Goal: Task Accomplishment & Management: Complete application form

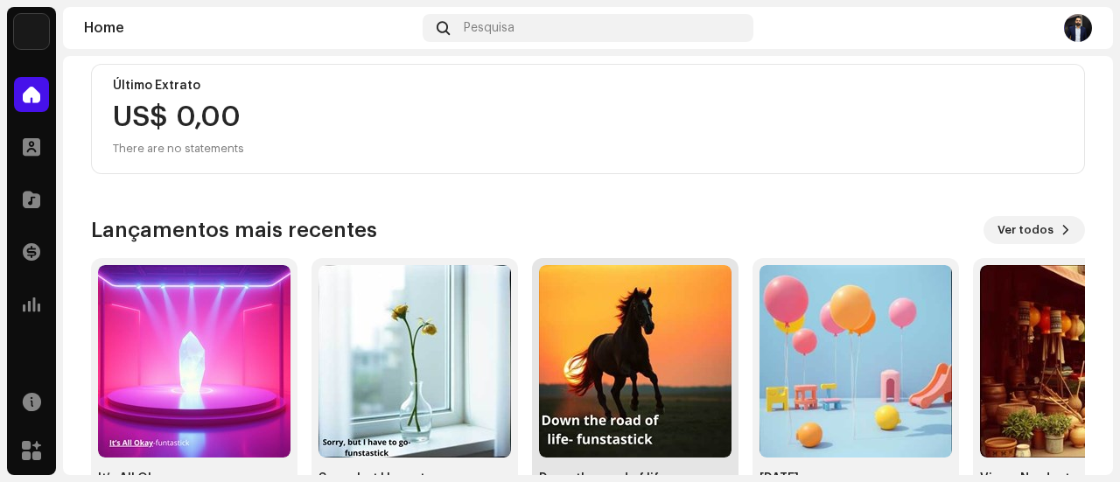
scroll to position [381, 0]
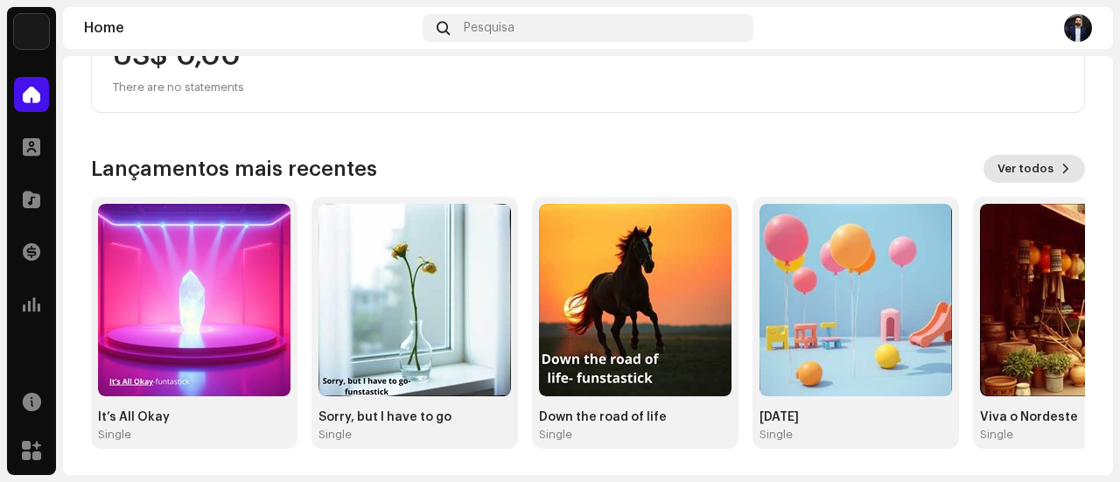
click at [1020, 172] on span "Ver todos" at bounding box center [1026, 168] width 56 height 35
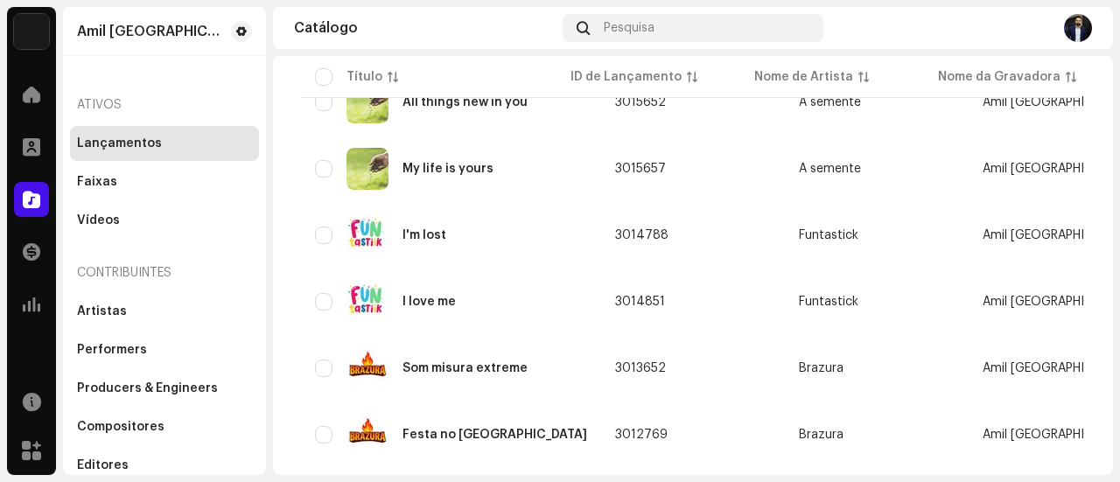
scroll to position [1050, 0]
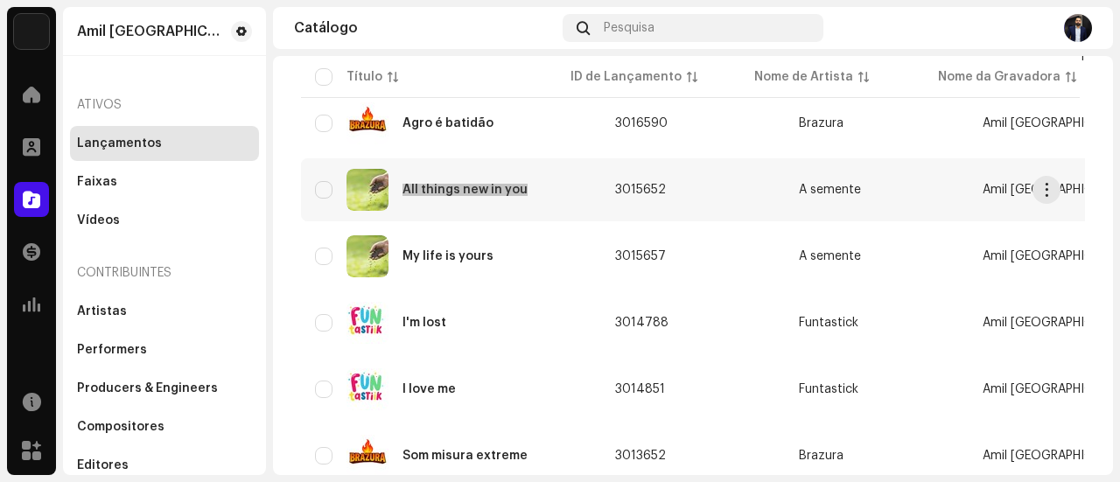
drag, startPoint x: 404, startPoint y: 179, endPoint x: 524, endPoint y: 190, distance: 120.4
click at [524, 190] on div "All things new in you" at bounding box center [451, 190] width 272 height 42
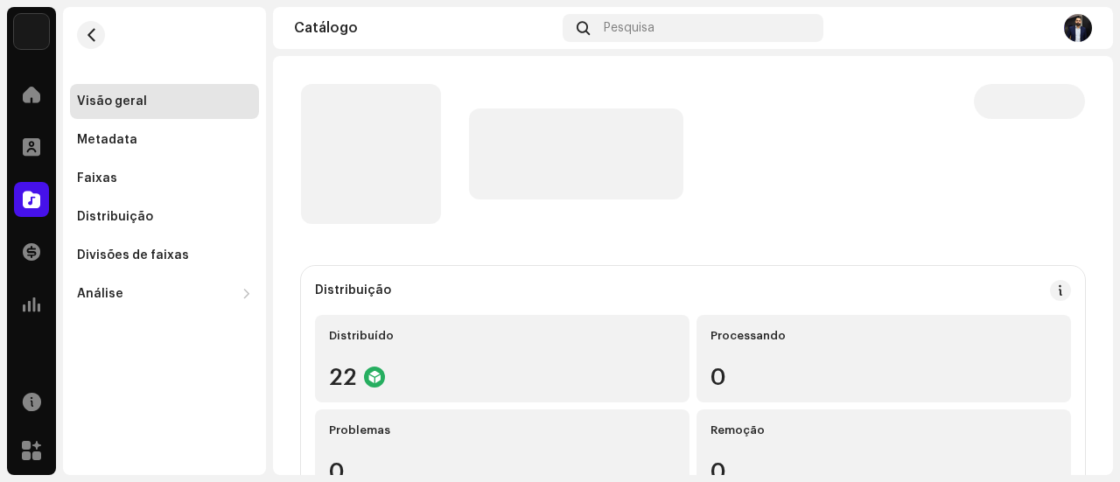
click at [800, 116] on div at bounding box center [707, 154] width 477 height 91
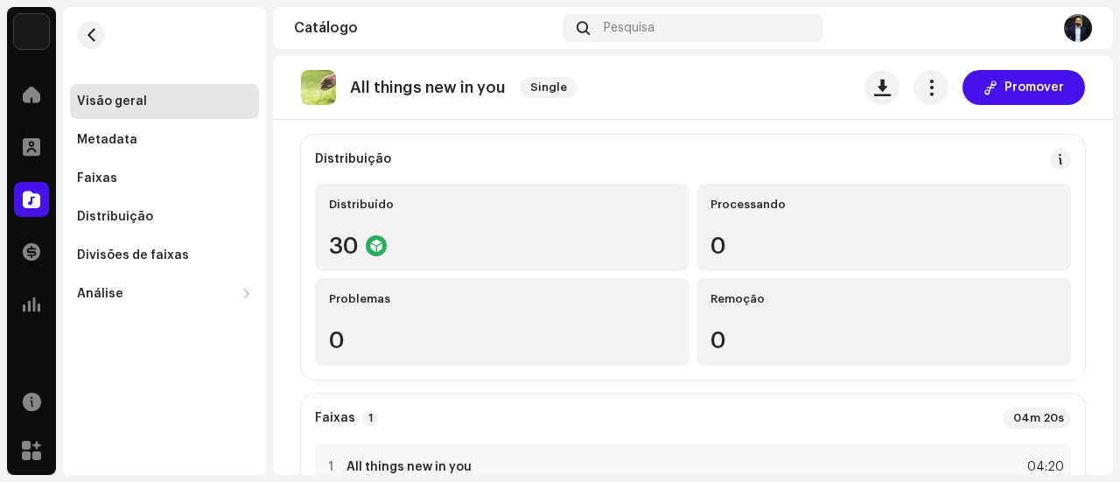
scroll to position [263, 0]
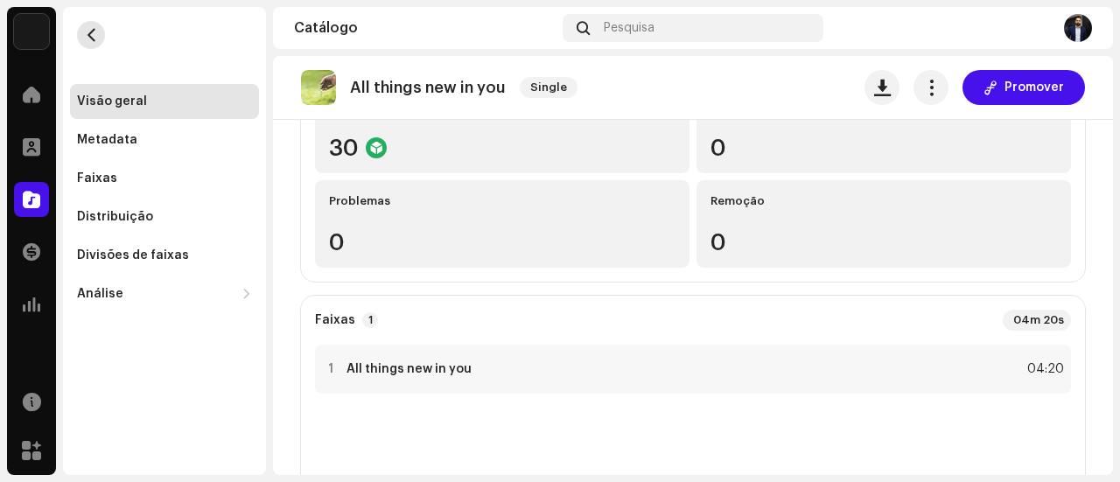
click at [100, 25] on button "button" at bounding box center [91, 35] width 28 height 28
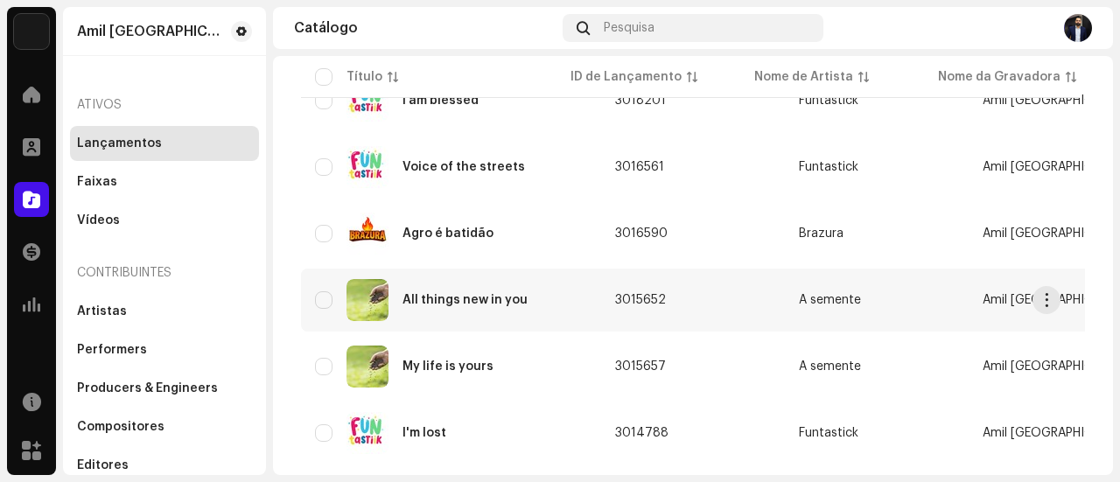
scroll to position [963, 0]
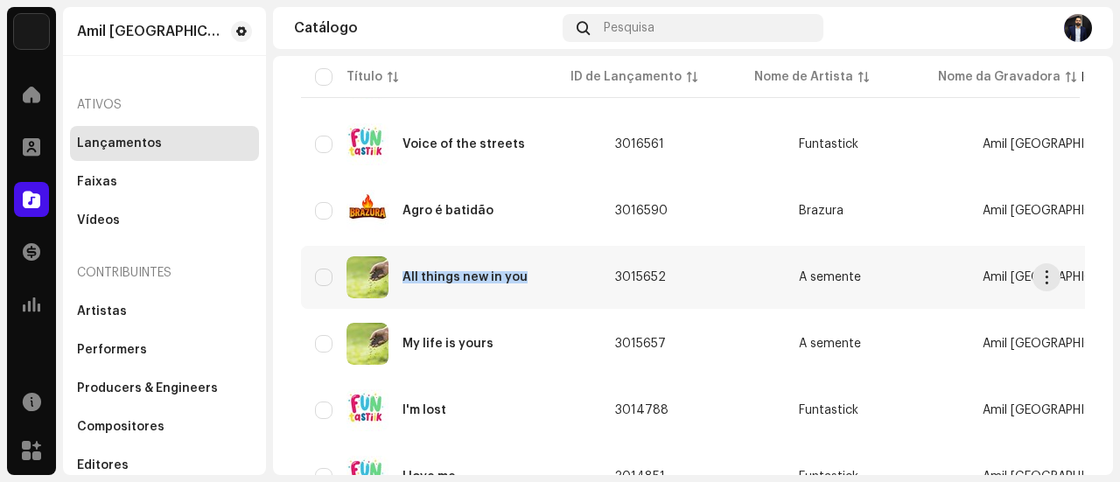
copy div "All things new in you"
drag, startPoint x: 402, startPoint y: 258, endPoint x: 529, endPoint y: 289, distance: 131.4
click at [529, 289] on div "All things new in you" at bounding box center [451, 277] width 272 height 42
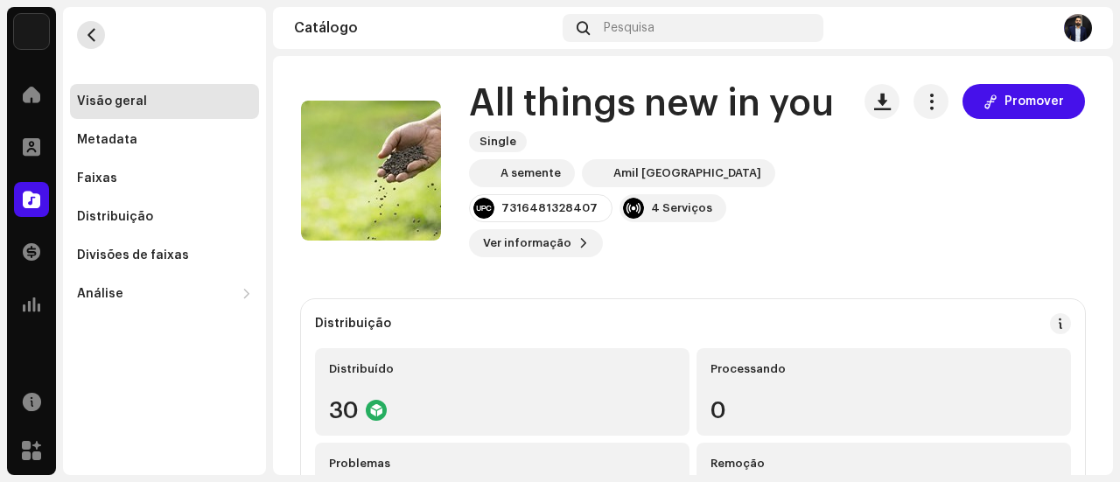
drag, startPoint x: 86, startPoint y: 38, endPoint x: 98, endPoint y: 29, distance: 15.1
click at [98, 29] on button "button" at bounding box center [91, 35] width 28 height 28
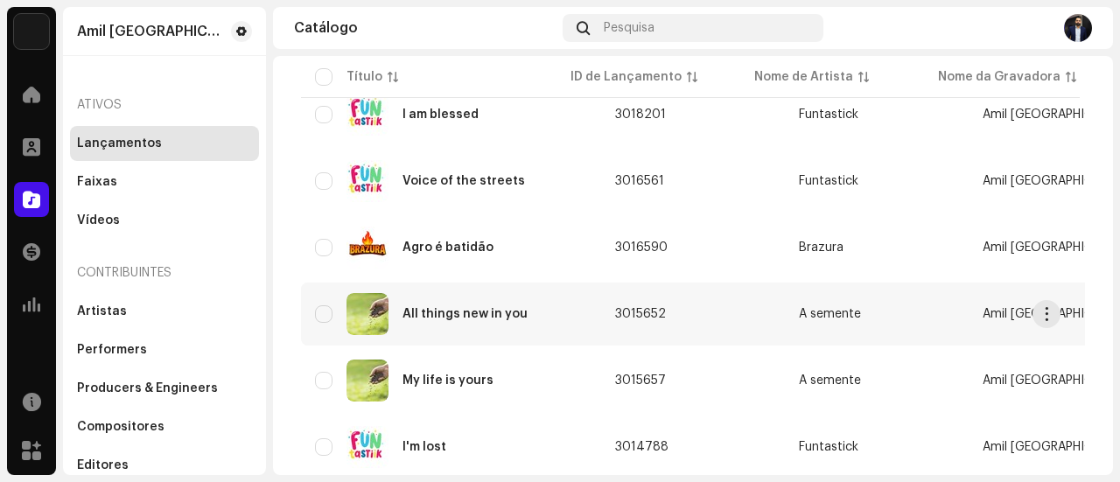
scroll to position [963, 0]
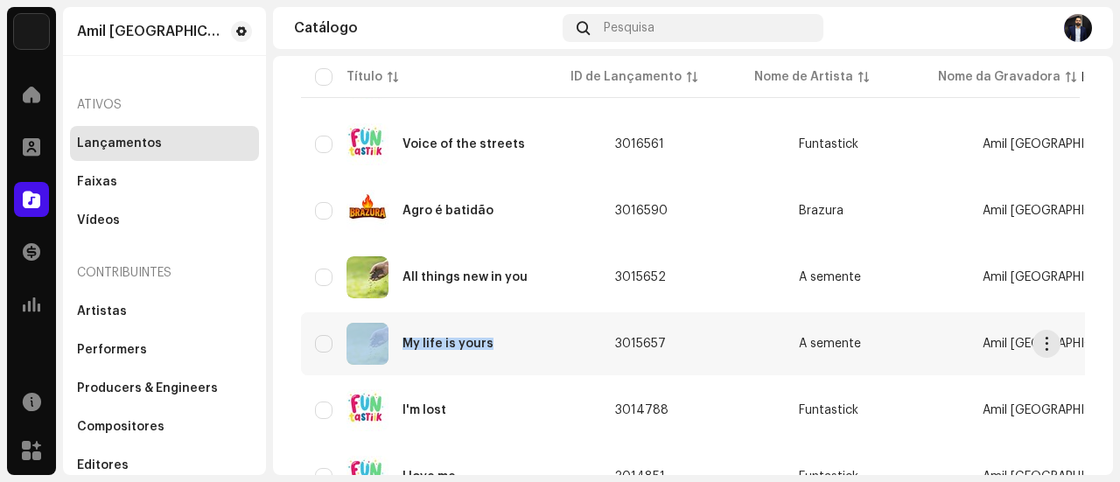
drag, startPoint x: 396, startPoint y: 326, endPoint x: 507, endPoint y: 349, distance: 112.6
click at [507, 349] on div "My life is yours" at bounding box center [451, 344] width 272 height 42
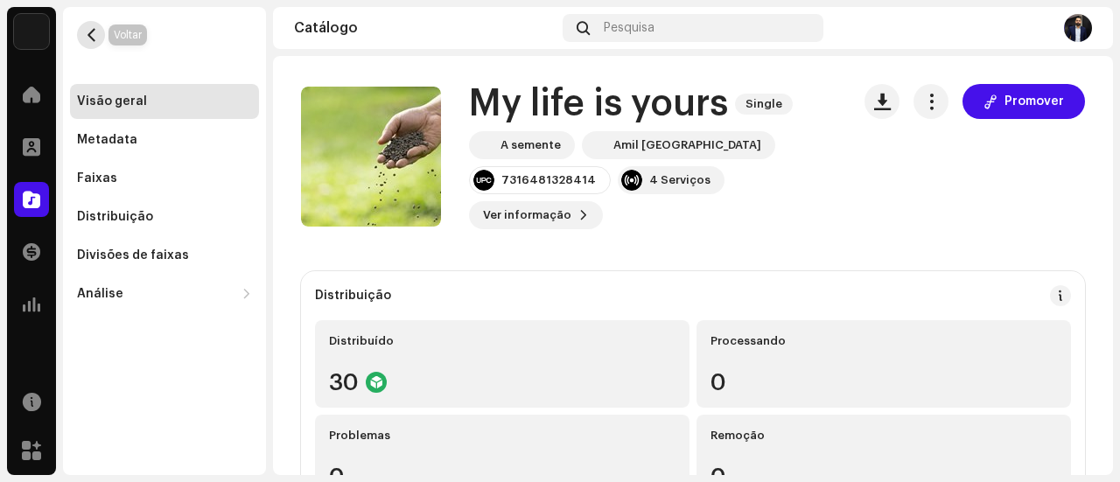
click at [88, 42] on button "button" at bounding box center [91, 35] width 28 height 28
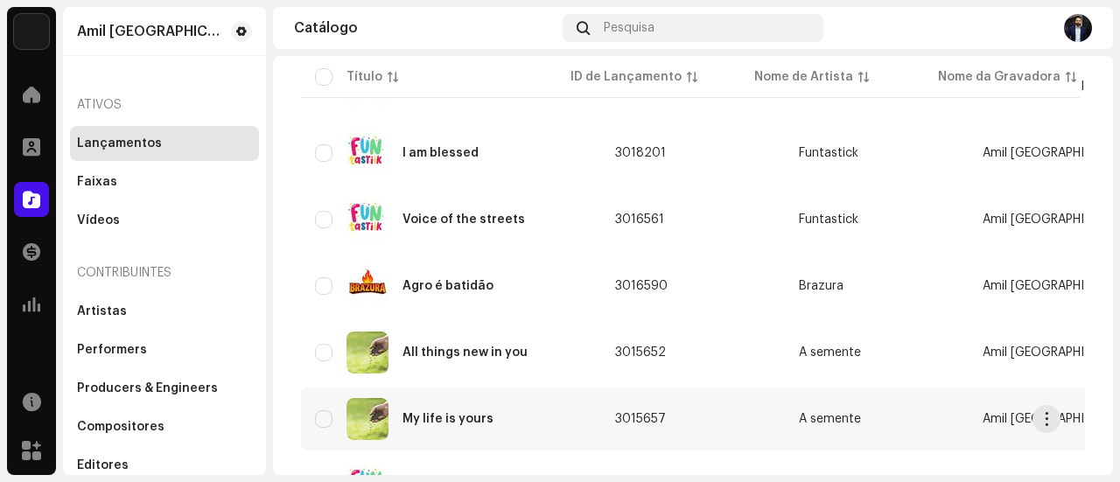
scroll to position [963, 0]
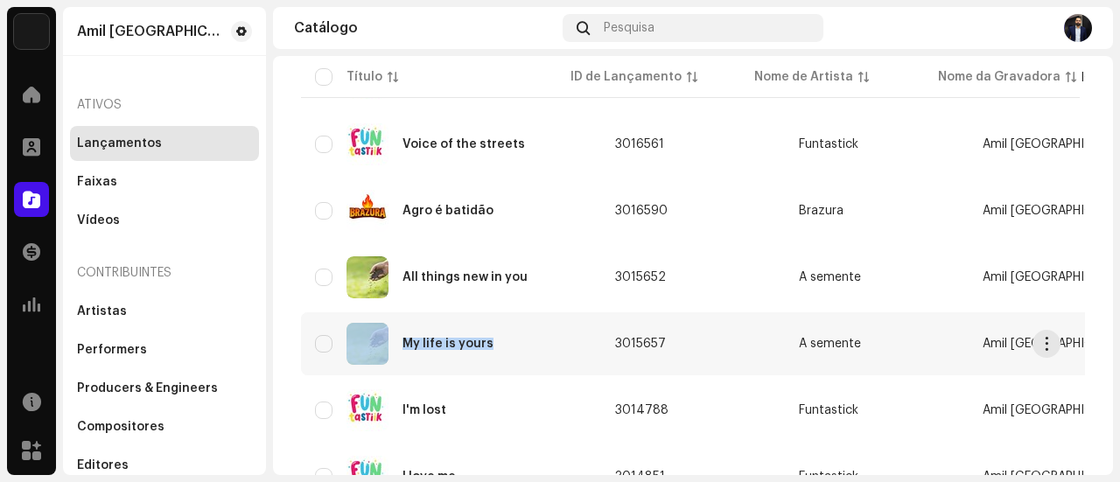
drag, startPoint x: 401, startPoint y: 328, endPoint x: 521, endPoint y: 360, distance: 124.0
click at [521, 360] on div "My life is yours" at bounding box center [451, 344] width 272 height 42
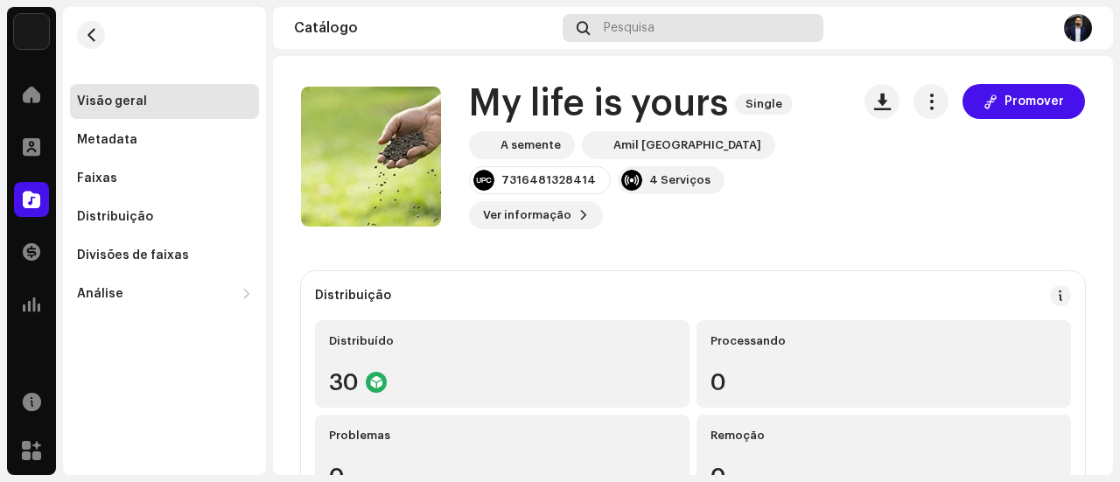
click at [639, 23] on span "Pesquisa" at bounding box center [629, 28] width 51 height 14
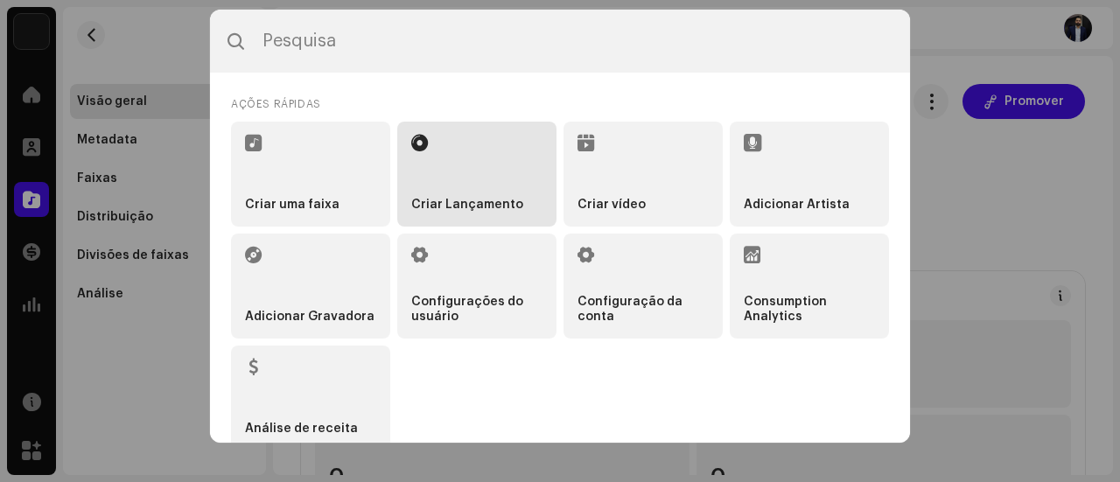
click at [447, 192] on li "Criar Lançamento" at bounding box center [476, 174] width 159 height 105
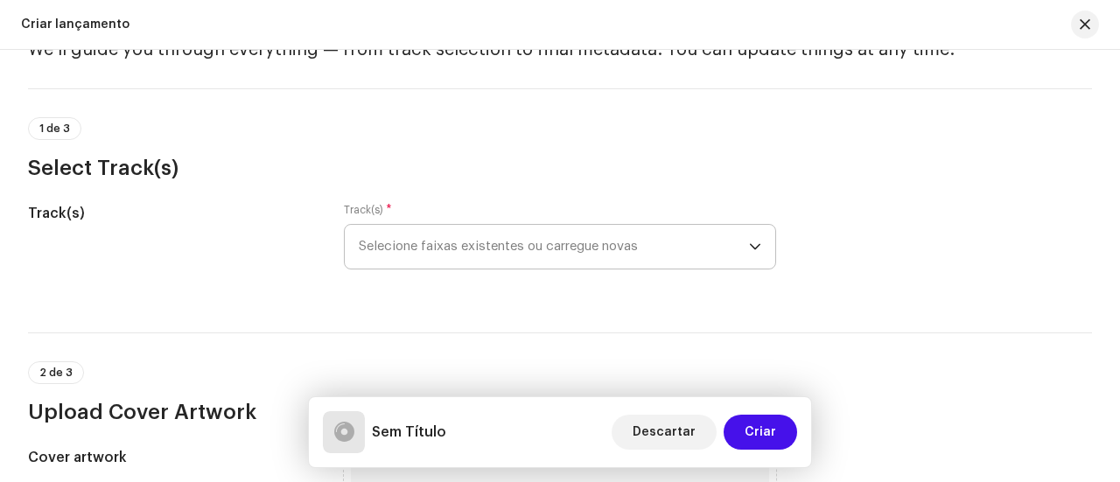
click at [749, 252] on div "dropdown trigger" at bounding box center [755, 247] width 12 height 44
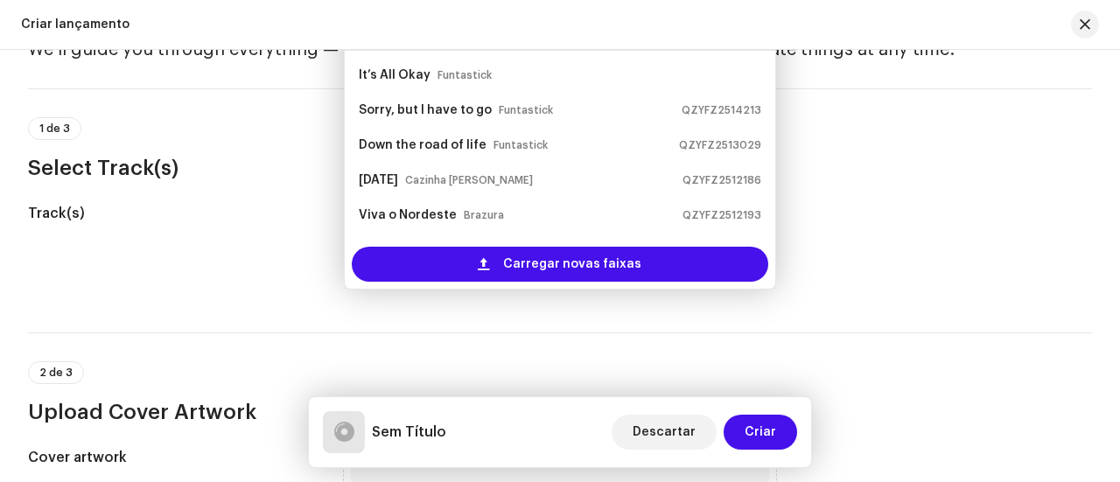
scroll to position [61, 0]
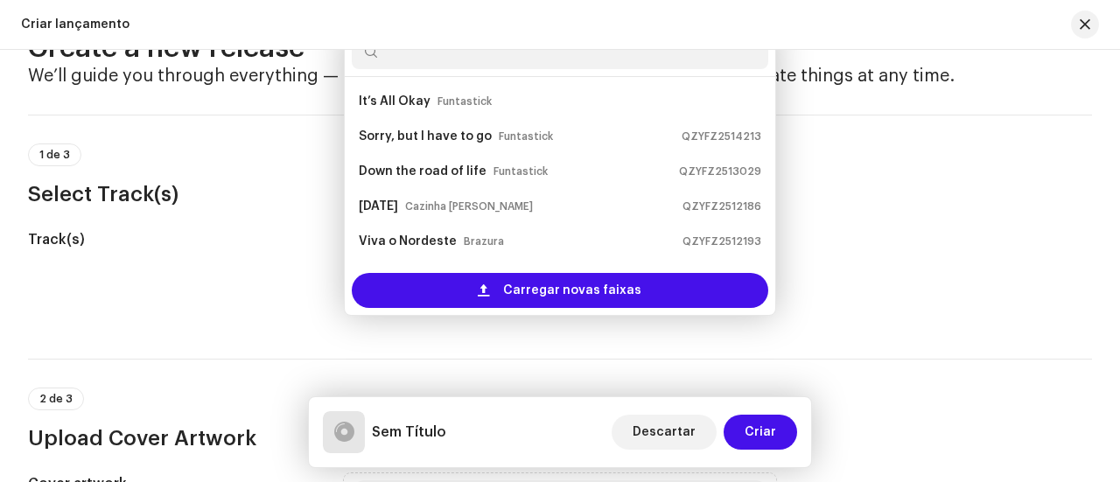
click at [532, 59] on input "text" at bounding box center [560, 51] width 417 height 35
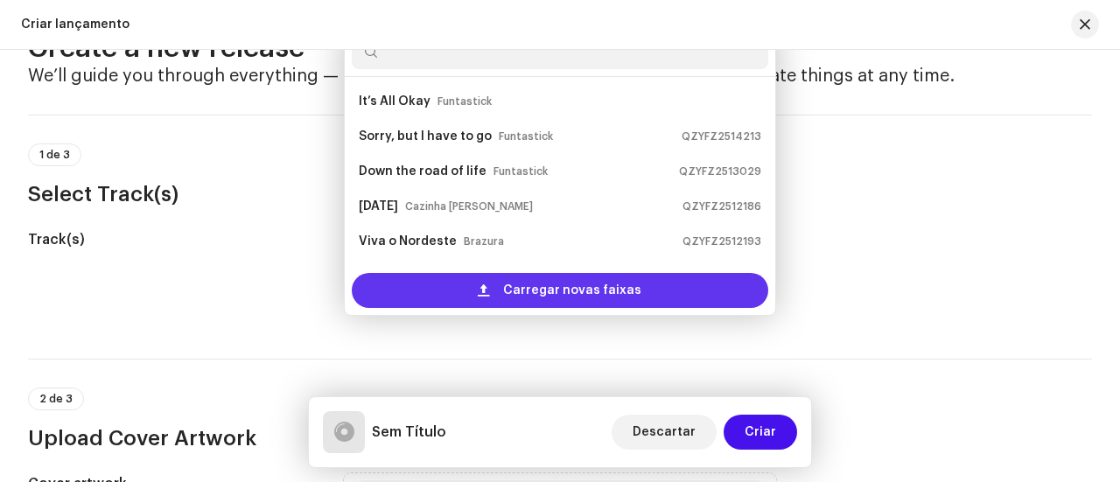
scroll to position [28, 0]
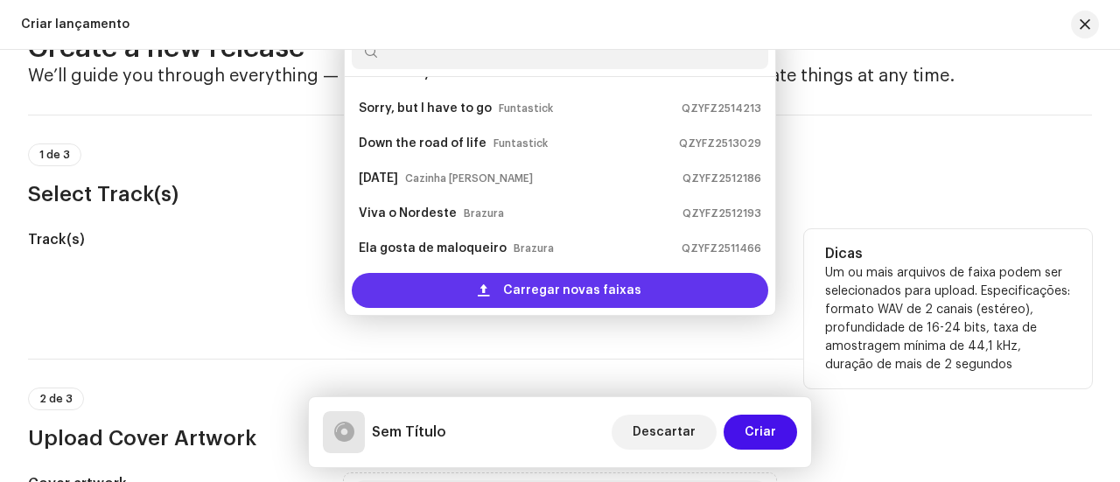
click at [604, 290] on span "Carregar novas faixas" at bounding box center [572, 290] width 138 height 35
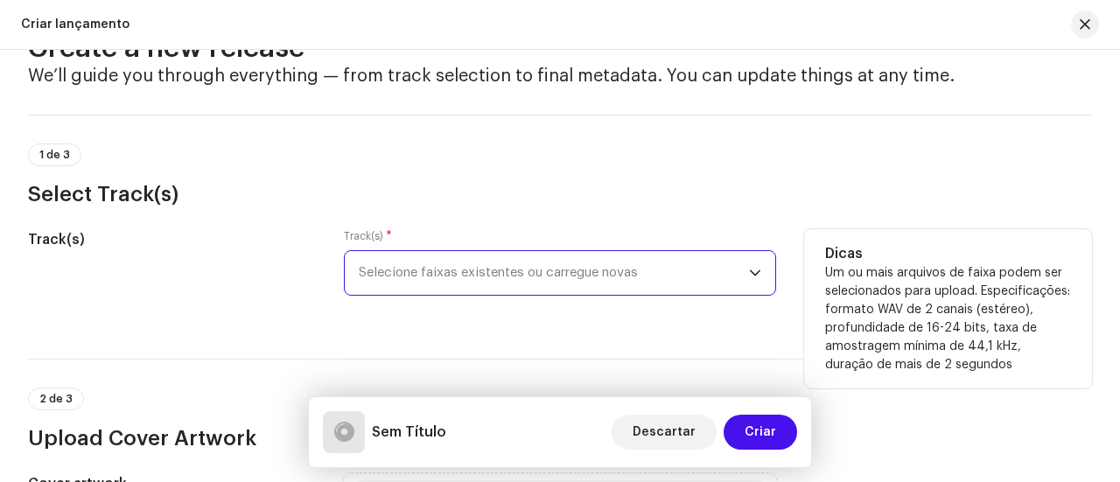
click at [451, 274] on span "Selecione faixas existentes ou carregue novas" at bounding box center [554, 273] width 390 height 44
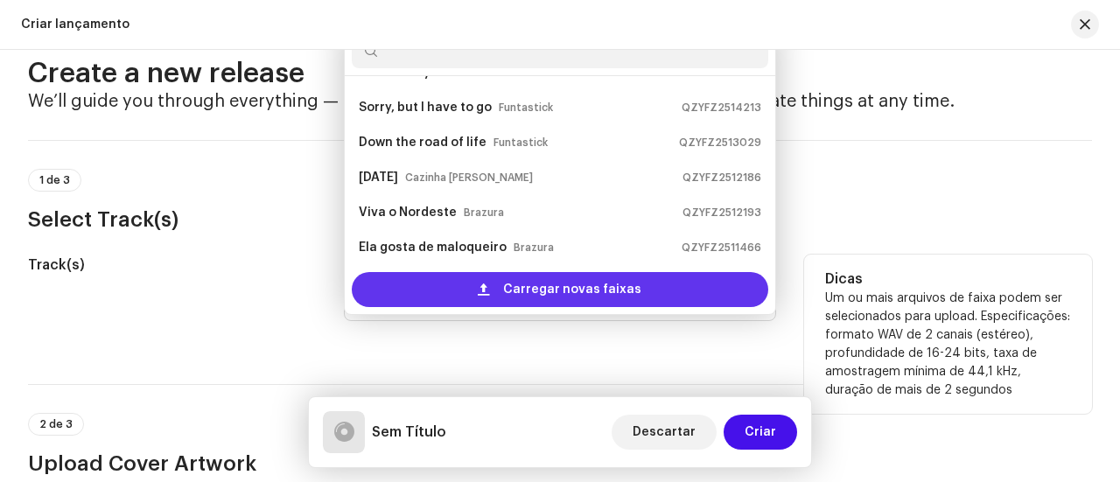
click at [526, 285] on span "Carregar novas faixas" at bounding box center [572, 289] width 138 height 35
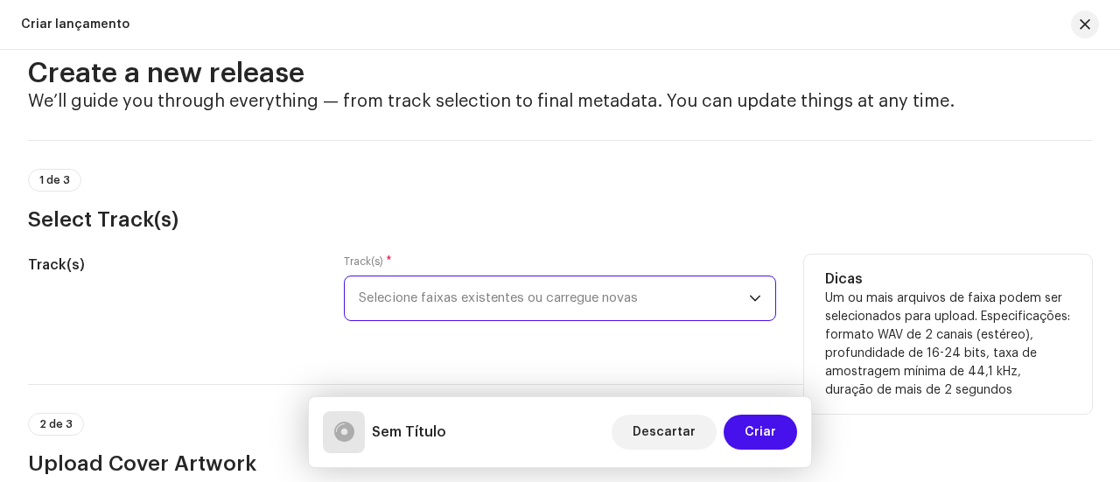
click at [653, 302] on span "Selecione faixas existentes ou carregue novas" at bounding box center [554, 299] width 390 height 44
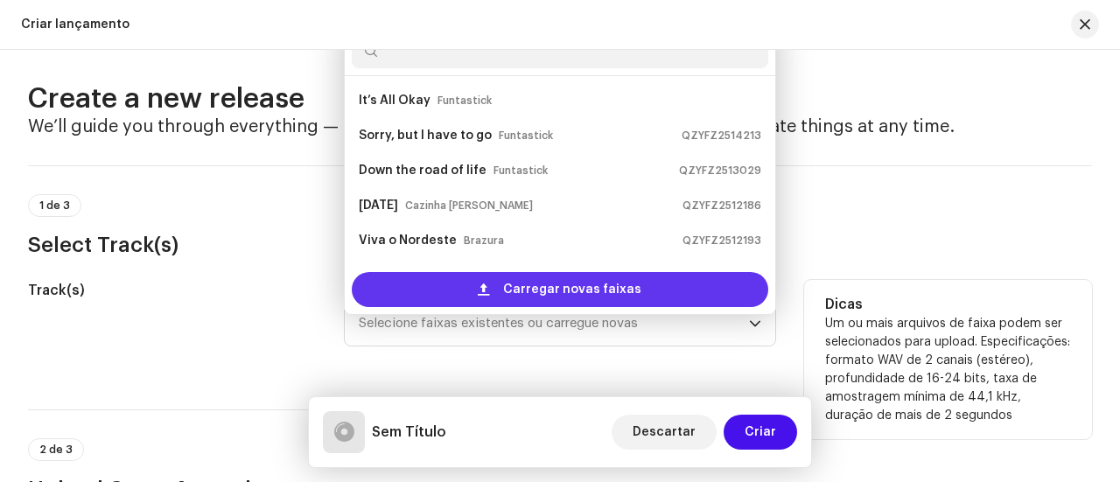
click at [623, 285] on span "Carregar novas faixas" at bounding box center [572, 289] width 138 height 35
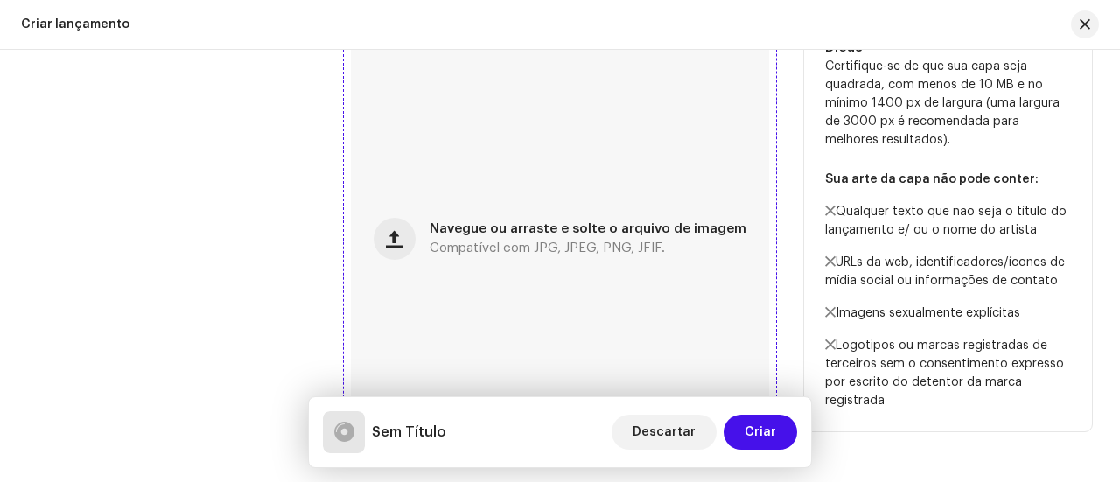
scroll to position [711, 0]
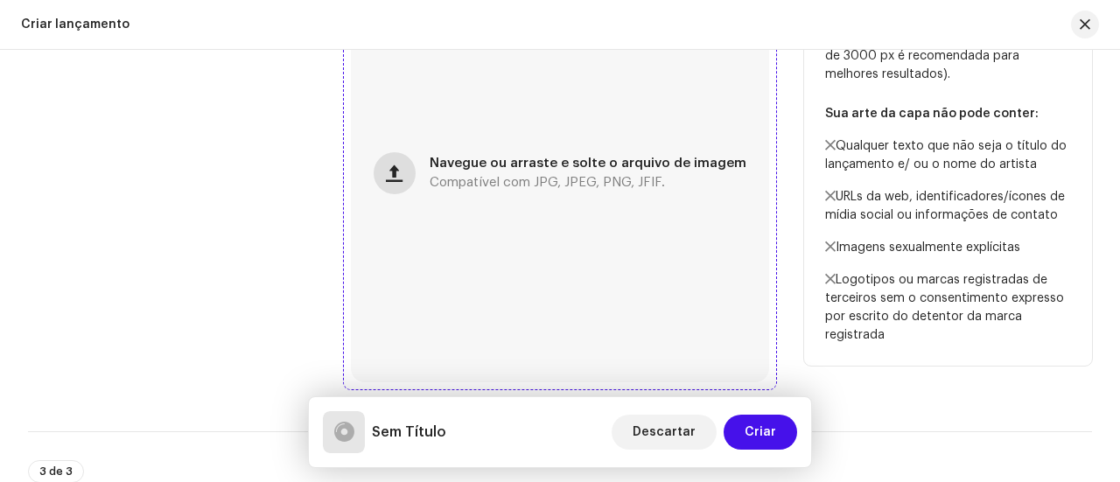
click at [399, 171] on span "button" at bounding box center [394, 173] width 17 height 14
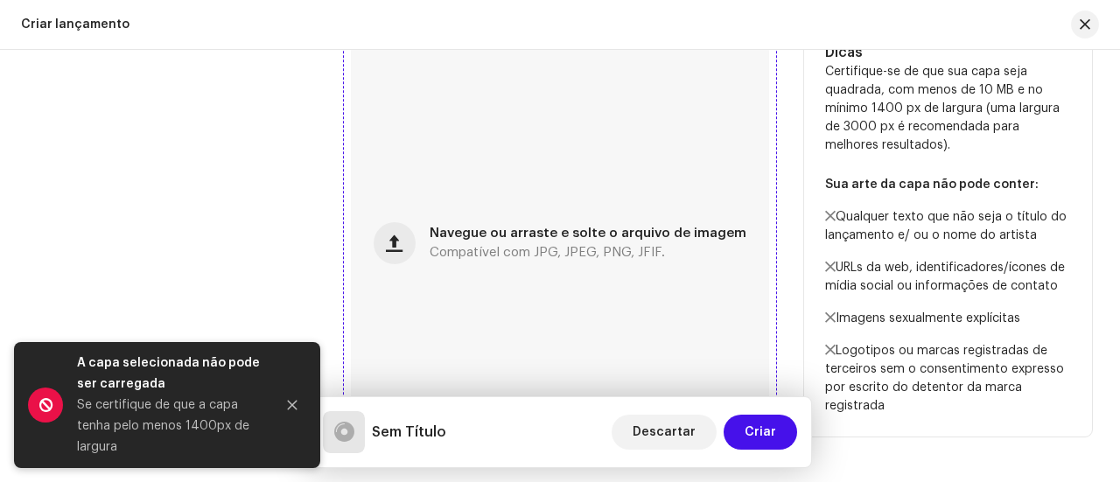
scroll to position [781, 0]
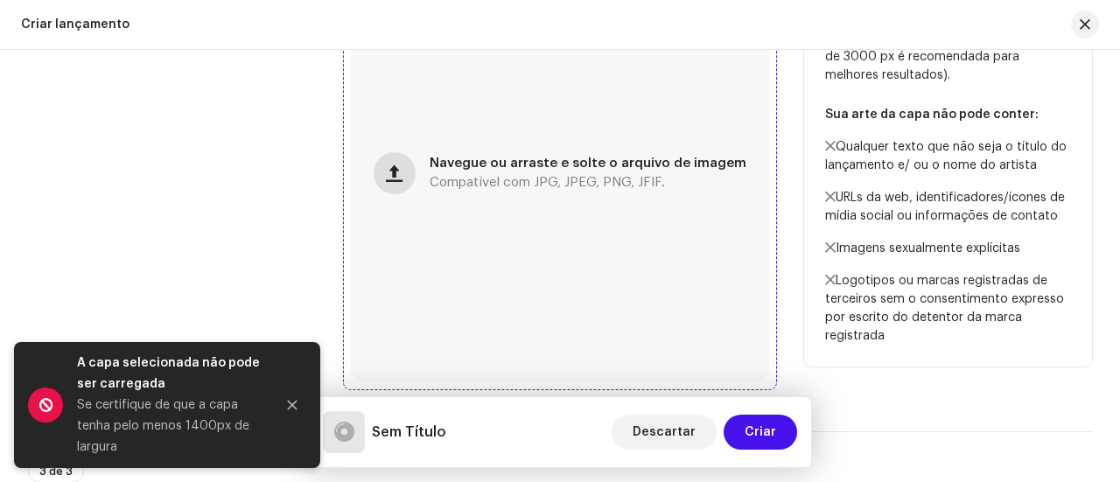
click at [390, 174] on span "button" at bounding box center [394, 173] width 17 height 14
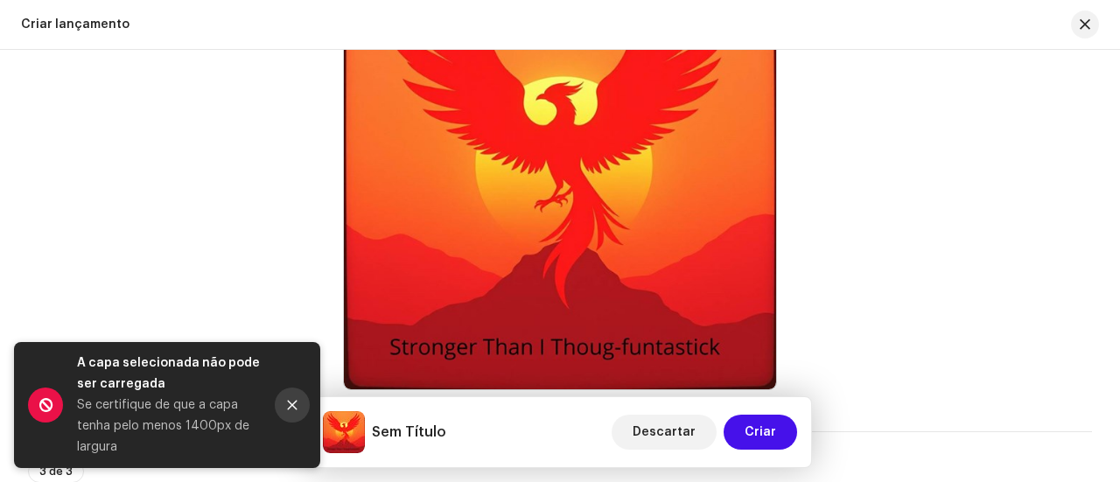
click at [298, 409] on icon "Close" at bounding box center [292, 405] width 12 height 12
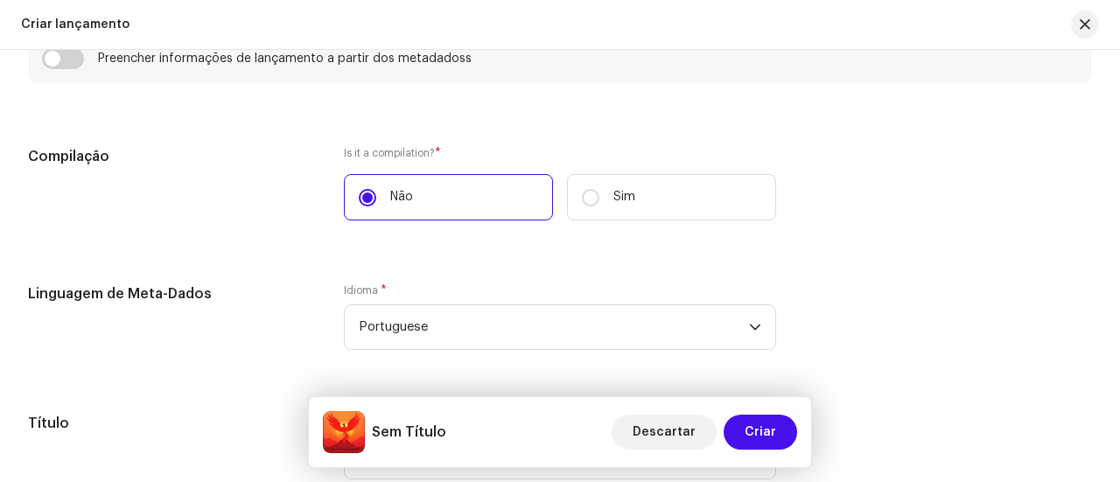
scroll to position [1393, 0]
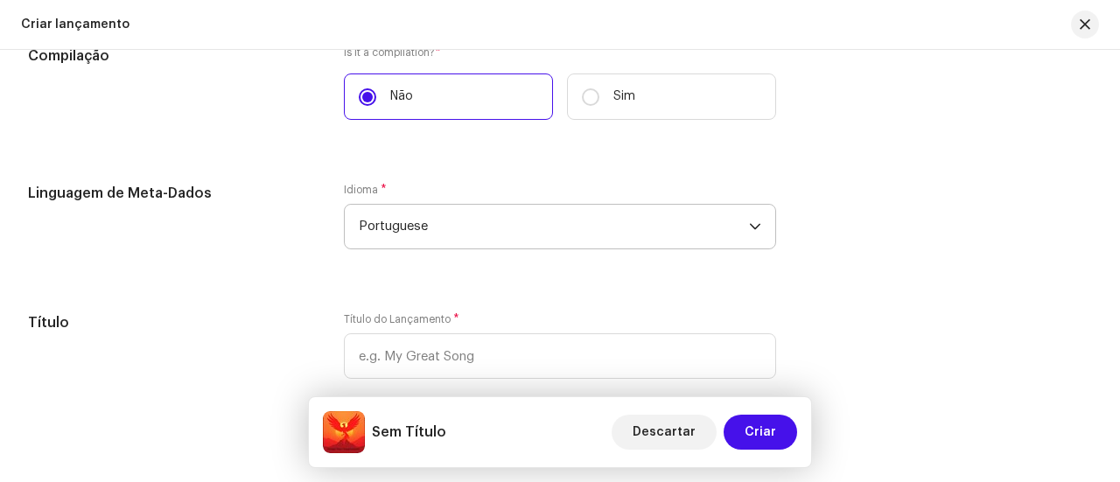
click at [464, 230] on span "Portuguese" at bounding box center [554, 227] width 390 height 44
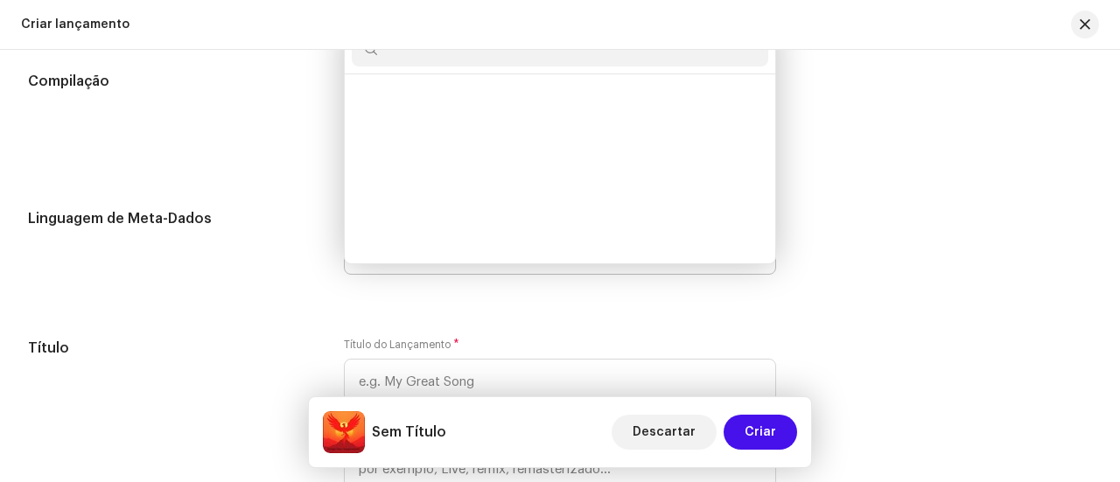
scroll to position [4768, 0]
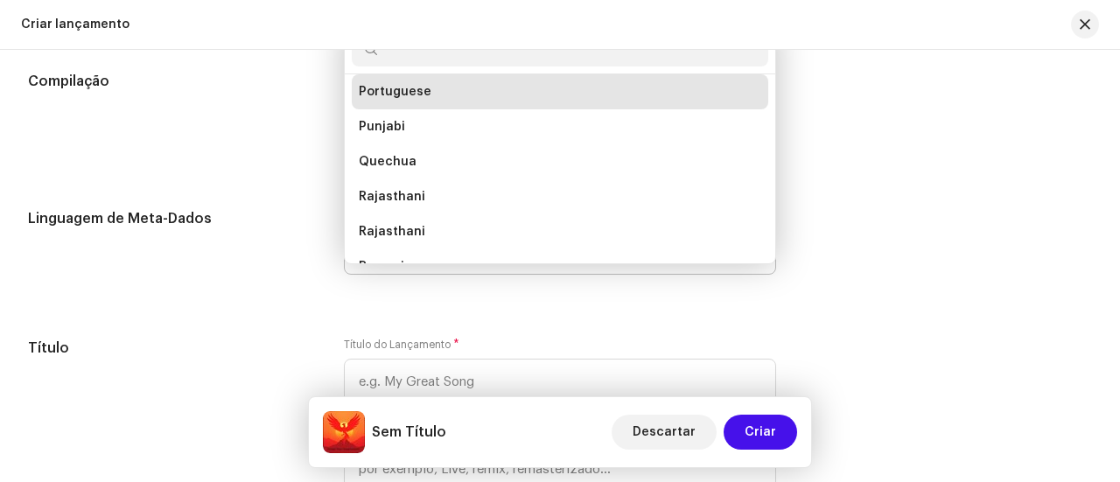
click at [480, 64] on input "text" at bounding box center [560, 49] width 417 height 35
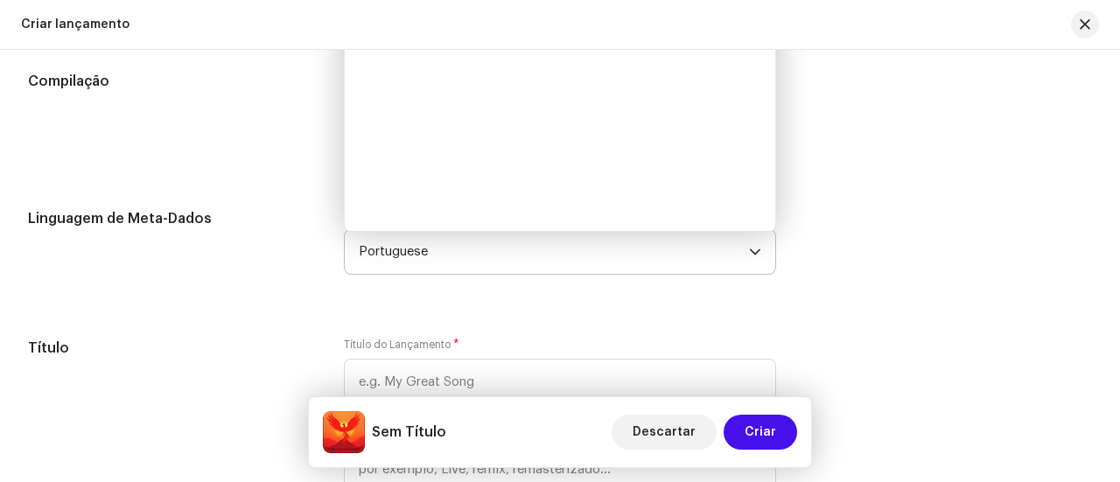
scroll to position [1362, 0]
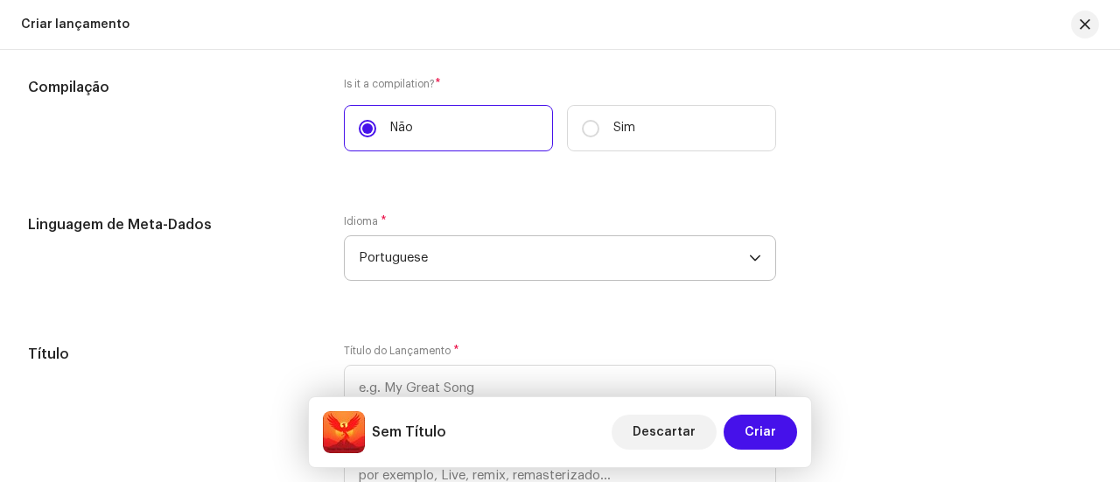
click at [516, 267] on span "Portuguese" at bounding box center [554, 258] width 390 height 44
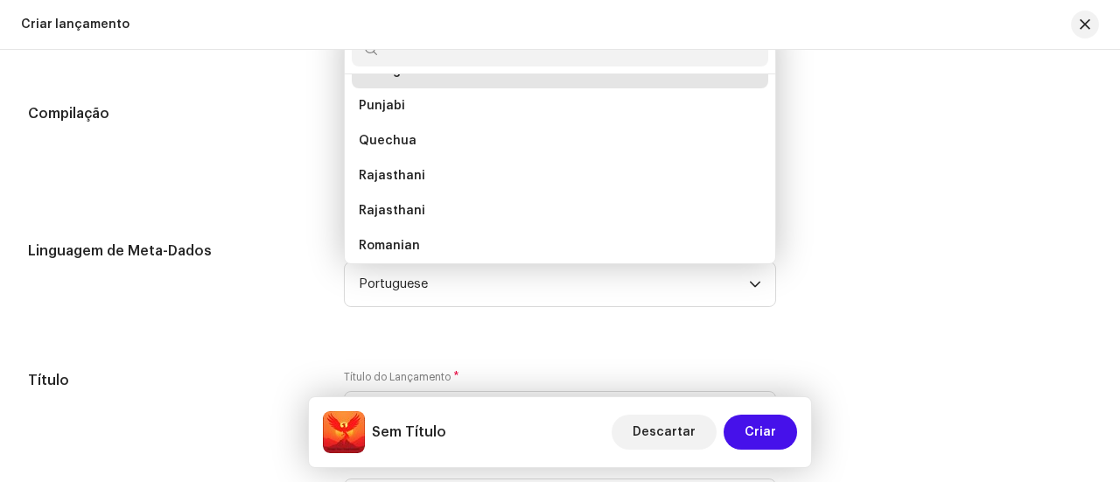
scroll to position [4768, 0]
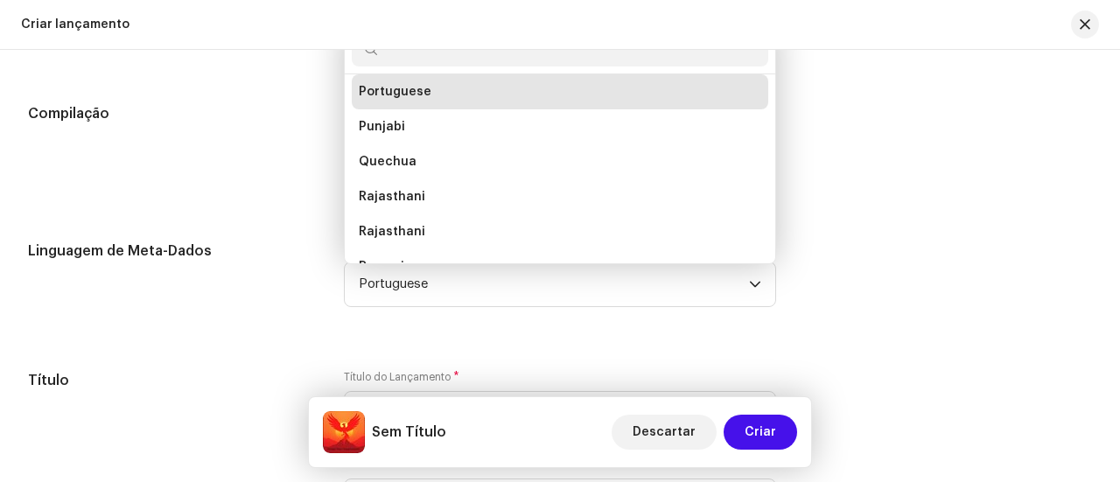
click at [442, 66] on input "text" at bounding box center [560, 49] width 417 height 35
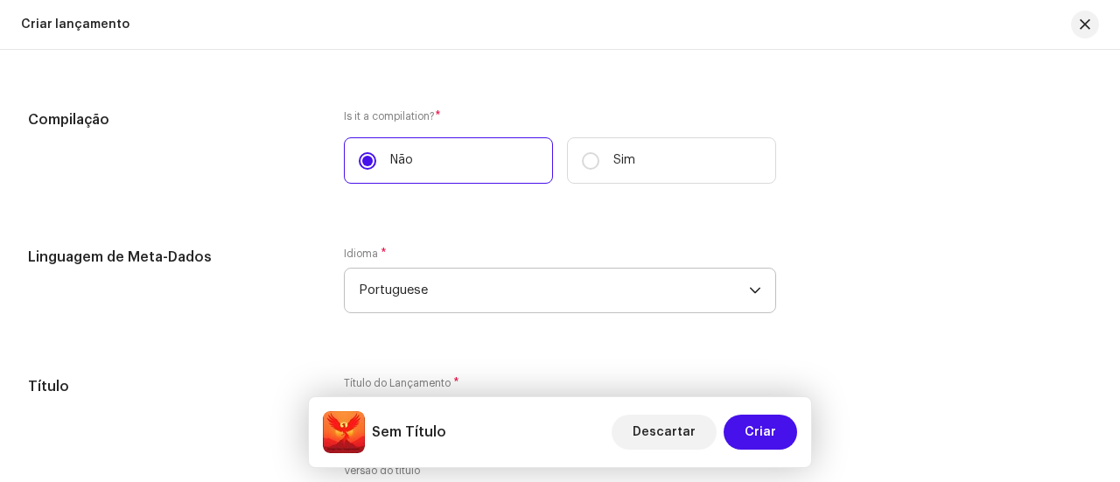
drag, startPoint x: 502, startPoint y: 274, endPoint x: 502, endPoint y: 284, distance: 10.5
click at [502, 277] on span "Portuguese" at bounding box center [554, 291] width 390 height 44
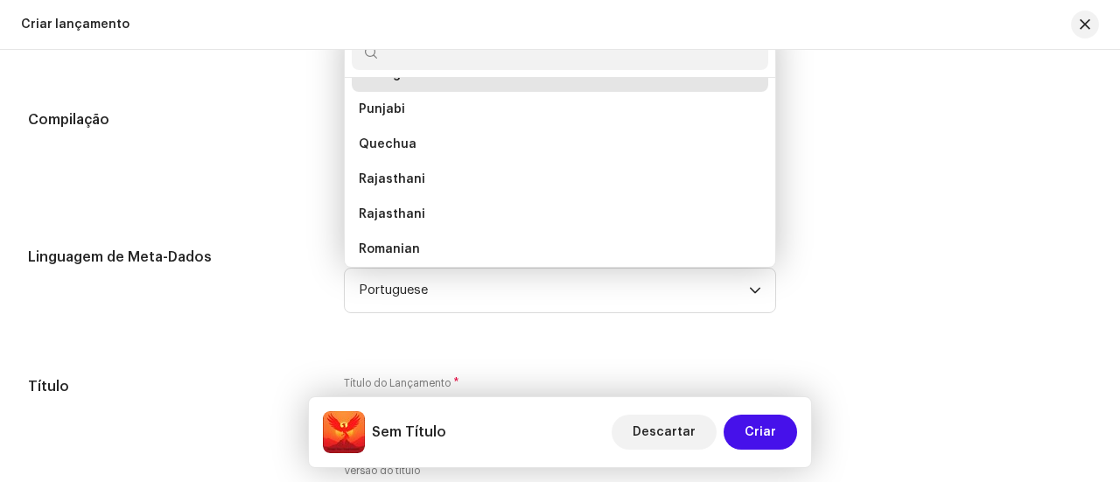
scroll to position [4768, 0]
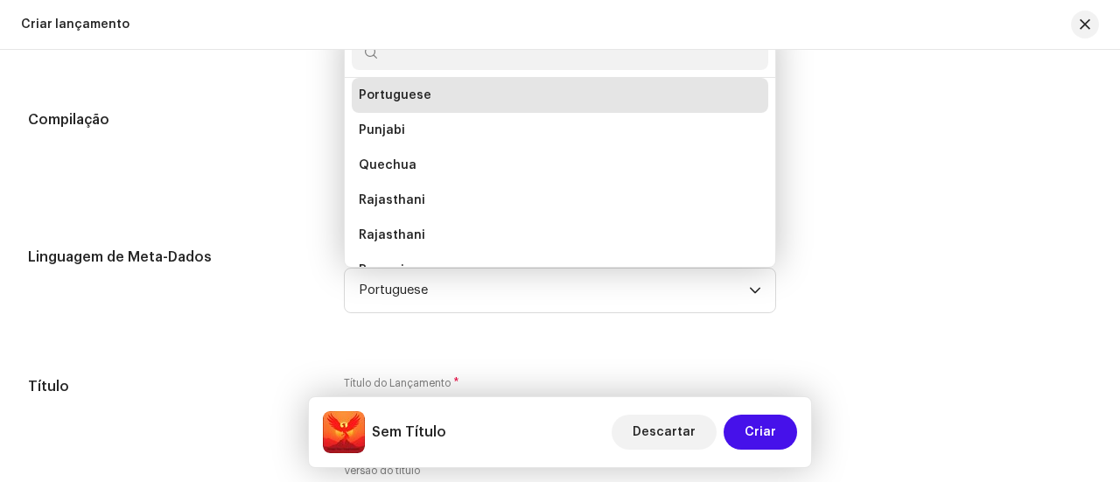
click at [464, 57] on input "text" at bounding box center [560, 52] width 417 height 35
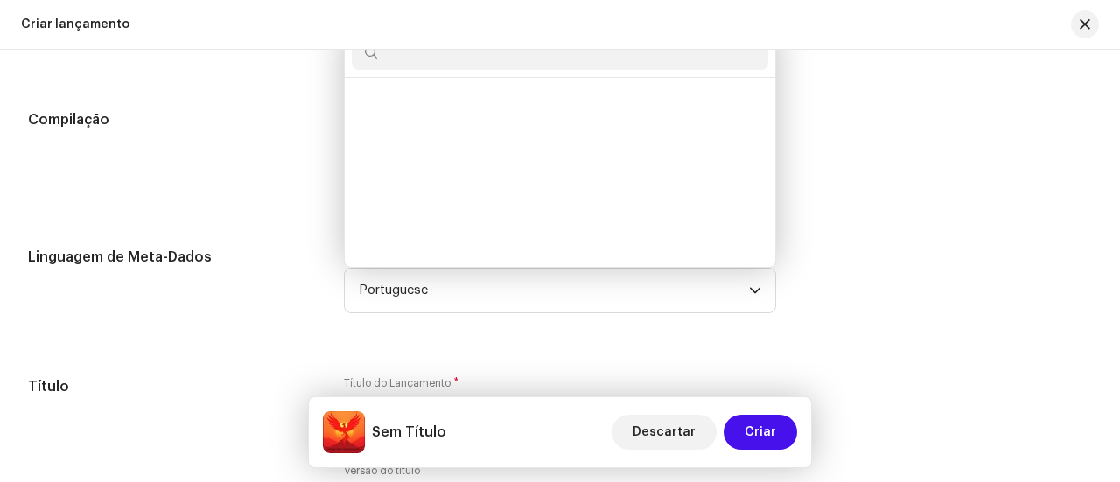
scroll to position [1327, 0]
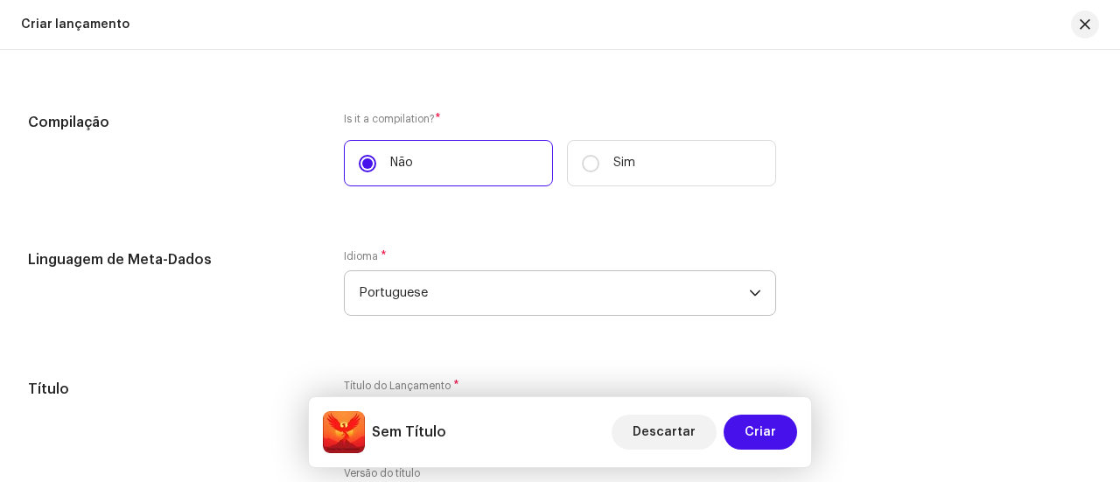
click at [557, 292] on span "Portuguese" at bounding box center [554, 293] width 390 height 44
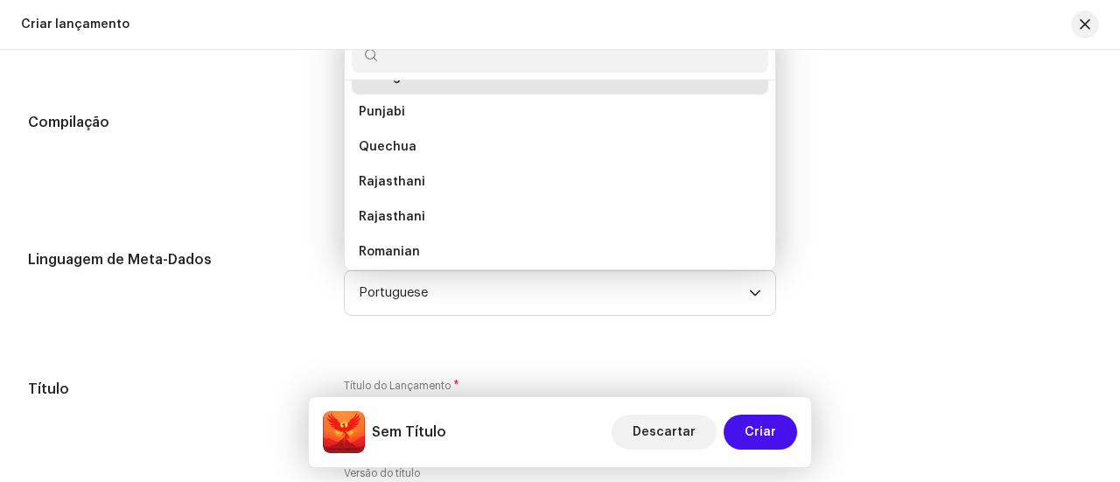
scroll to position [4768, 0]
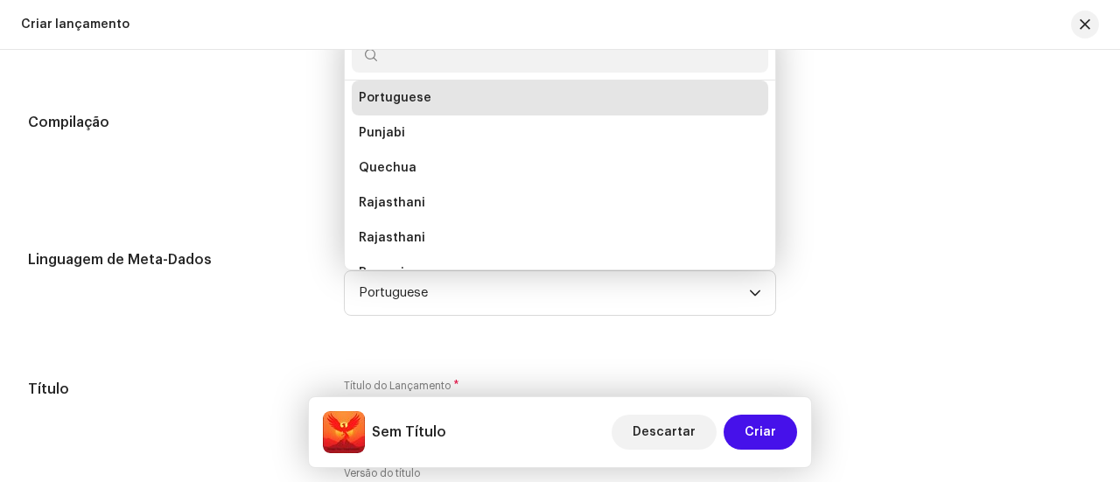
click at [455, 70] on input "text" at bounding box center [560, 55] width 417 height 35
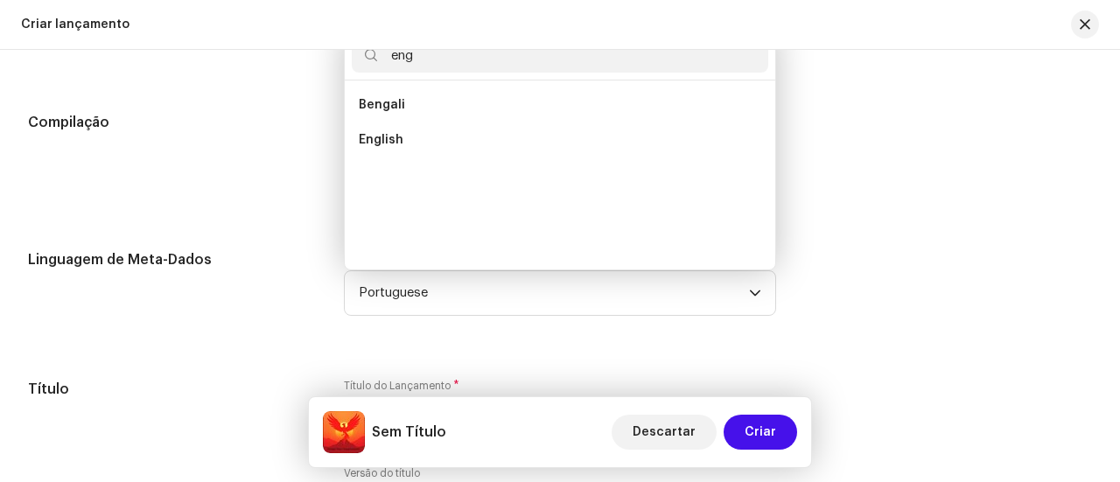
scroll to position [0, 0]
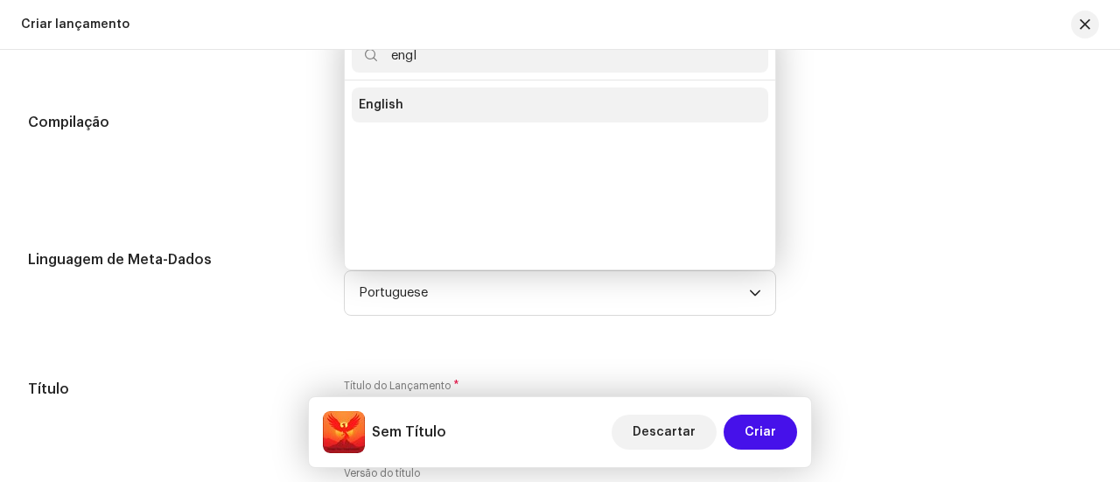
type input "engl"
click at [445, 97] on li "English" at bounding box center [560, 105] width 417 height 35
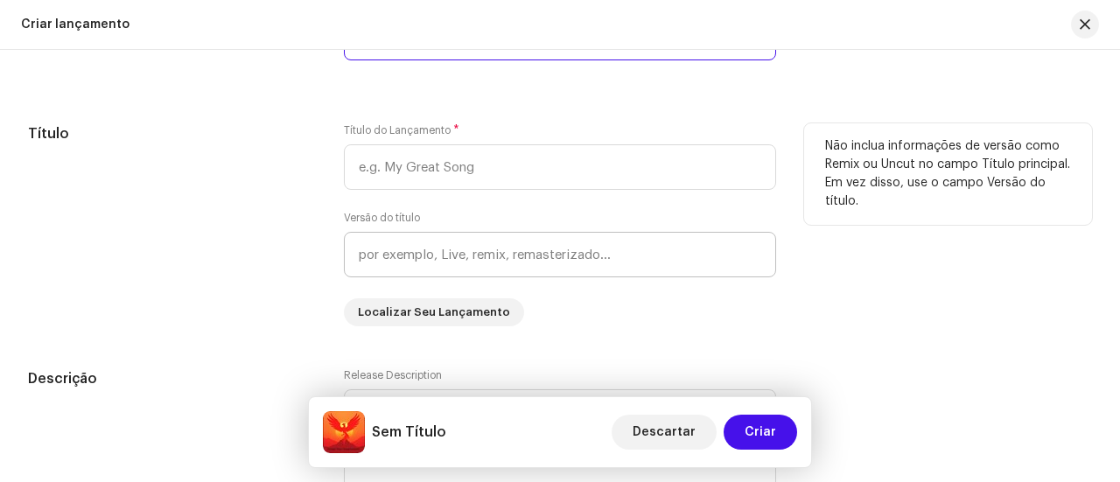
scroll to position [1589, 0]
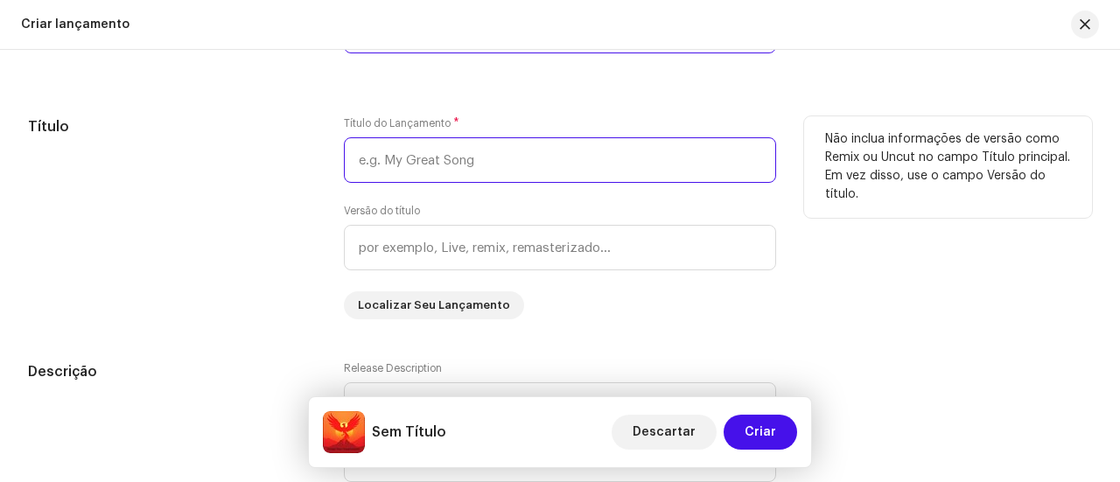
click at [469, 141] on input "text" at bounding box center [560, 160] width 432 height 46
paste input "[URL][DOMAIN_NAME]"
type input "[URL][DOMAIN_NAME]"
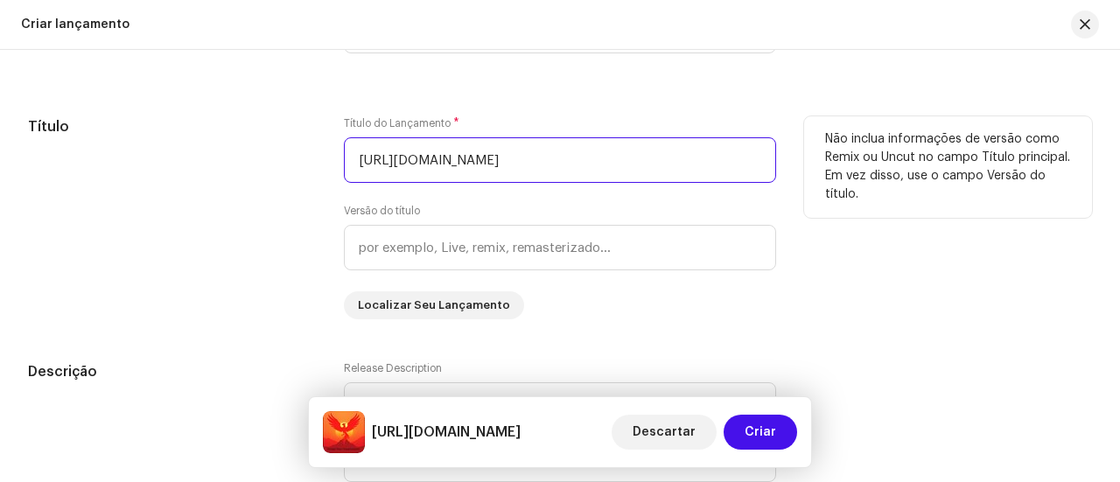
scroll to position [0, 0]
drag, startPoint x: 759, startPoint y: 158, endPoint x: 94, endPoint y: 165, distance: 665.2
click at [94, 165] on div "Título Título do Lançamento * [URL][DOMAIN_NAME] Versão do título Localizar Seu…" at bounding box center [560, 217] width 1064 height 203
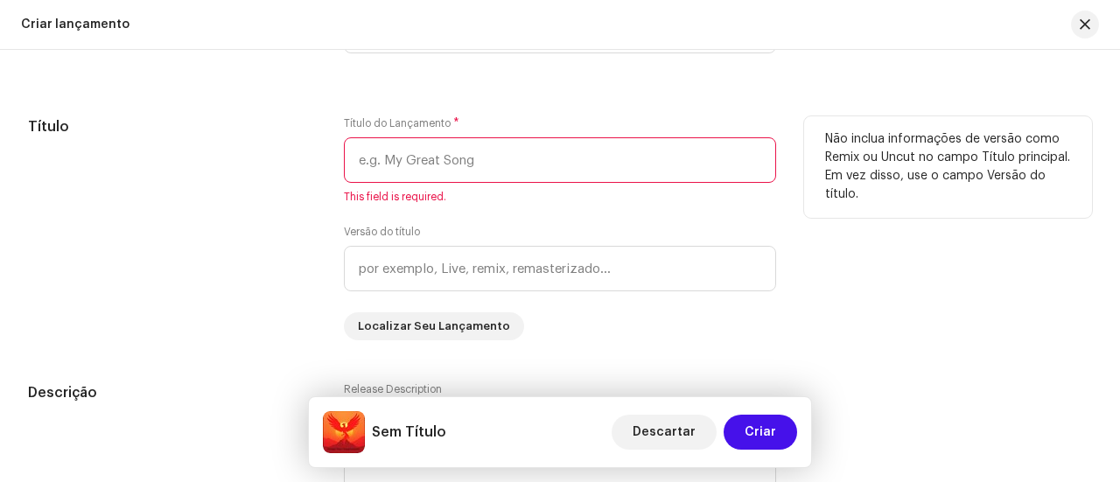
click at [478, 167] on input "text" at bounding box center [560, 160] width 432 height 46
paste input "Stronger Than I Thought"
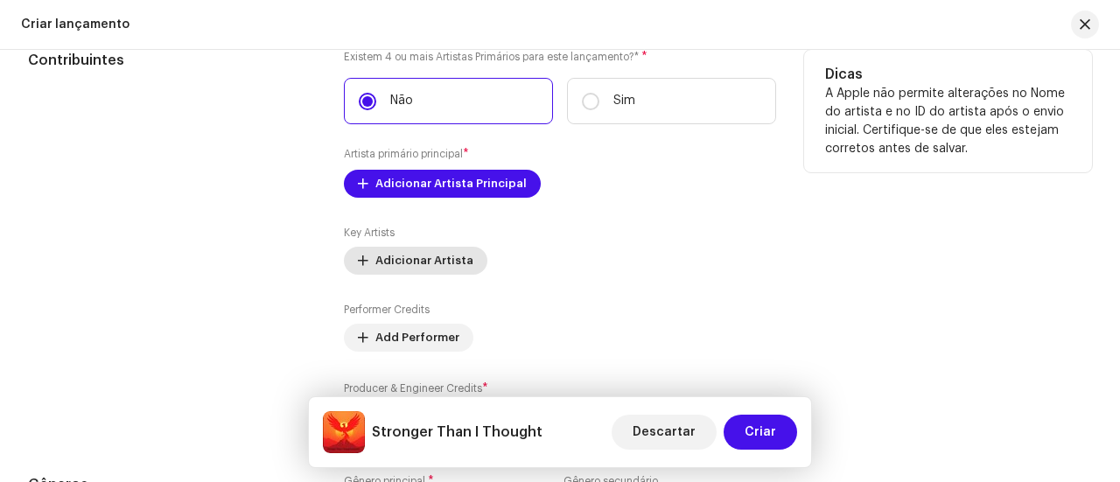
scroll to position [2114, 0]
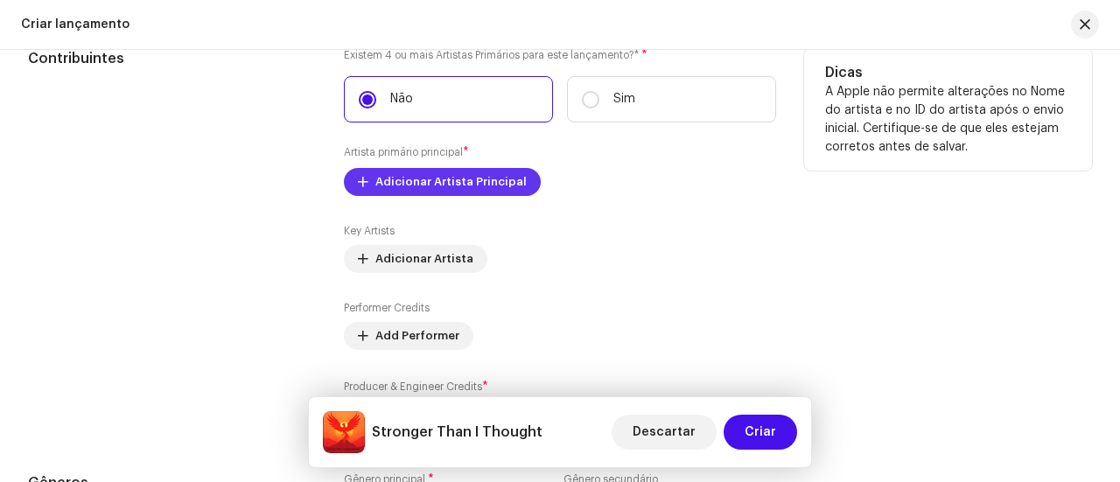
type input "Stronger Than I Thought"
click at [438, 179] on span "Adicionar Artista Principal" at bounding box center [450, 182] width 151 height 35
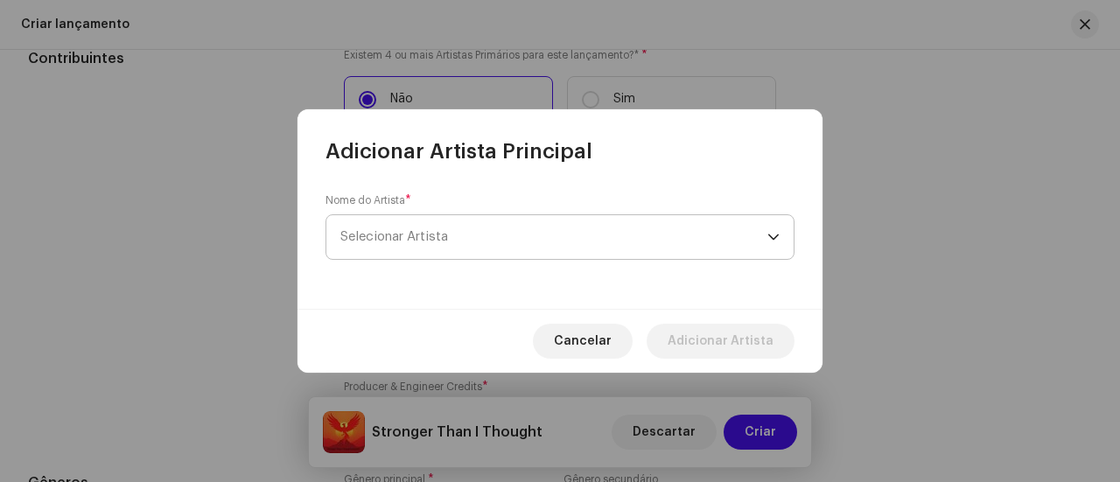
click at [536, 235] on span "Selecionar Artista" at bounding box center [553, 237] width 427 height 44
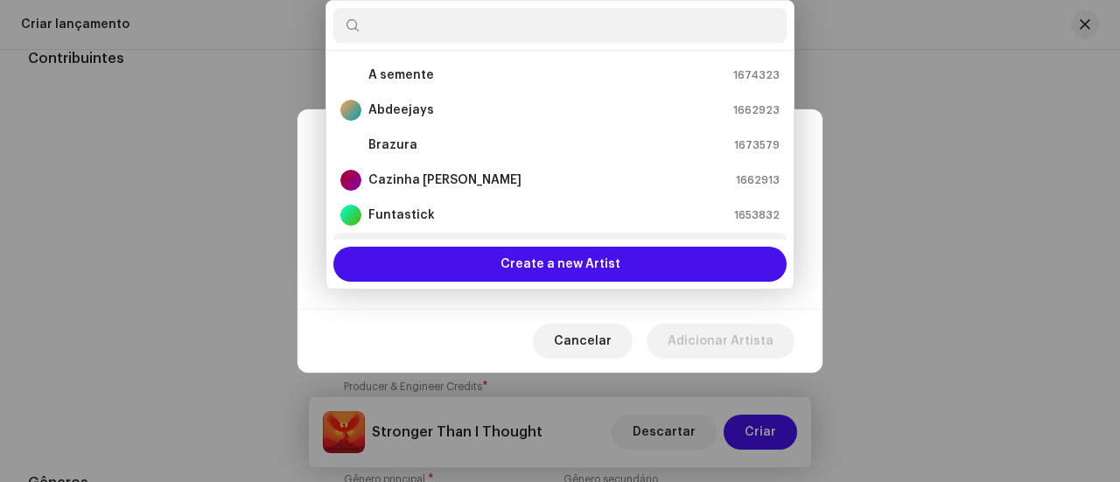
scroll to position [28, 0]
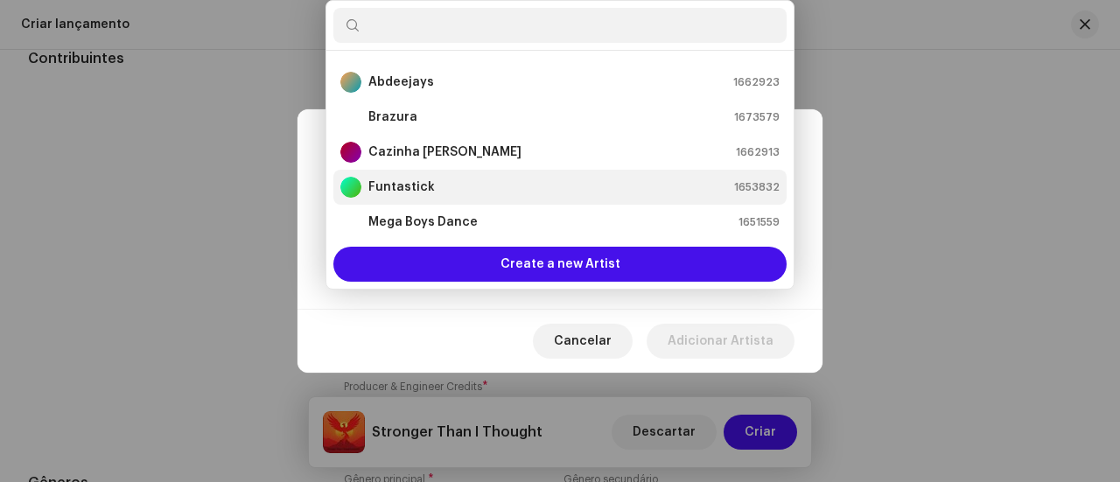
click at [467, 185] on div "Funtastick 1653832" at bounding box center [559, 187] width 439 height 21
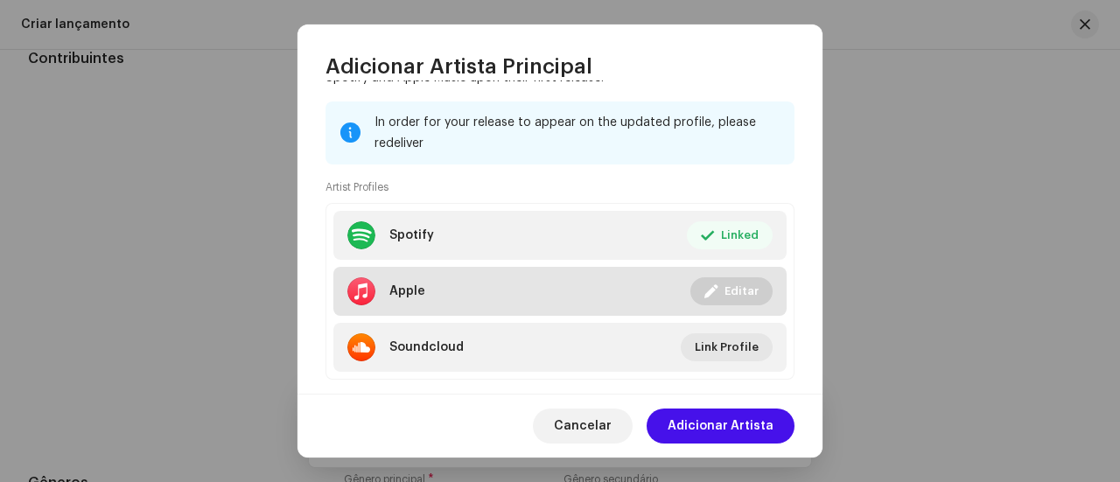
scroll to position [252, 0]
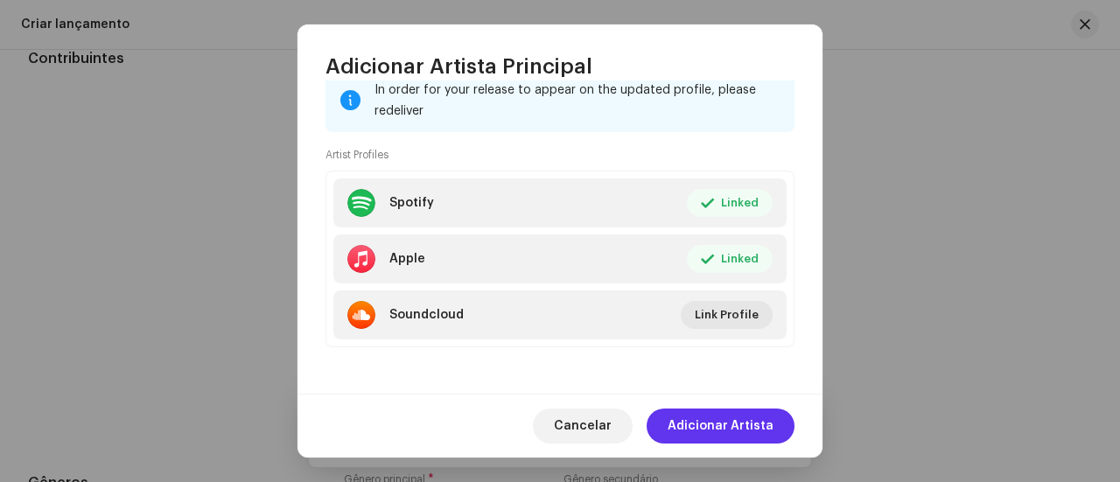
click at [732, 420] on span "Adicionar Artista" at bounding box center [721, 426] width 106 height 35
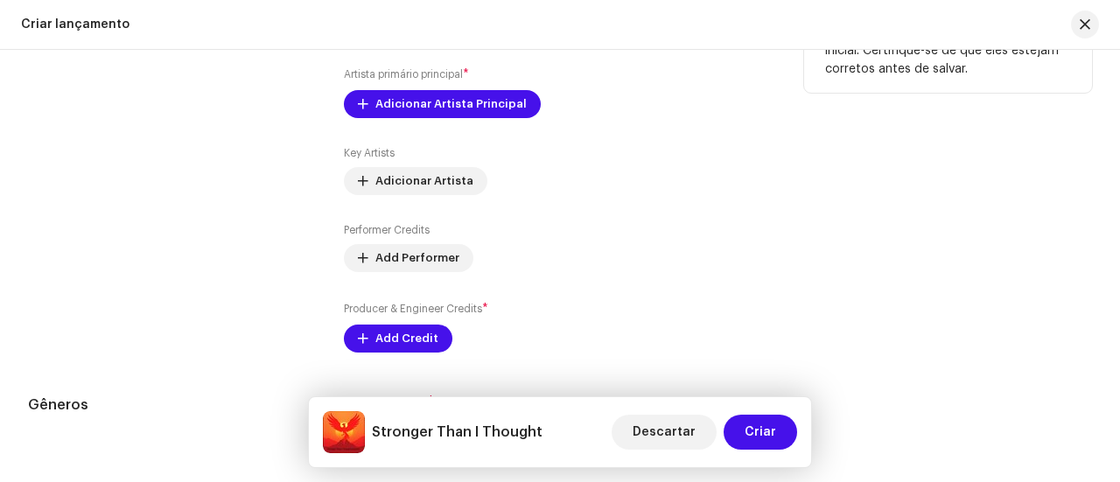
scroll to position [2289, 0]
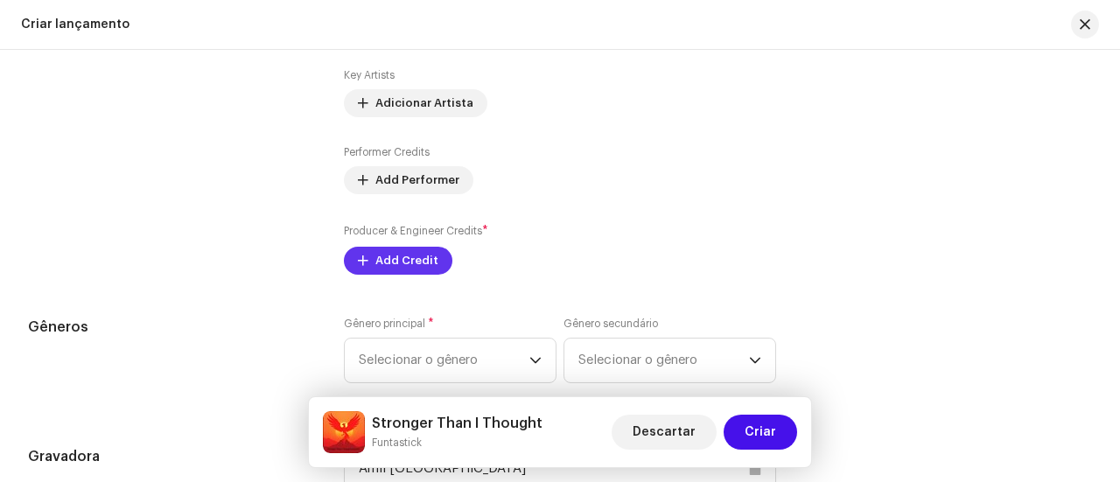
click at [406, 264] on span "Add Credit" at bounding box center [406, 260] width 63 height 35
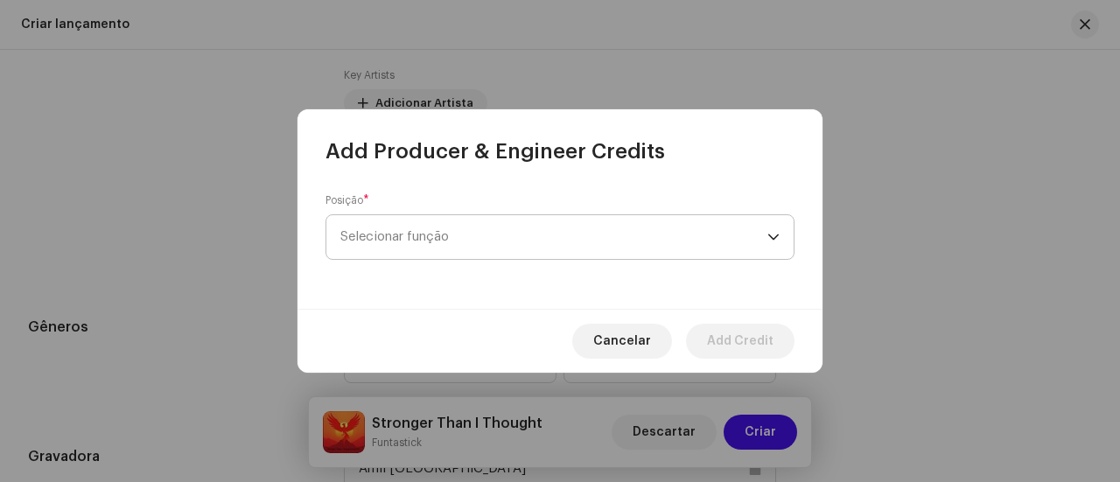
click at [511, 238] on span "Selecionar função" at bounding box center [553, 237] width 427 height 44
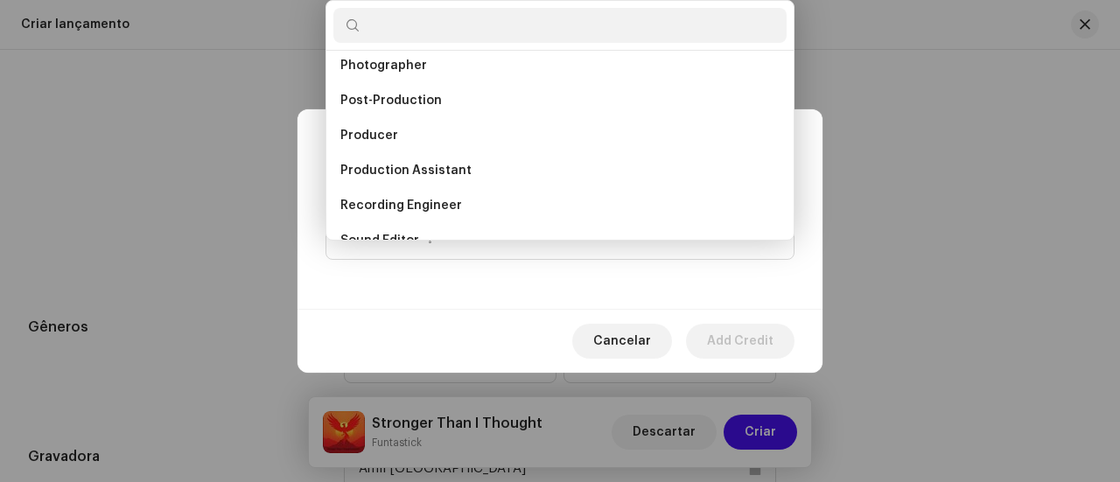
scroll to position [641, 0]
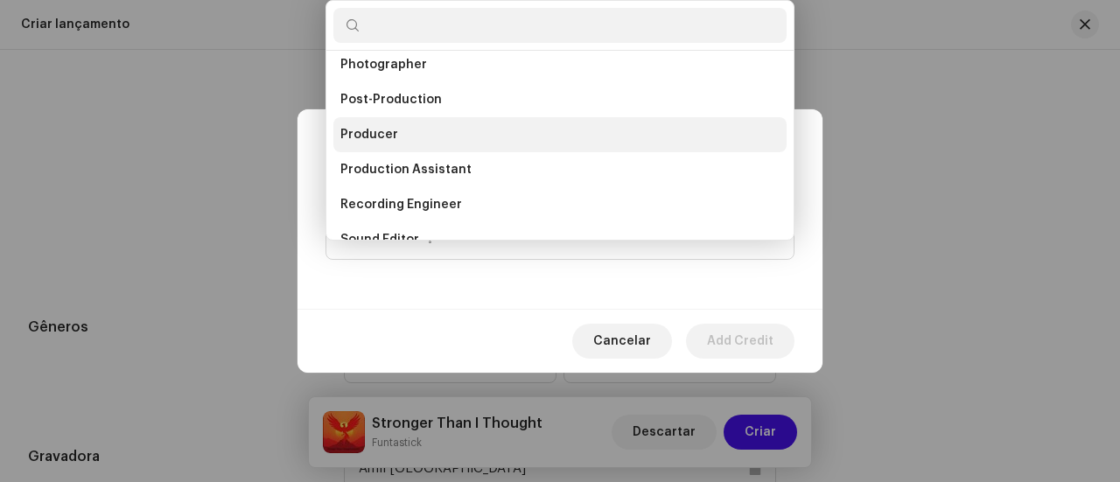
click at [410, 135] on li "Producer" at bounding box center [559, 134] width 453 height 35
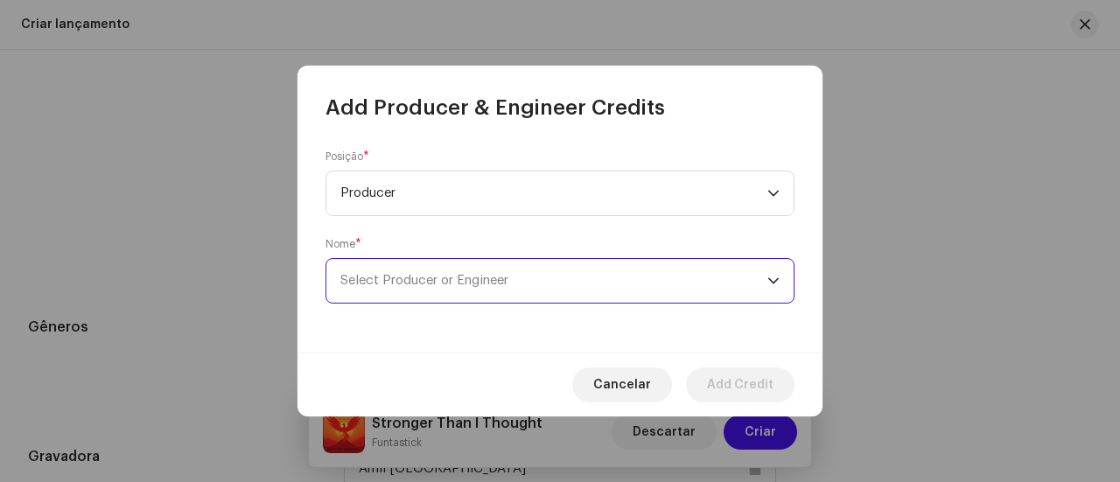
click at [618, 287] on span "Select Producer or Engineer" at bounding box center [553, 281] width 427 height 44
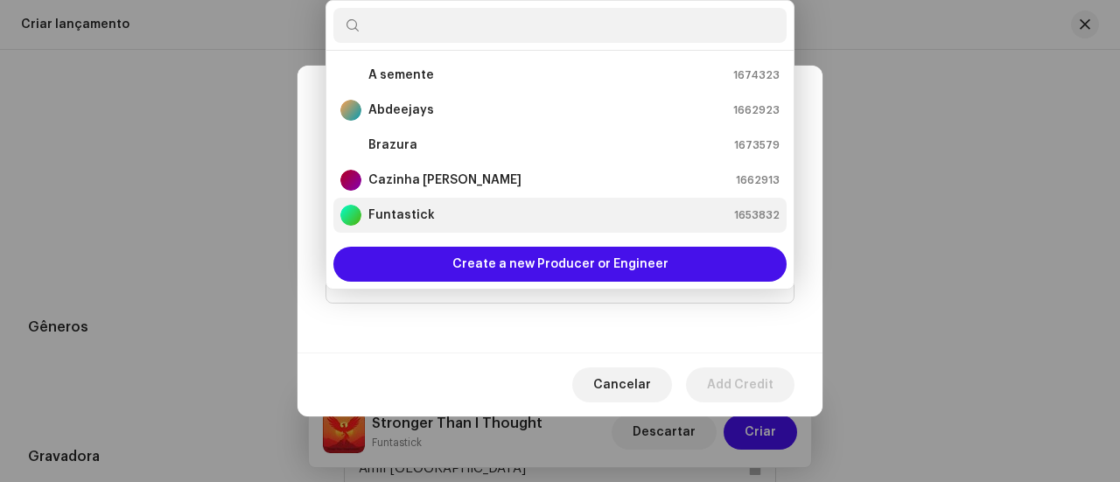
click at [478, 200] on li "Funtastick 1653832" at bounding box center [559, 215] width 453 height 35
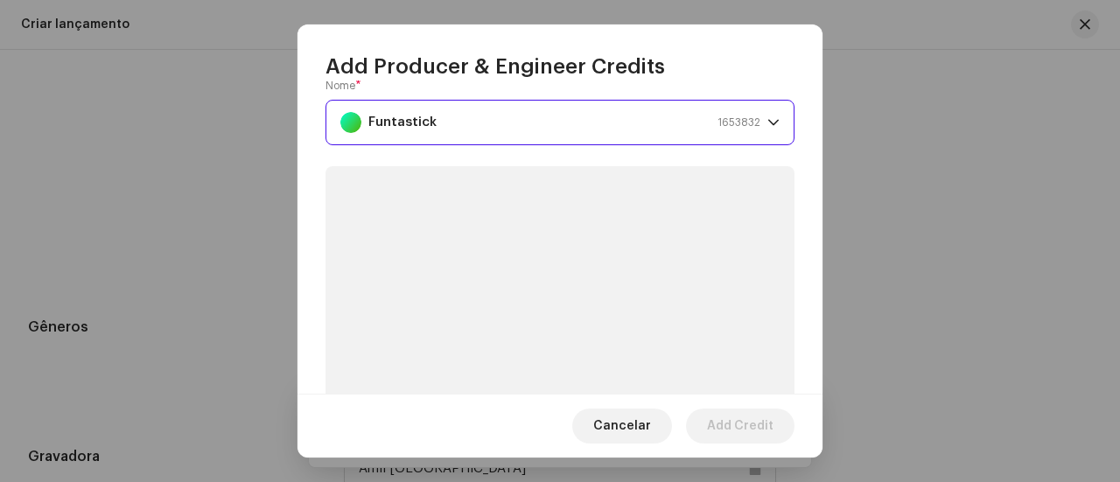
scroll to position [263, 0]
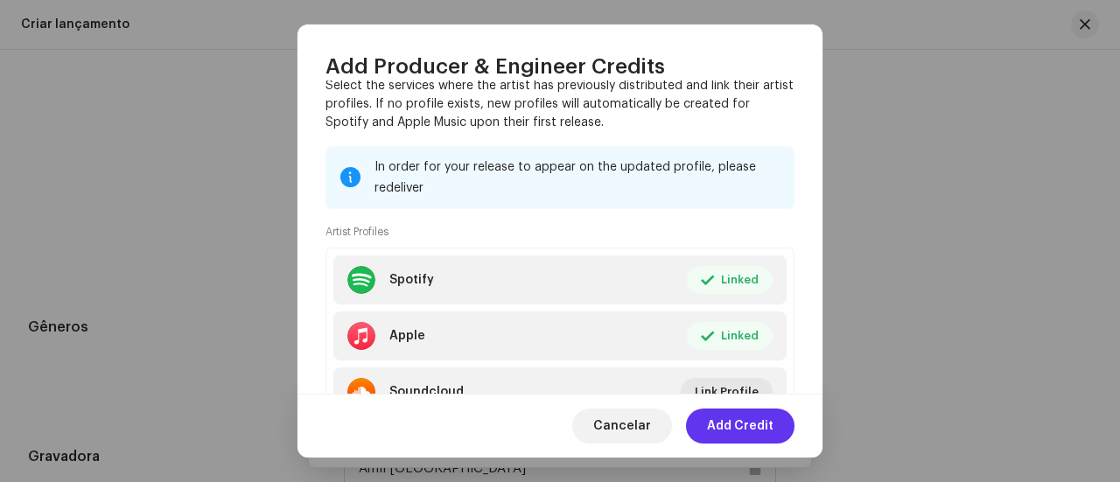
click at [733, 424] on span "Add Credit" at bounding box center [740, 426] width 67 height 35
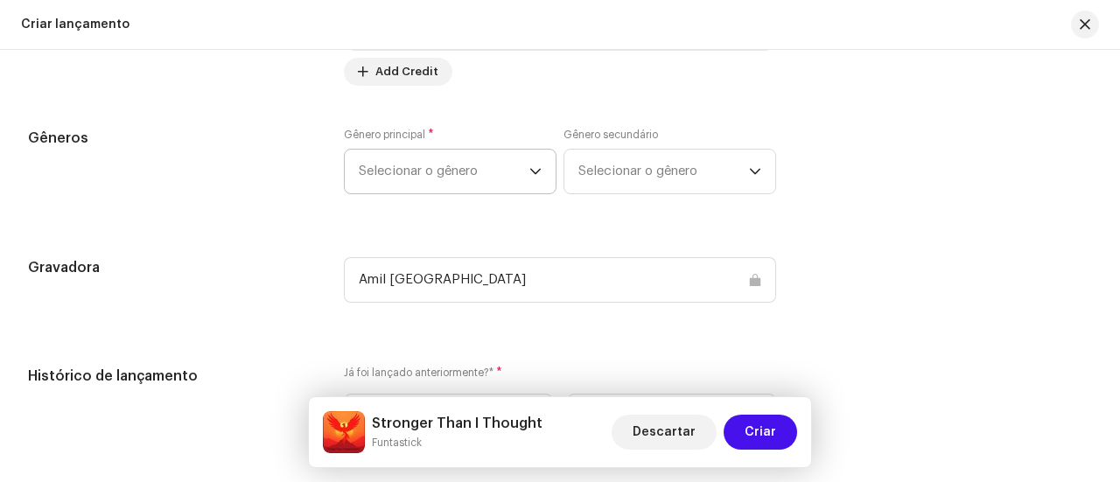
scroll to position [2625, 0]
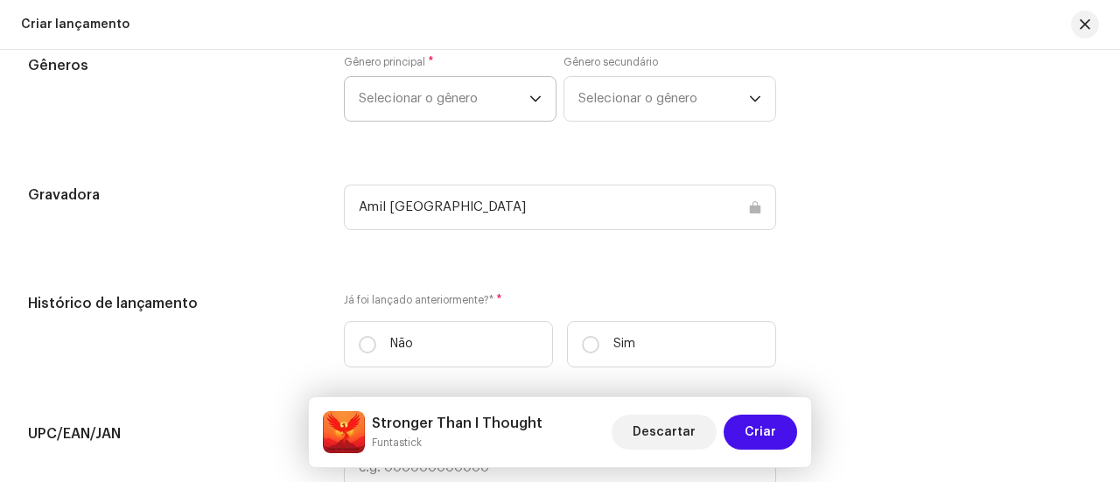
click at [529, 95] on icon "dropdown trigger" at bounding box center [535, 99] width 12 height 12
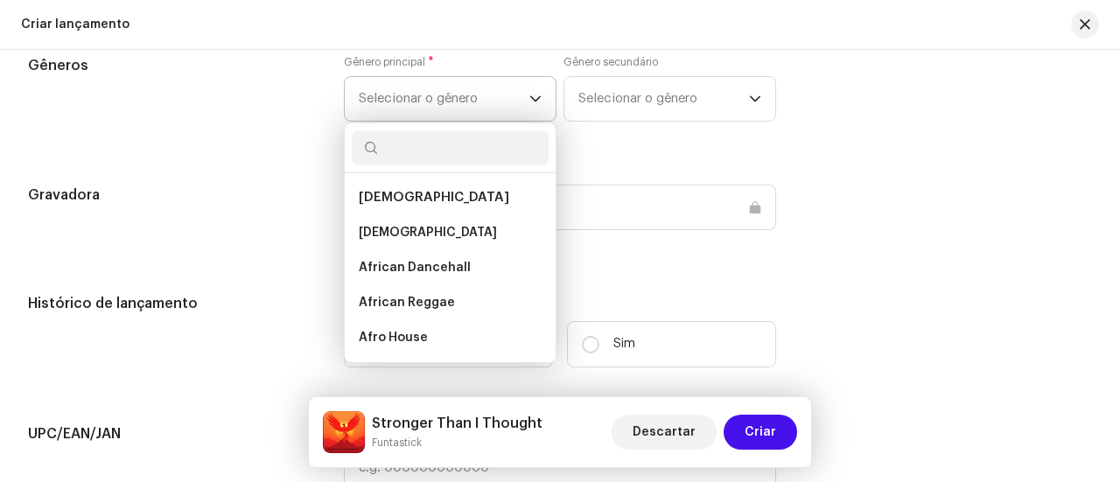
click at [467, 154] on input "text" at bounding box center [450, 147] width 197 height 35
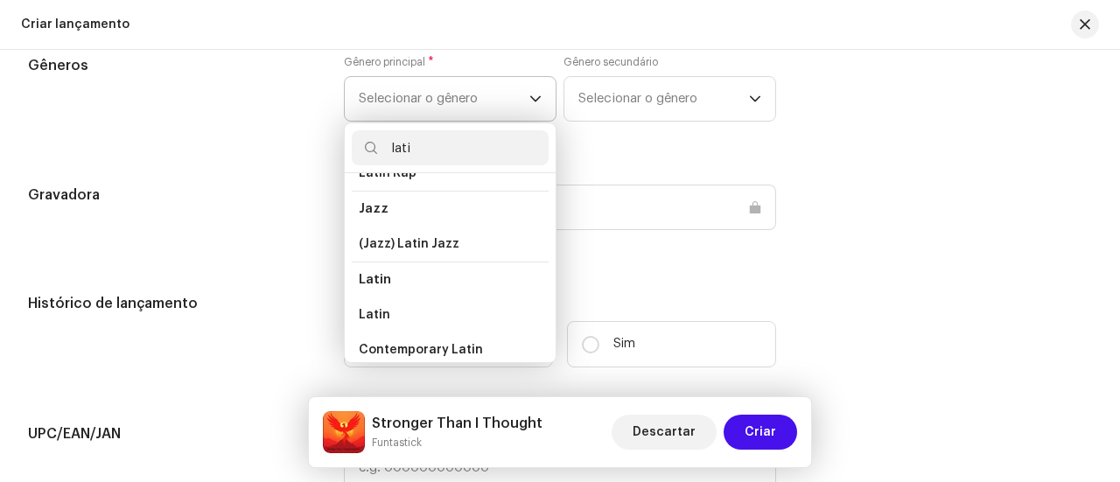
scroll to position [88, 0]
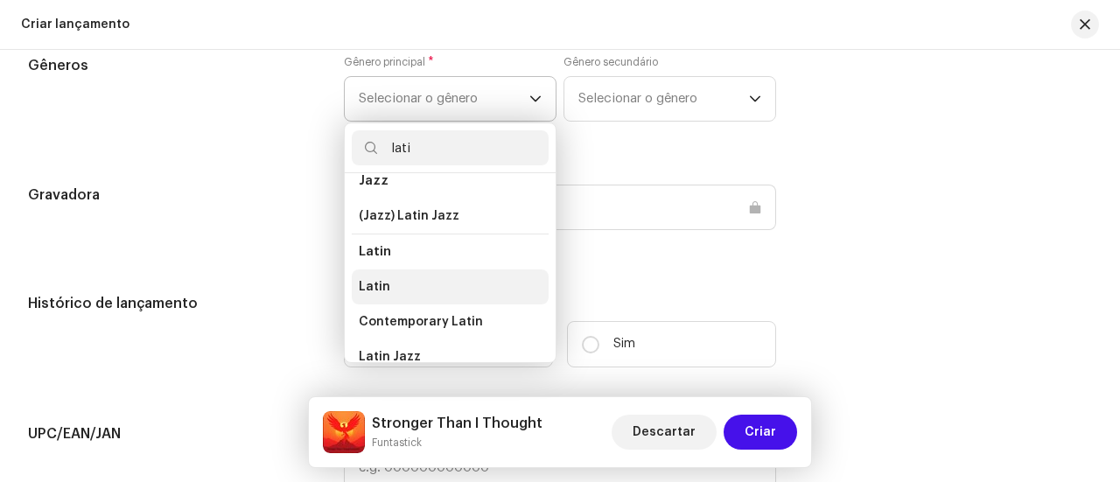
type input "lati"
click at [422, 284] on li "Latin" at bounding box center [450, 287] width 197 height 35
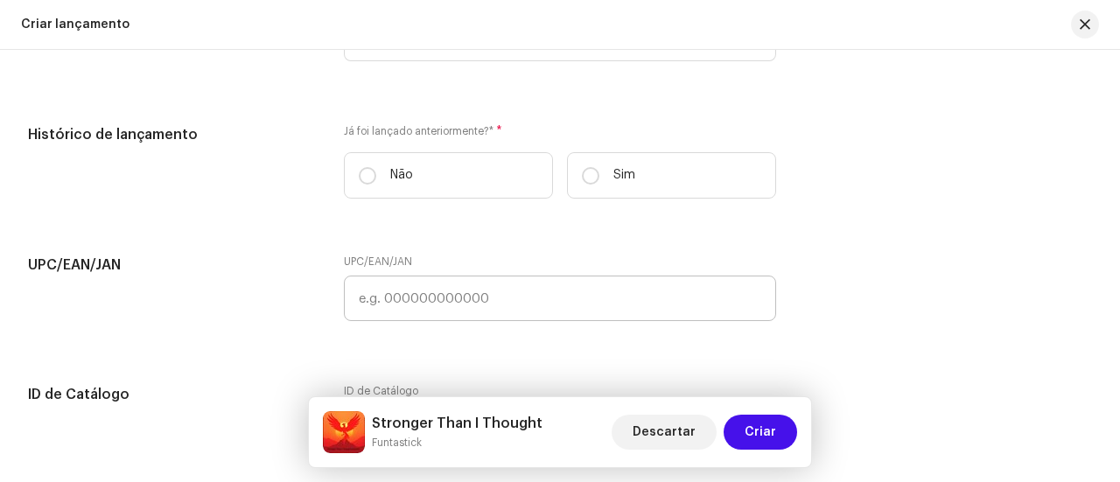
scroll to position [2800, 0]
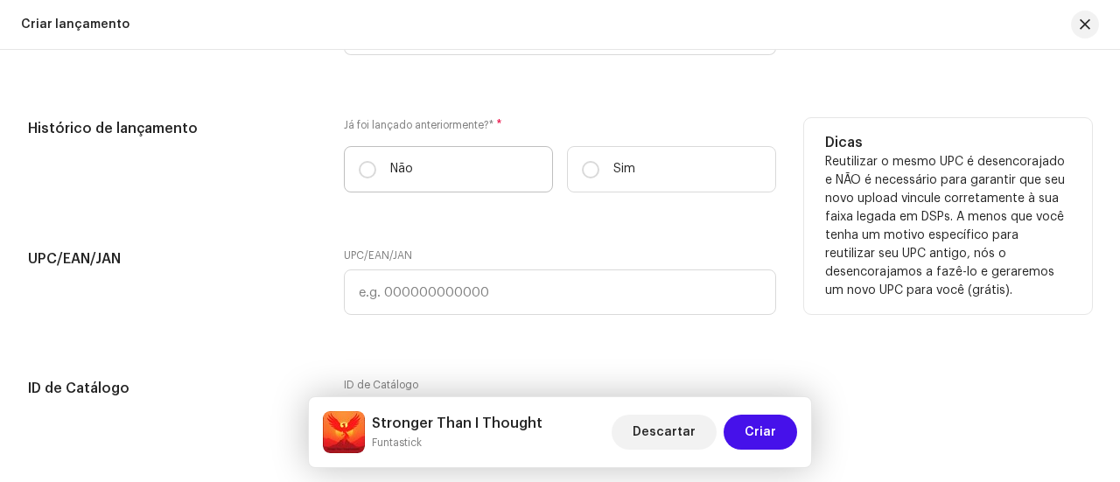
click at [375, 164] on label "Não" at bounding box center [448, 169] width 209 height 46
click at [375, 164] on input "Não" at bounding box center [368, 170] width 18 height 18
radio input "true"
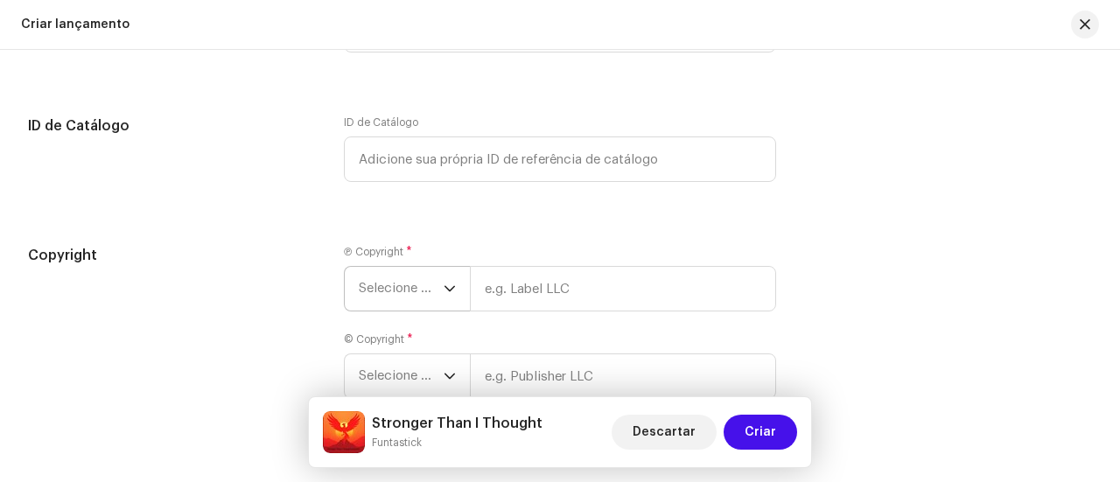
click at [439, 284] on span "Selecione o ano" at bounding box center [401, 289] width 85 height 44
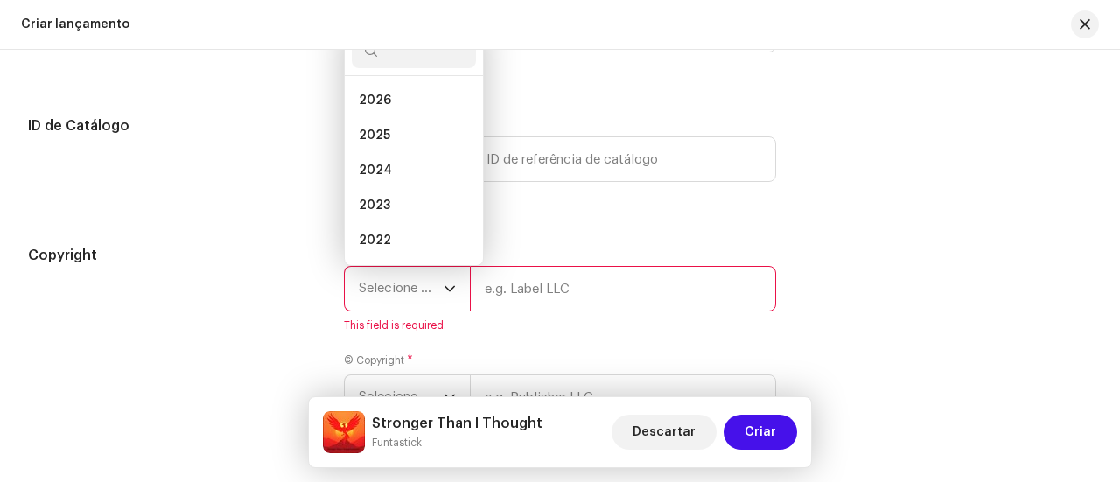
scroll to position [3061, 0]
click at [398, 144] on li "2025" at bounding box center [414, 136] width 124 height 35
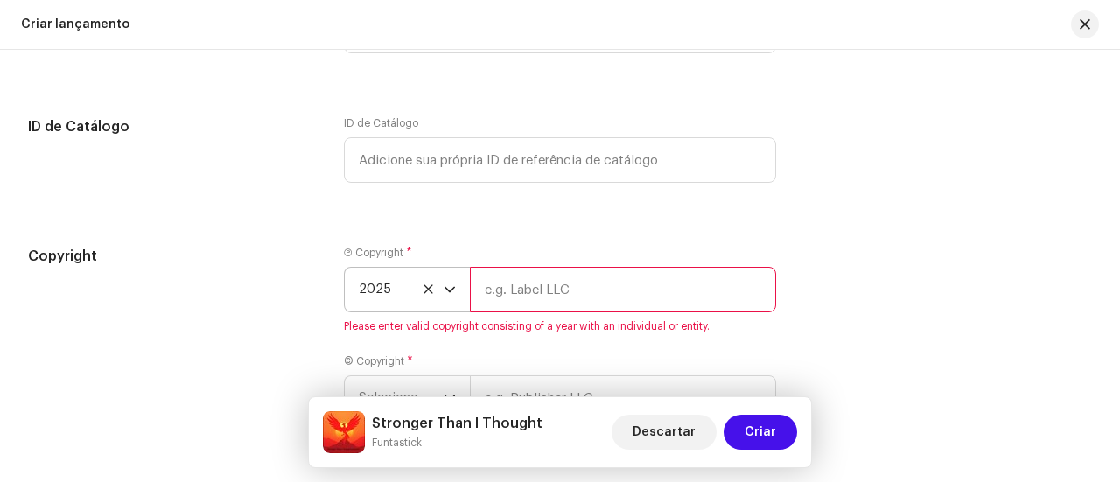
click at [522, 282] on input "text" at bounding box center [623, 290] width 306 height 46
type input "Amil"
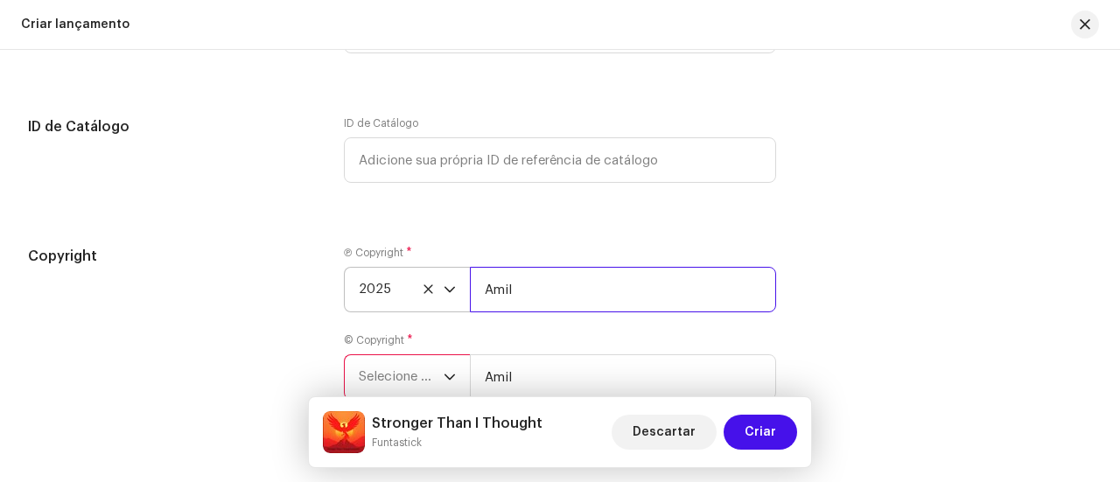
click at [613, 305] on input "Amil" at bounding box center [623, 290] width 306 height 46
type input "Amil [GEOGRAPHIC_DATA]"
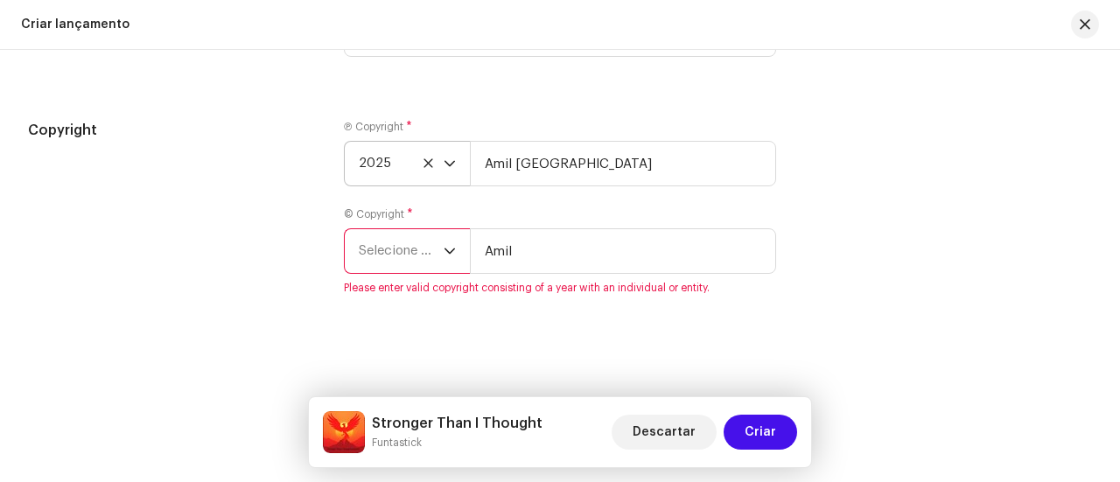
click at [448, 249] on icon "dropdown trigger" at bounding box center [450, 251] width 12 height 12
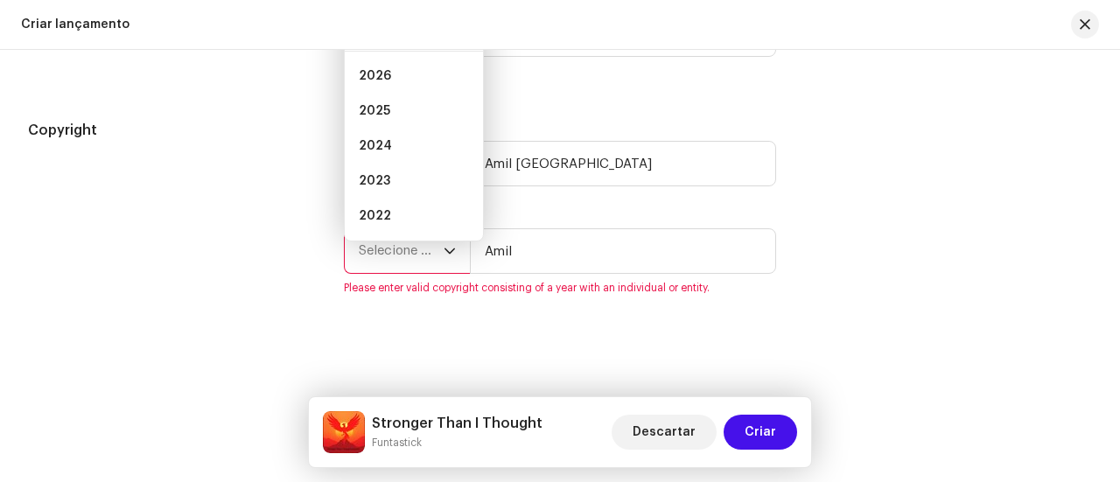
scroll to position [3162, 0]
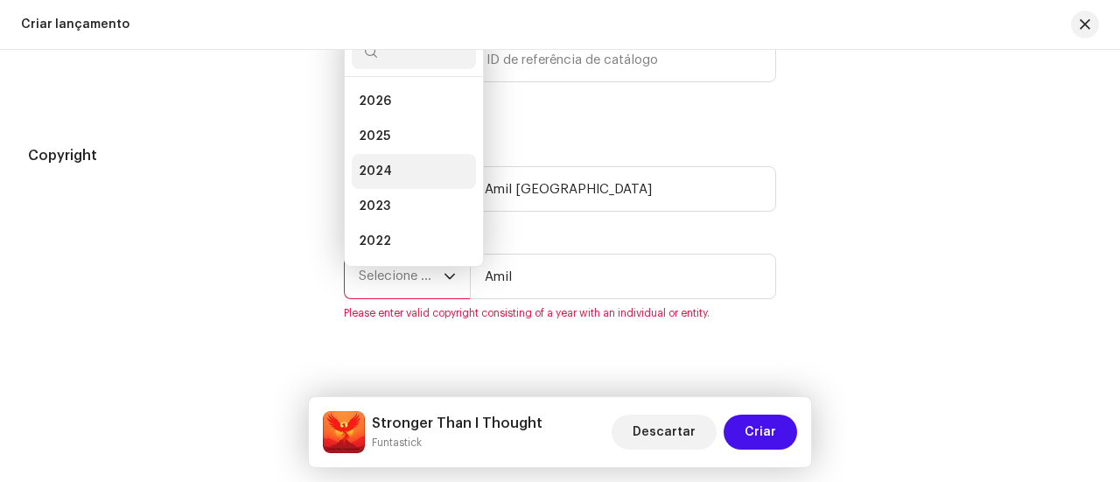
drag, startPoint x: 396, startPoint y: 130, endPoint x: 439, endPoint y: 164, distance: 54.3
click at [397, 129] on li "2025" at bounding box center [414, 136] width 124 height 35
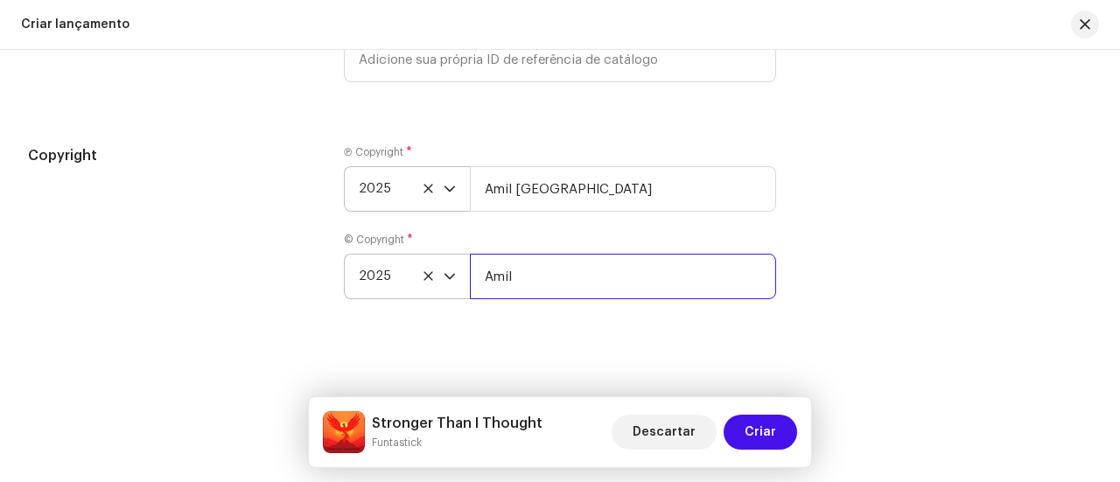
drag, startPoint x: 541, startPoint y: 277, endPoint x: 570, endPoint y: 285, distance: 29.9
click at [541, 277] on input "Amil" at bounding box center [623, 277] width 306 height 46
type input "Amil [GEOGRAPHIC_DATA]"
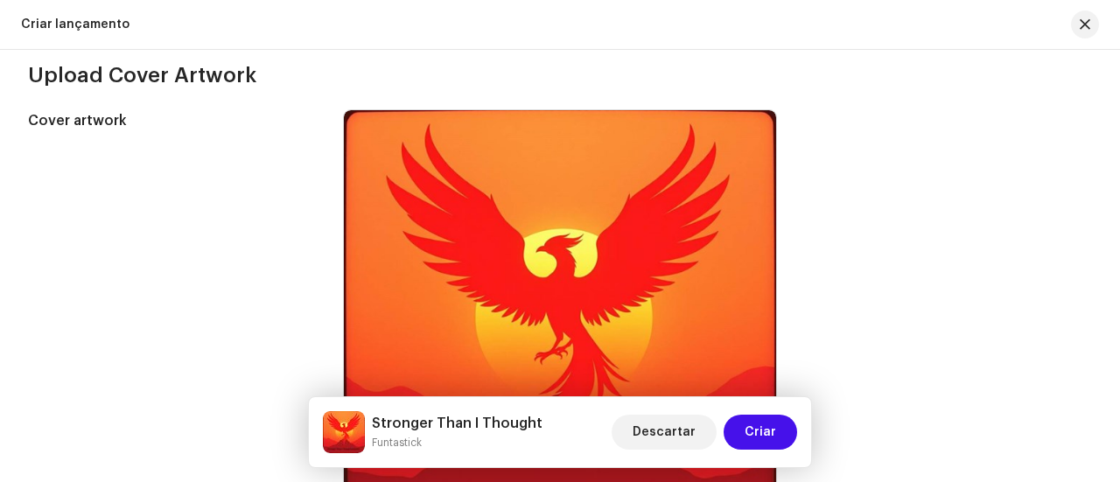
scroll to position [366, 0]
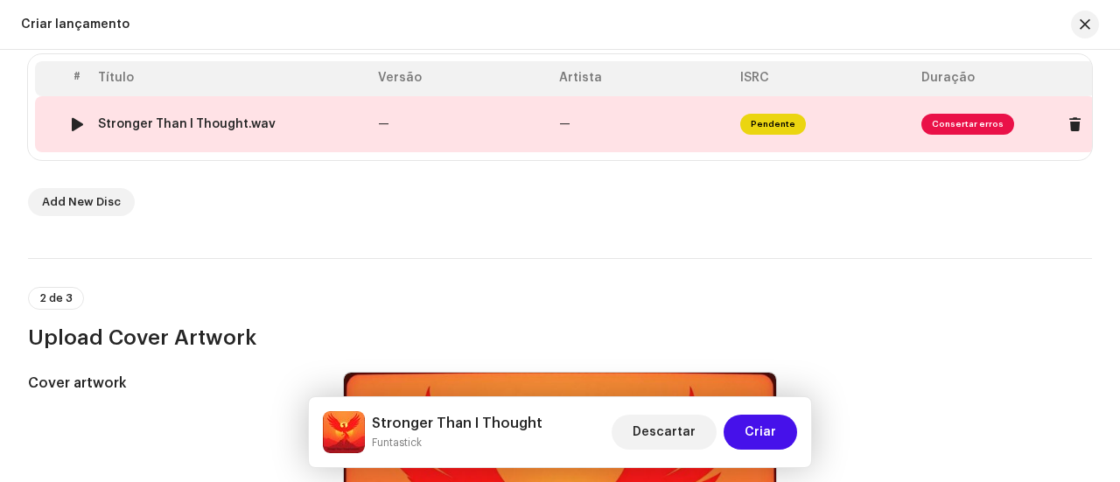
click at [974, 118] on span "Consertar erros" at bounding box center [968, 124] width 93 height 21
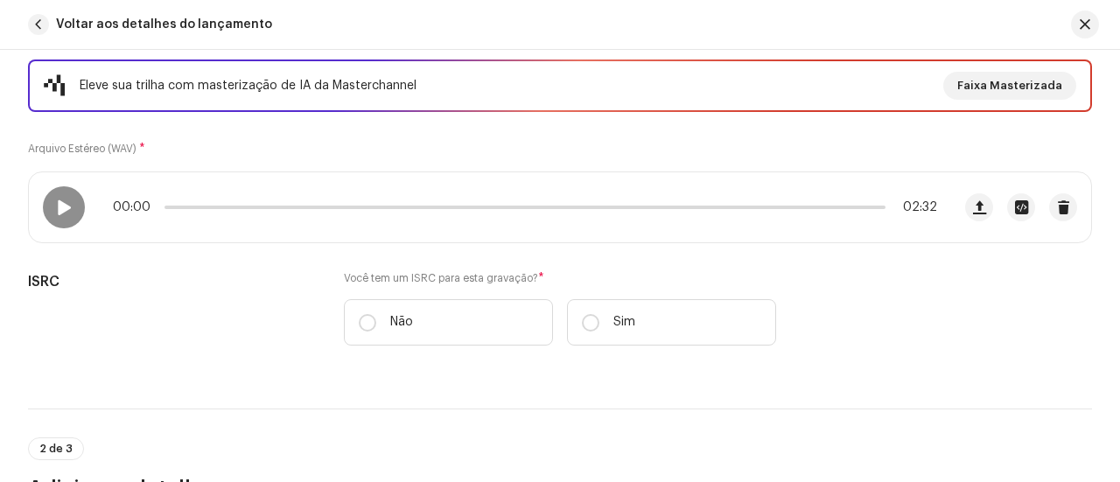
scroll to position [263, 0]
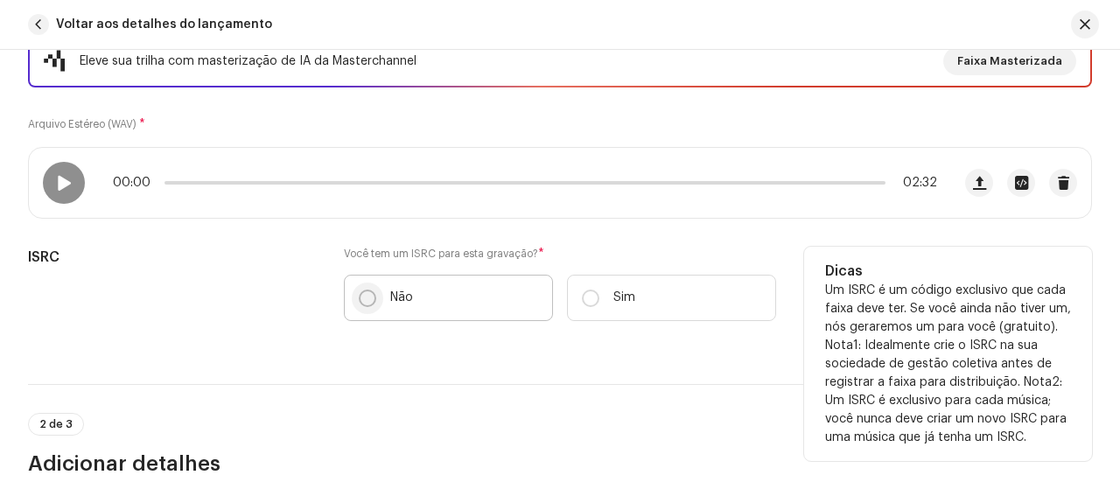
click at [373, 297] on input "Não" at bounding box center [368, 299] width 18 height 18
radio input "true"
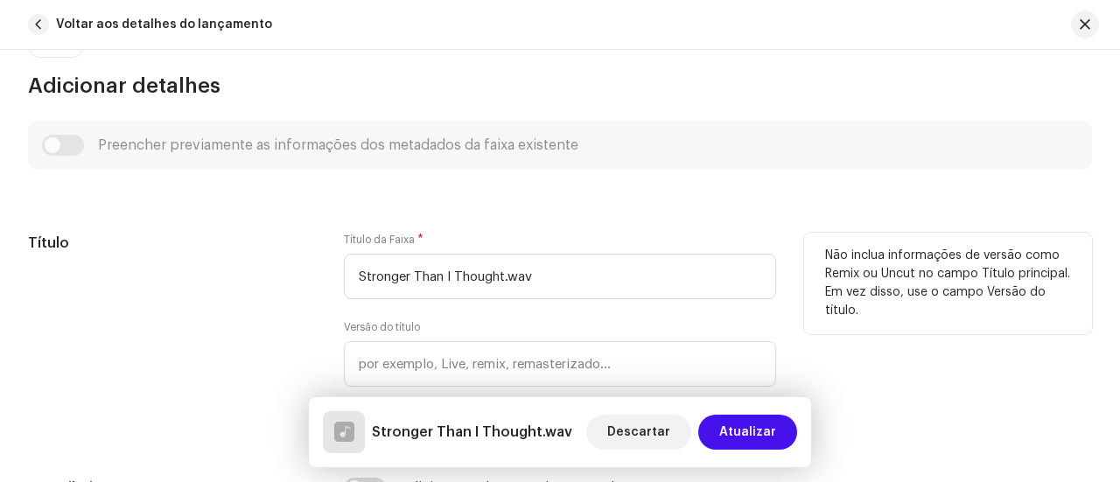
scroll to position [788, 0]
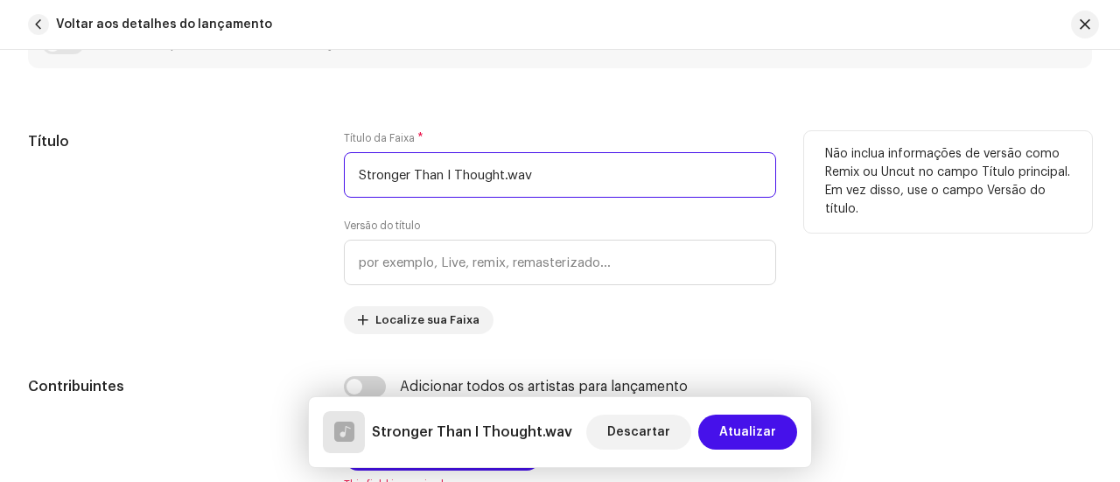
click at [541, 183] on input "Stronger Than I Thought.wav" at bounding box center [560, 175] width 432 height 46
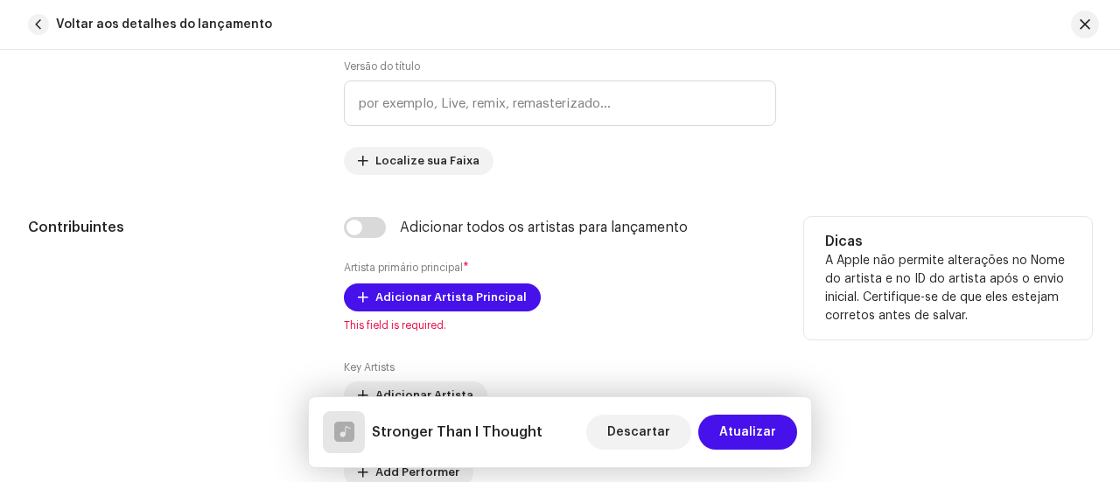
scroll to position [1050, 0]
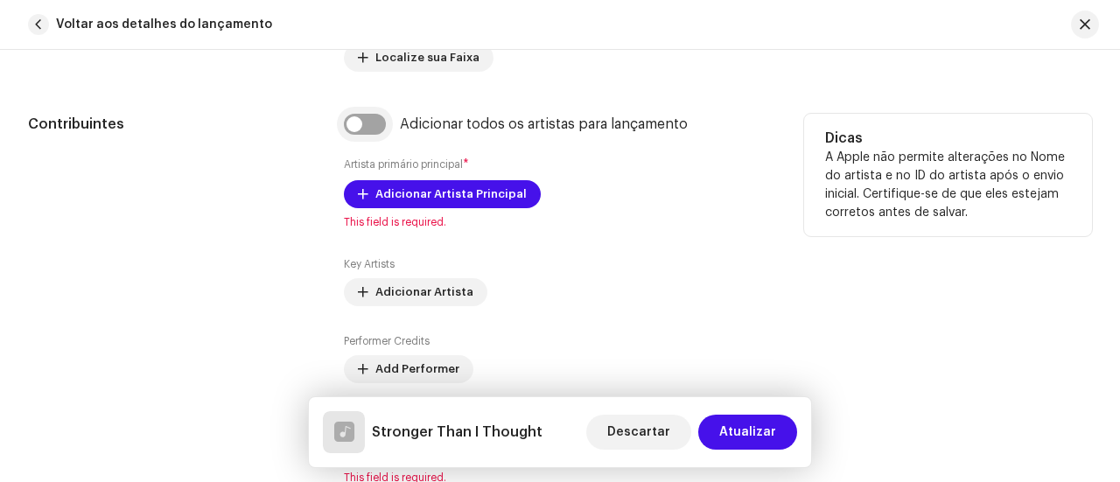
type input "Stronger Than I Thought"
click at [376, 125] on input "checkbox" at bounding box center [365, 124] width 42 height 21
checkbox input "true"
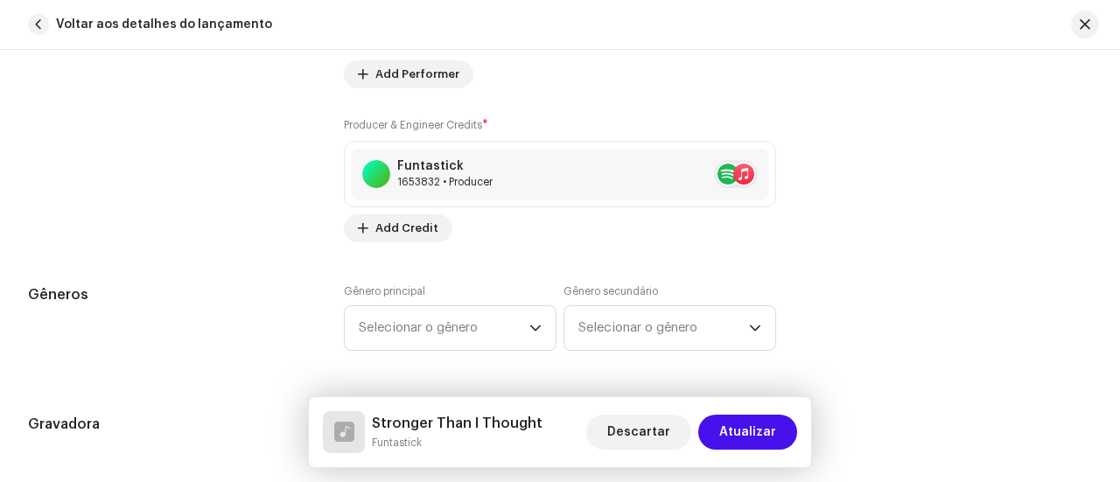
scroll to position [1663, 0]
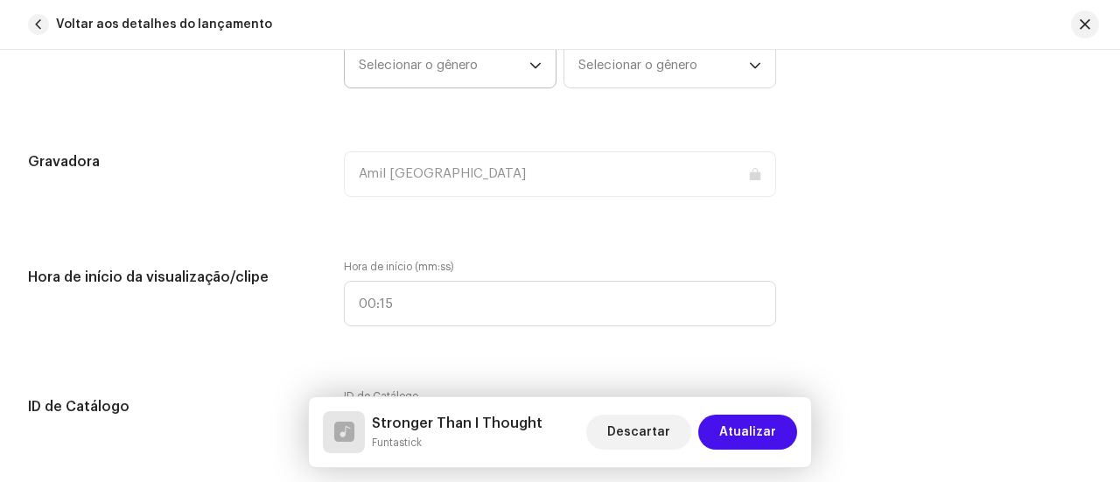
click at [497, 74] on span "Selecionar o gênero" at bounding box center [444, 66] width 171 height 44
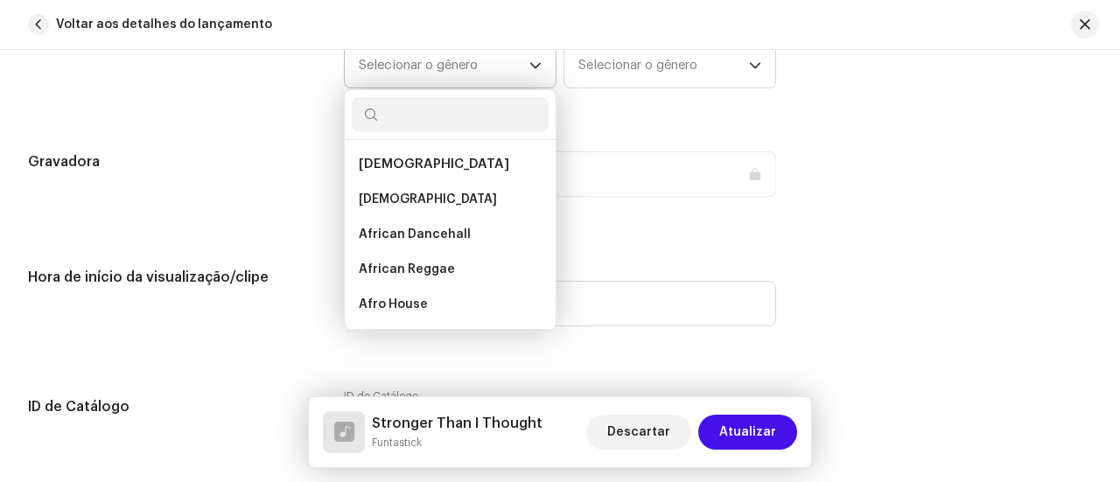
click at [446, 110] on input "text" at bounding box center [450, 114] width 197 height 35
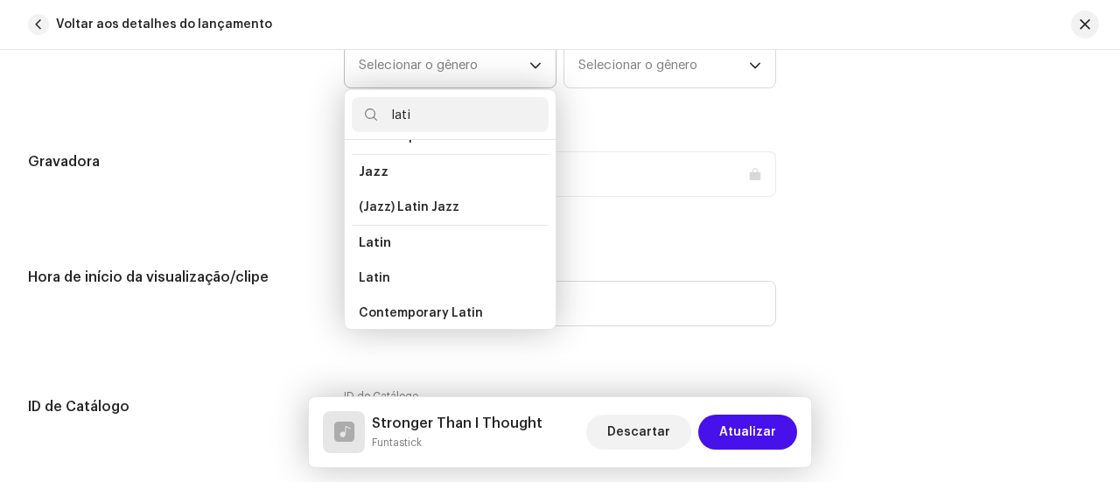
scroll to position [88, 0]
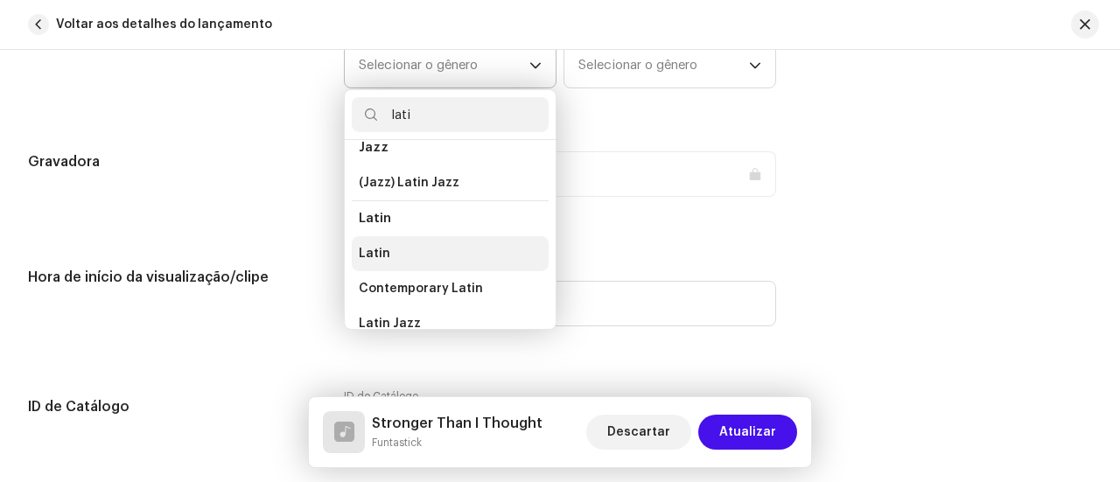
type input "lati"
click at [396, 242] on li "Latin" at bounding box center [450, 253] width 197 height 35
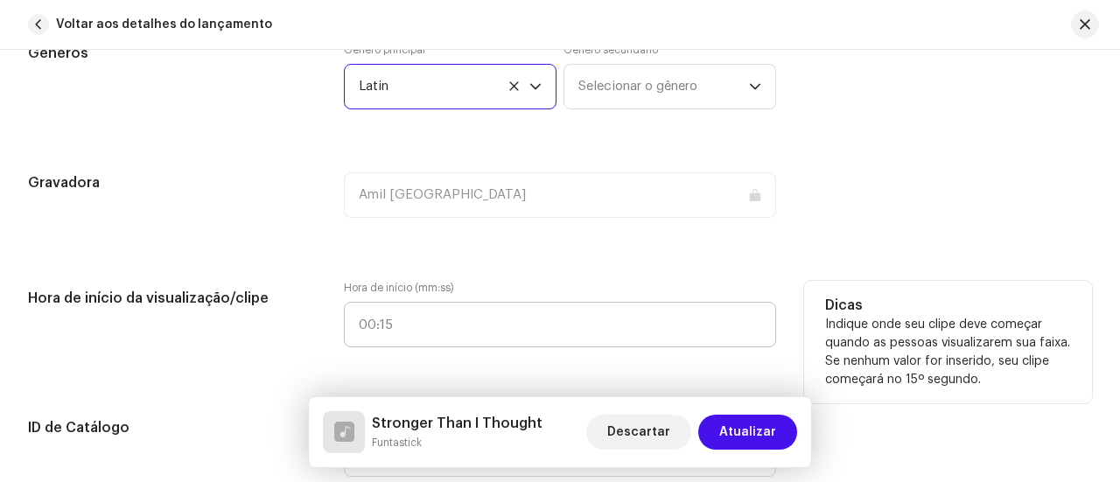
scroll to position [1740, 0]
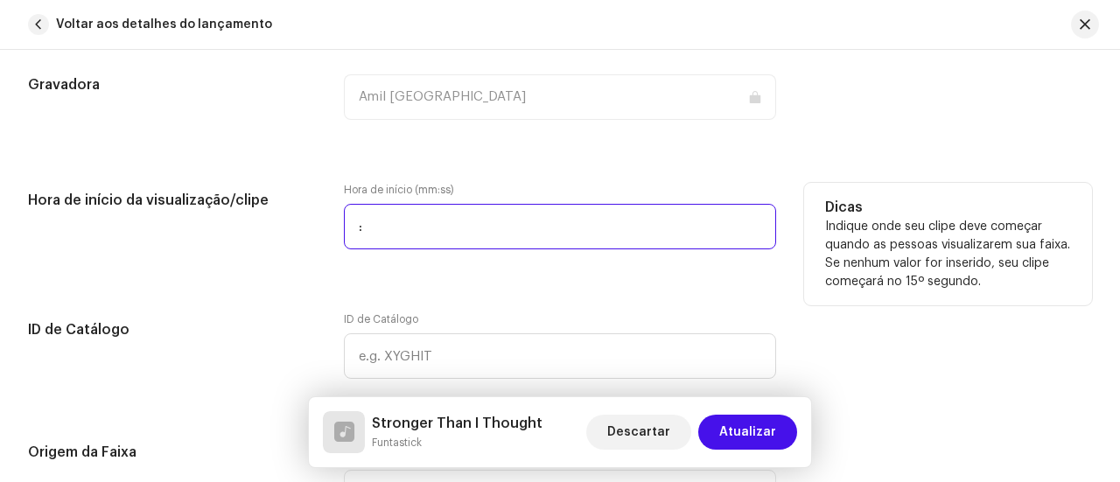
click at [438, 227] on input ":" at bounding box center [560, 227] width 432 height 46
type input "00:00"
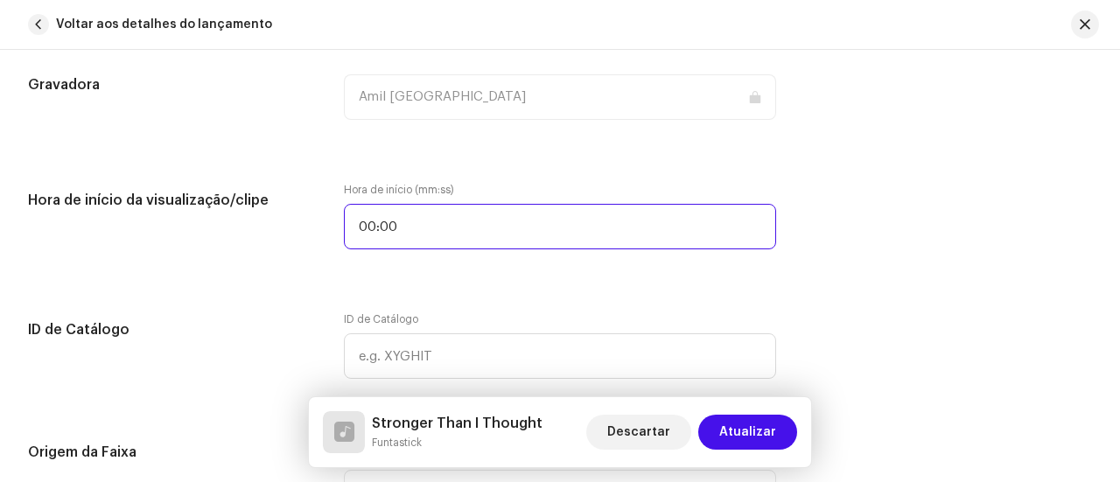
scroll to position [1915, 0]
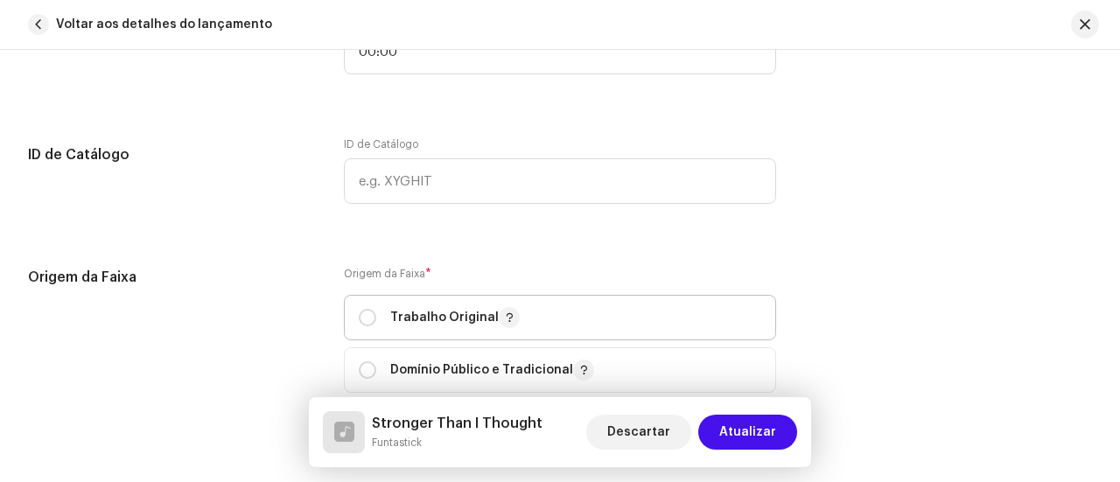
drag, startPoint x: 370, startPoint y: 315, endPoint x: 466, endPoint y: 305, distance: 96.7
click at [371, 314] on input "radio" at bounding box center [368, 318] width 18 height 18
radio input "true"
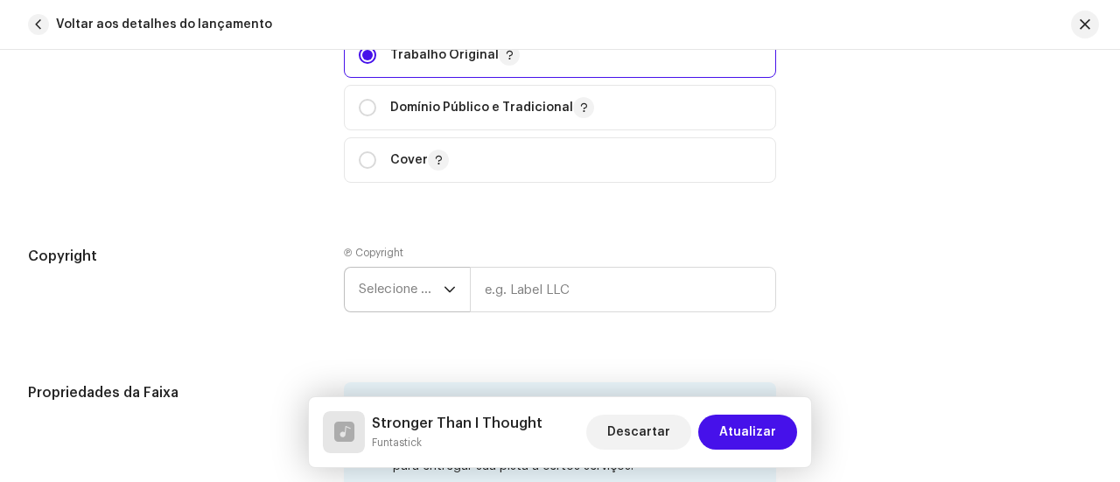
click at [439, 291] on span "Selecione o ano" at bounding box center [401, 290] width 85 height 44
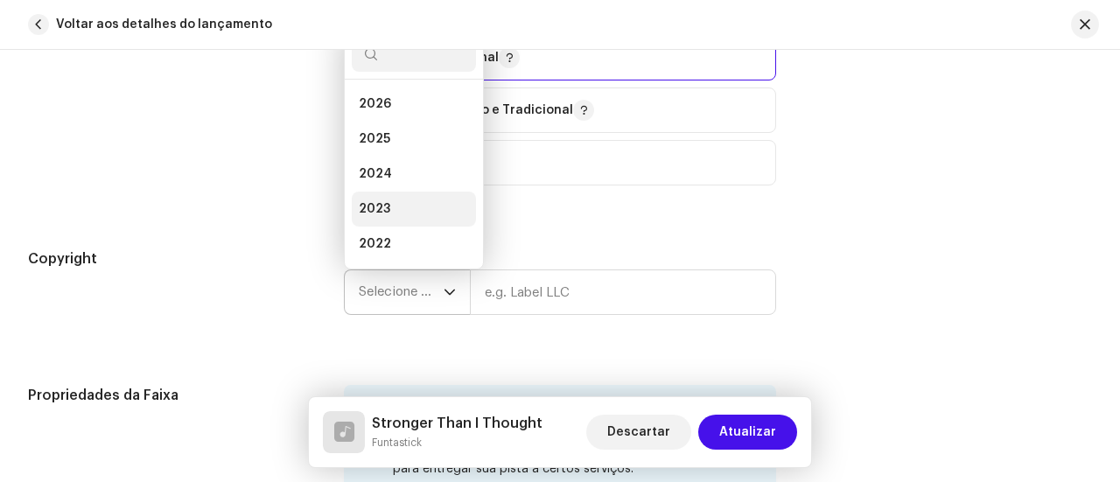
scroll to position [28, 0]
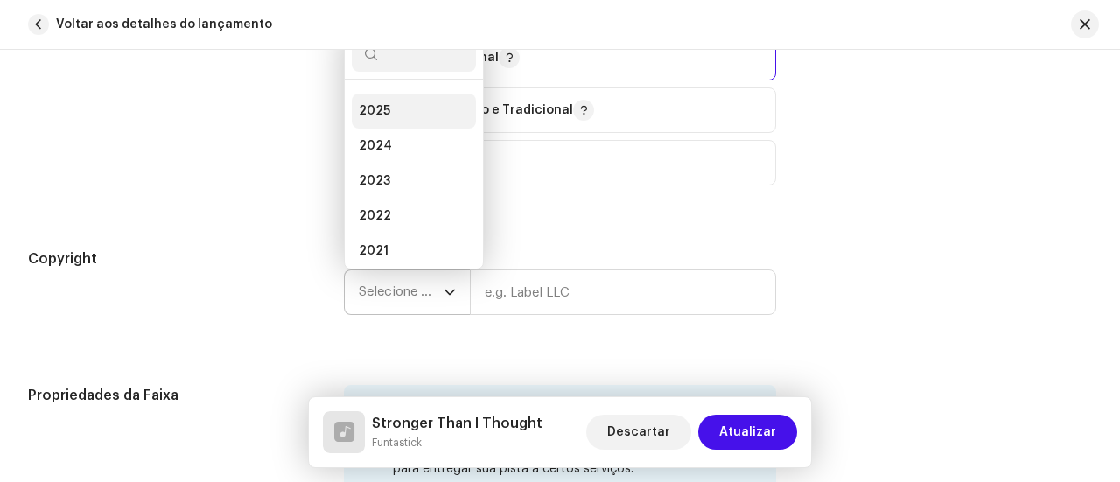
drag, startPoint x: 388, startPoint y: 106, endPoint x: 431, endPoint y: 143, distance: 56.5
click at [389, 104] on li "2025" at bounding box center [414, 111] width 124 height 35
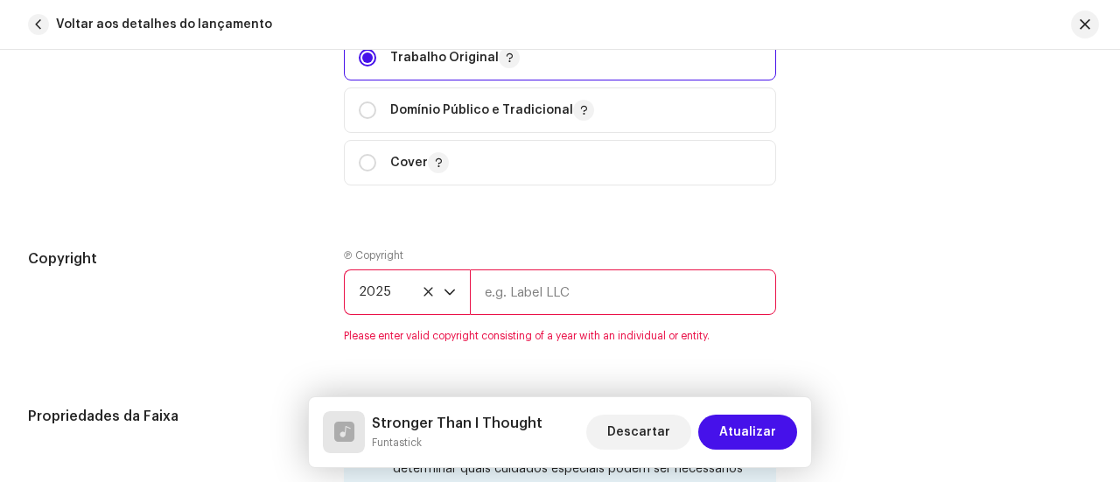
click at [557, 277] on input "text" at bounding box center [623, 293] width 306 height 46
type input "Amil [GEOGRAPHIC_DATA]"
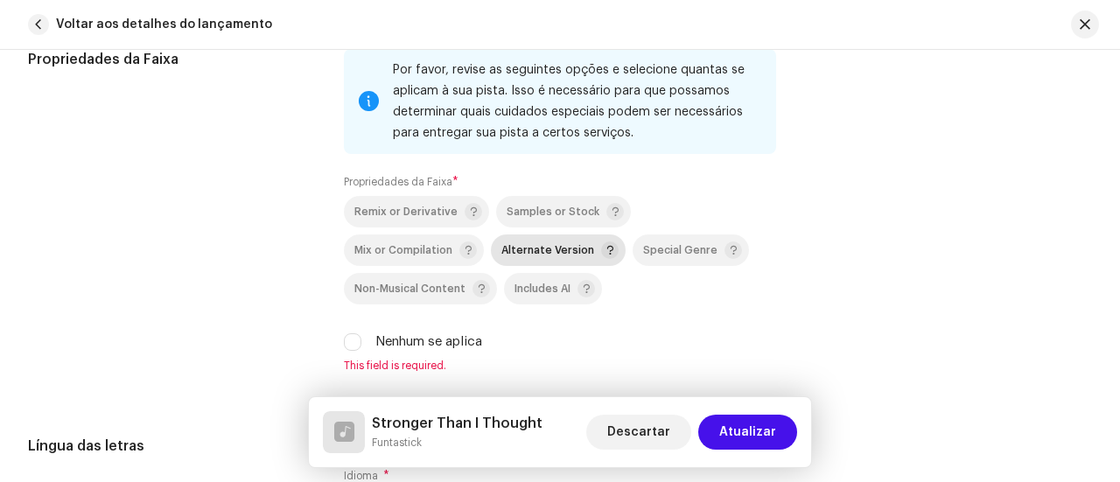
scroll to position [2612, 0]
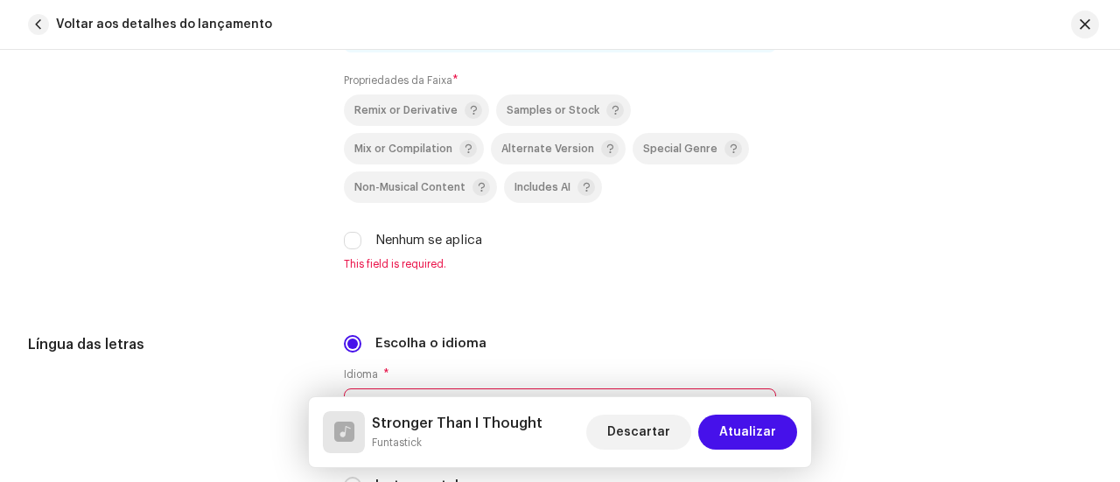
drag, startPoint x: 351, startPoint y: 246, endPoint x: 458, endPoint y: 248, distance: 106.8
click at [352, 246] on div "Por favor, revise as seguintes opções e selecione quantas se aplicam à sua pist…" at bounding box center [560, 109] width 432 height 324
click at [338, 235] on div "Propriedades da Faixa Por favor, revise as seguintes opções e selecione quantas…" at bounding box center [560, 119] width 1064 height 345
click at [349, 236] on input "Nenhum se aplica" at bounding box center [353, 241] width 18 height 18
checkbox input "true"
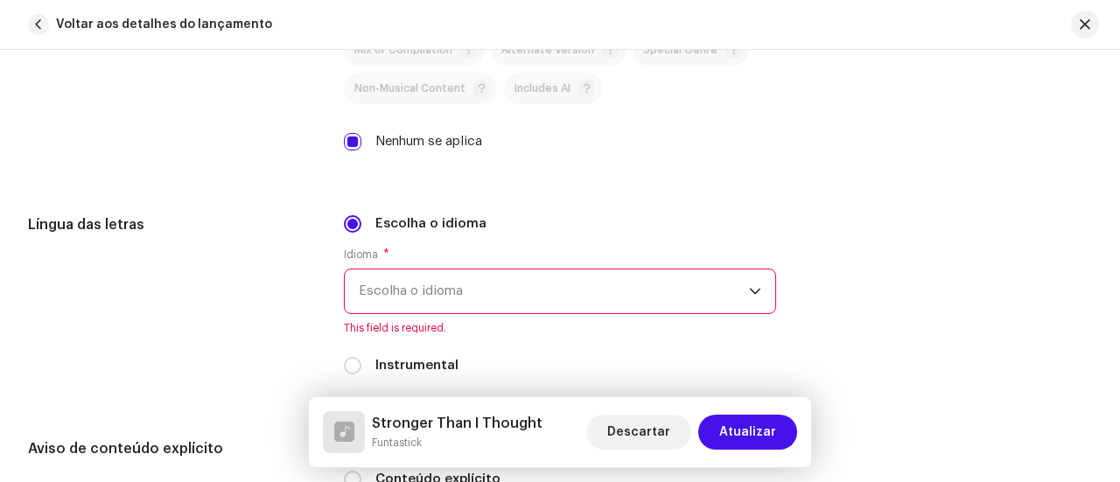
scroll to position [2875, 0]
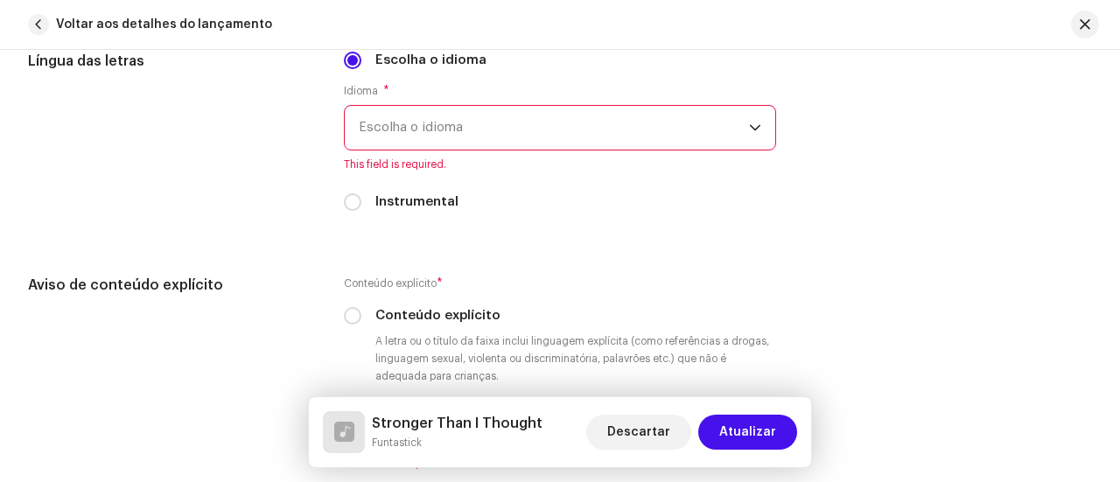
click at [488, 124] on span "Escolha o idioma" at bounding box center [554, 128] width 390 height 44
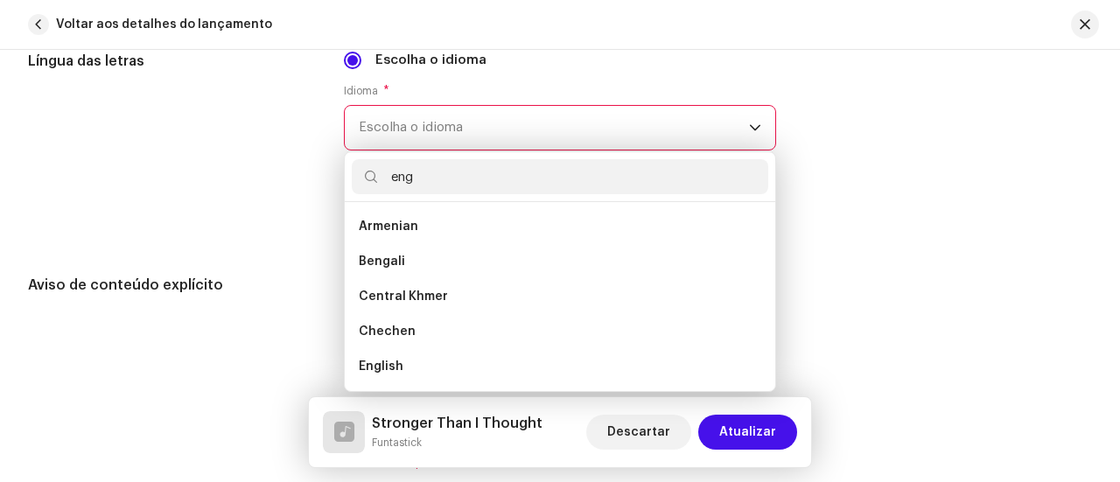
scroll to position [0, 0]
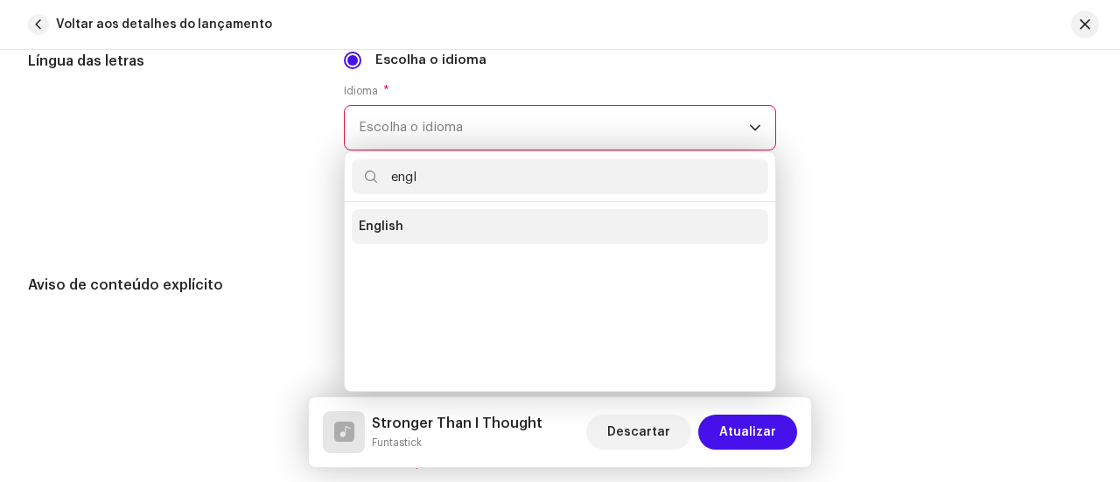
type input "engl"
click at [426, 221] on li "English" at bounding box center [560, 226] width 417 height 35
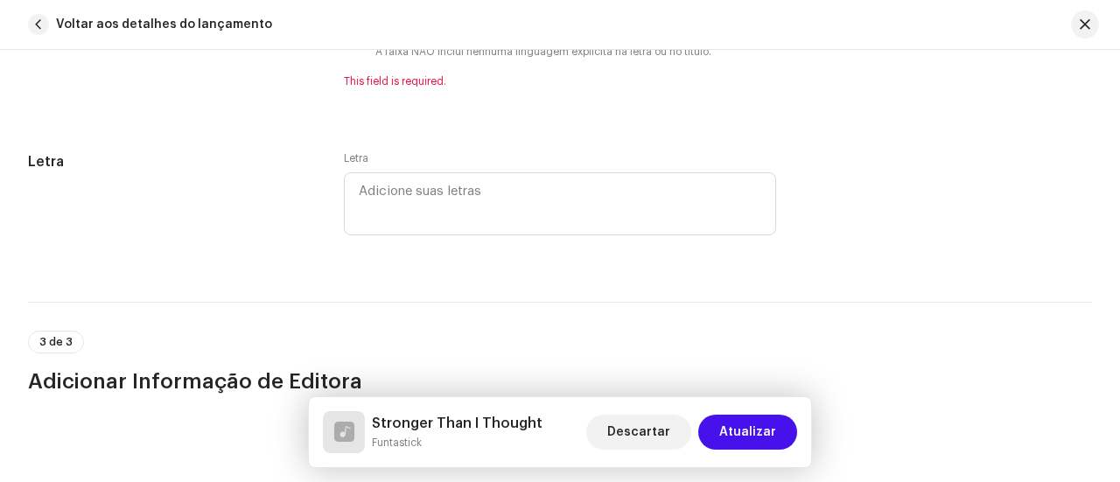
scroll to position [3137, 0]
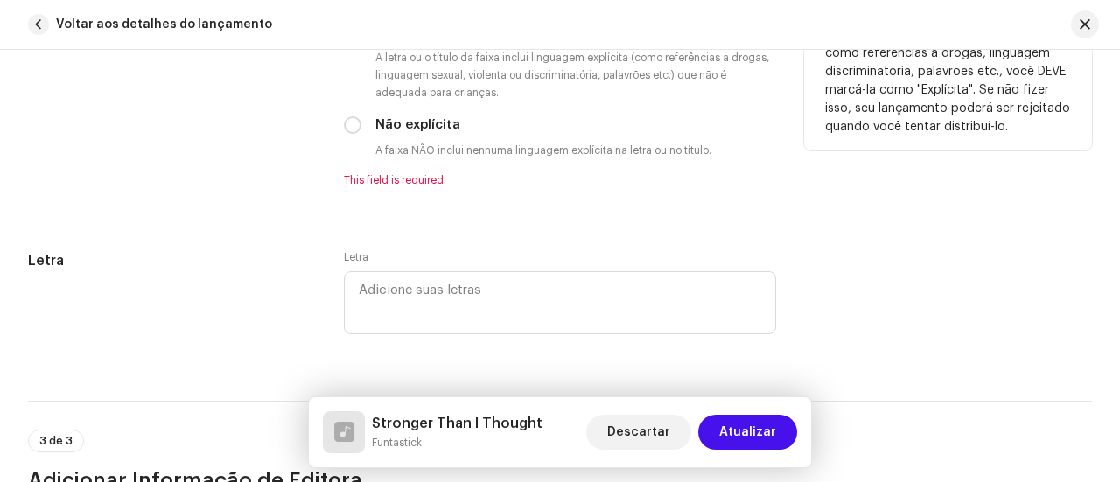
click at [360, 123] on div "Não explícita" at bounding box center [560, 125] width 432 height 19
click at [355, 123] on input "Não explícita" at bounding box center [353, 125] width 18 height 18
radio input "true"
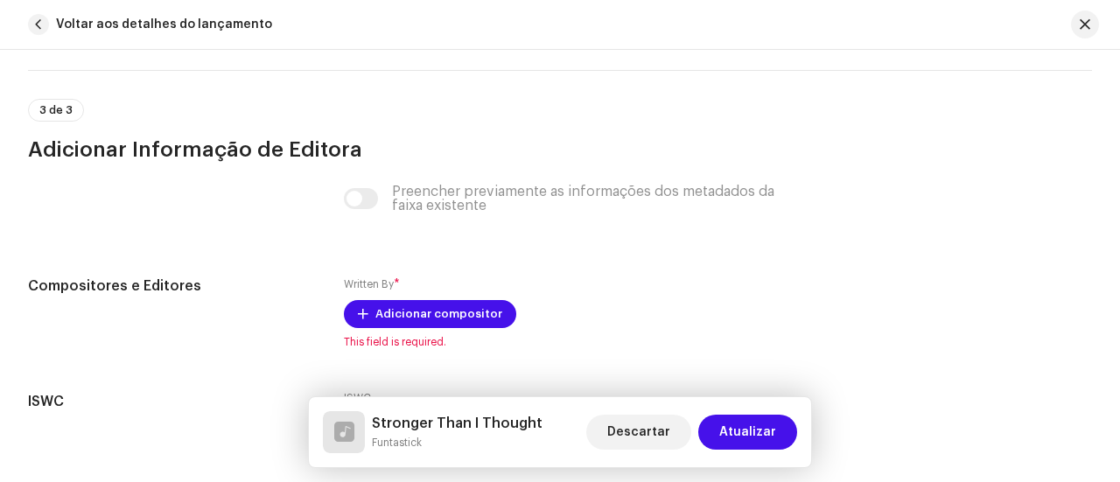
scroll to position [3488, 0]
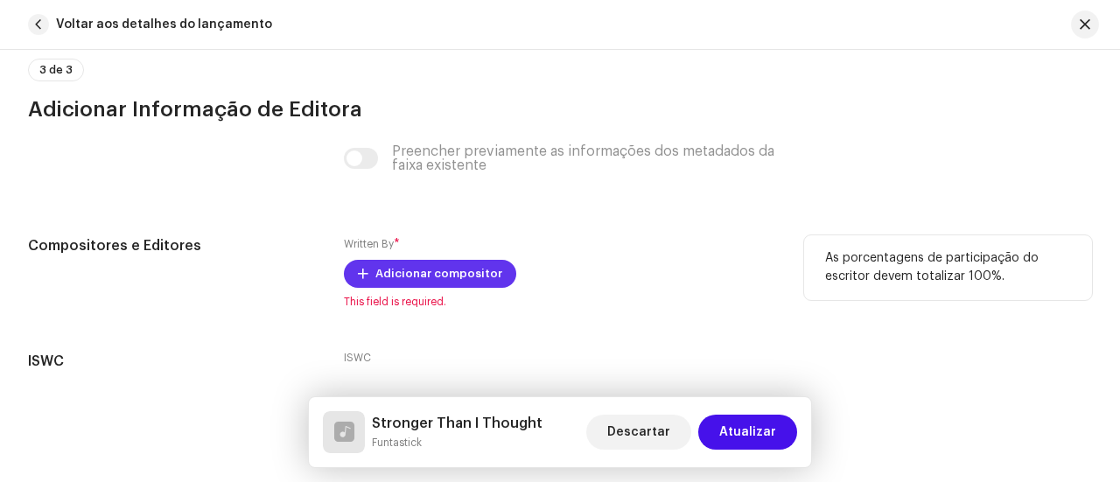
click at [397, 267] on span "Adicionar compositor" at bounding box center [438, 273] width 127 height 35
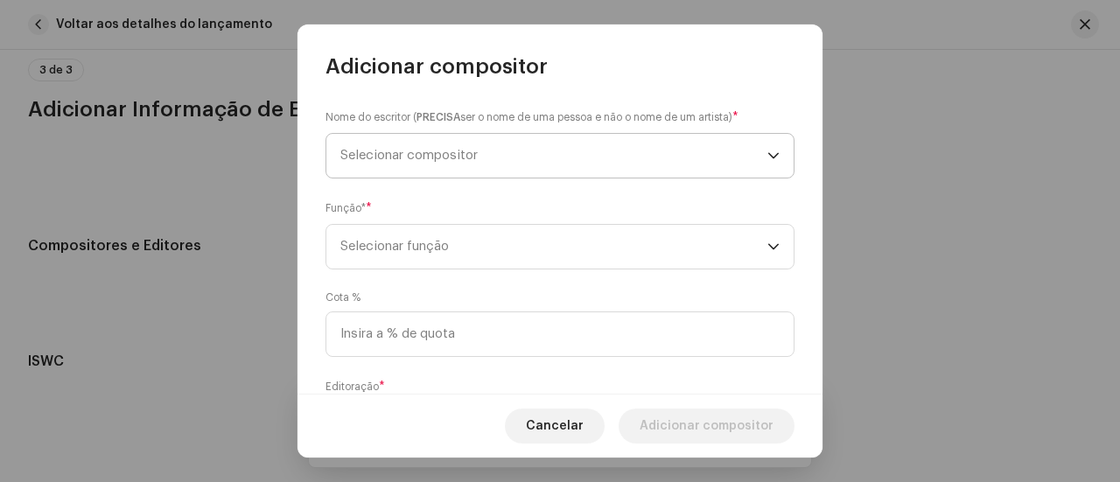
click at [574, 160] on span "Selecionar compositor" at bounding box center [553, 156] width 427 height 44
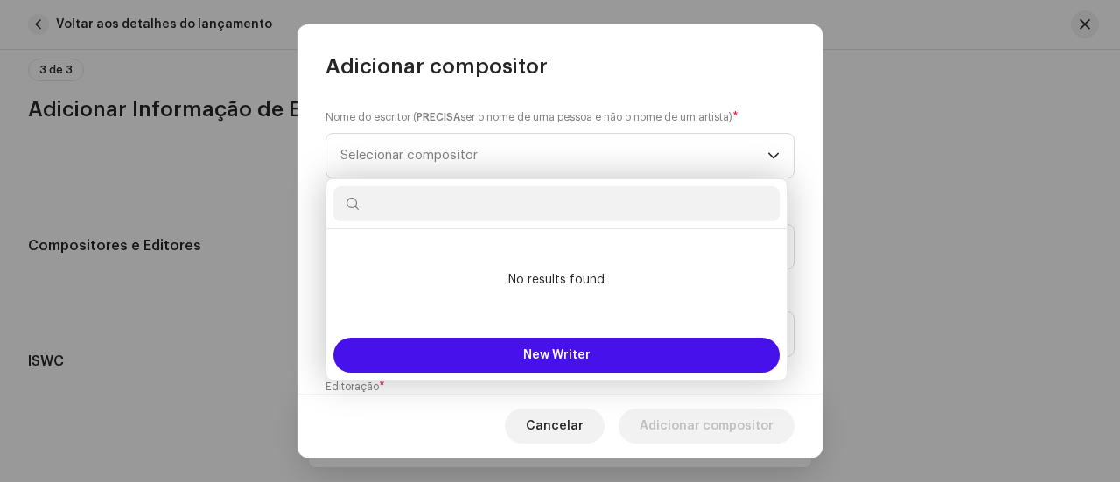
click at [553, 206] on input "text" at bounding box center [556, 203] width 446 height 35
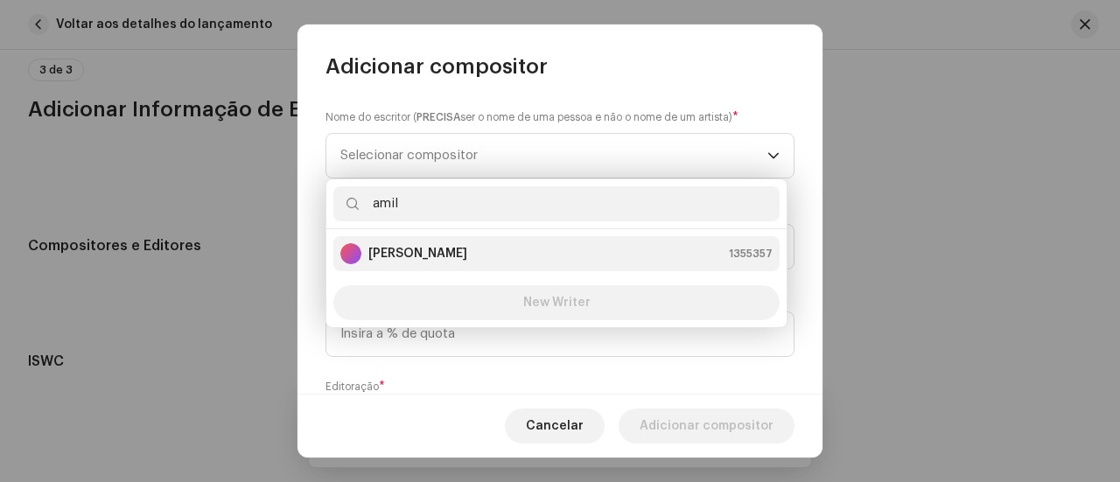
type input "amil"
click at [543, 241] on li "[PERSON_NAME] 1355357" at bounding box center [556, 253] width 446 height 35
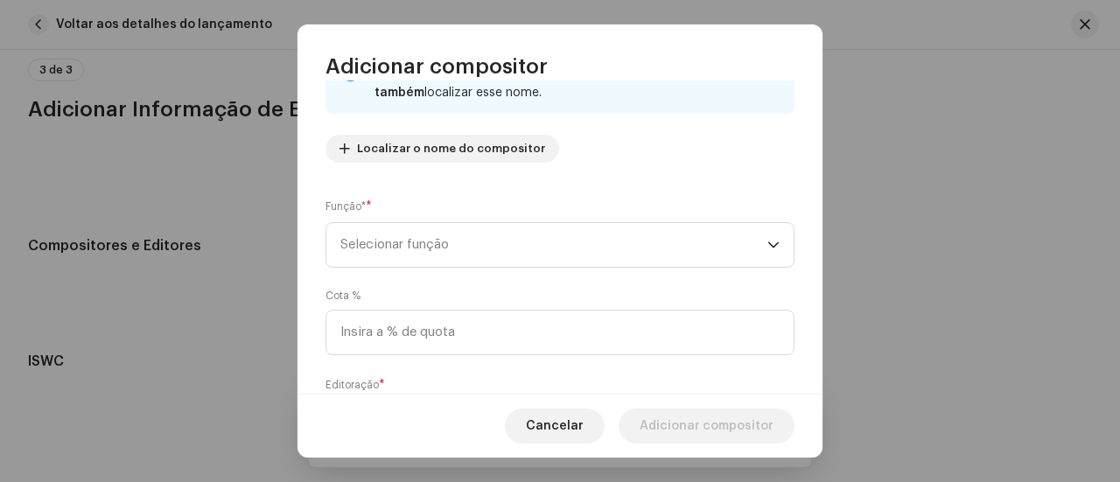
scroll to position [175, 0]
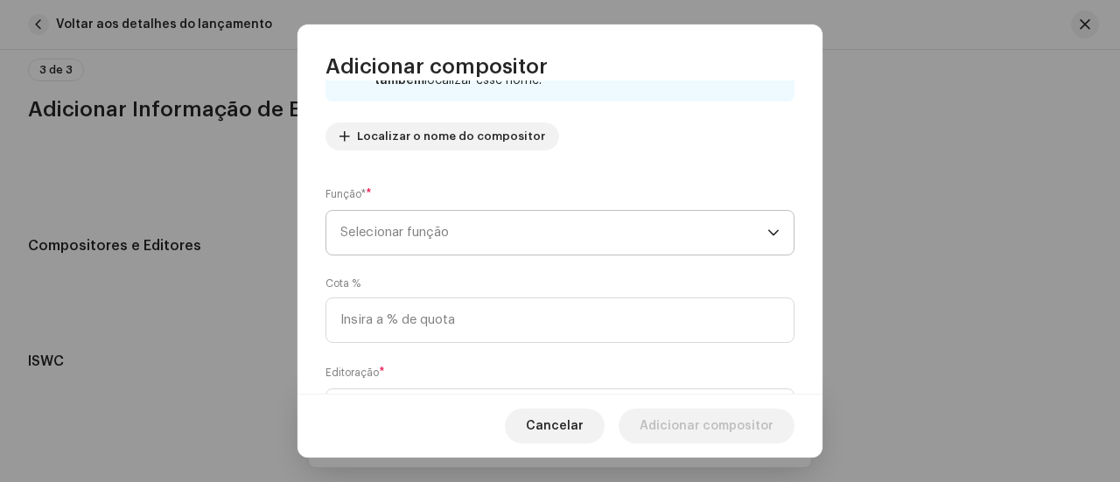
click at [417, 217] on span "Selecionar função" at bounding box center [553, 233] width 427 height 44
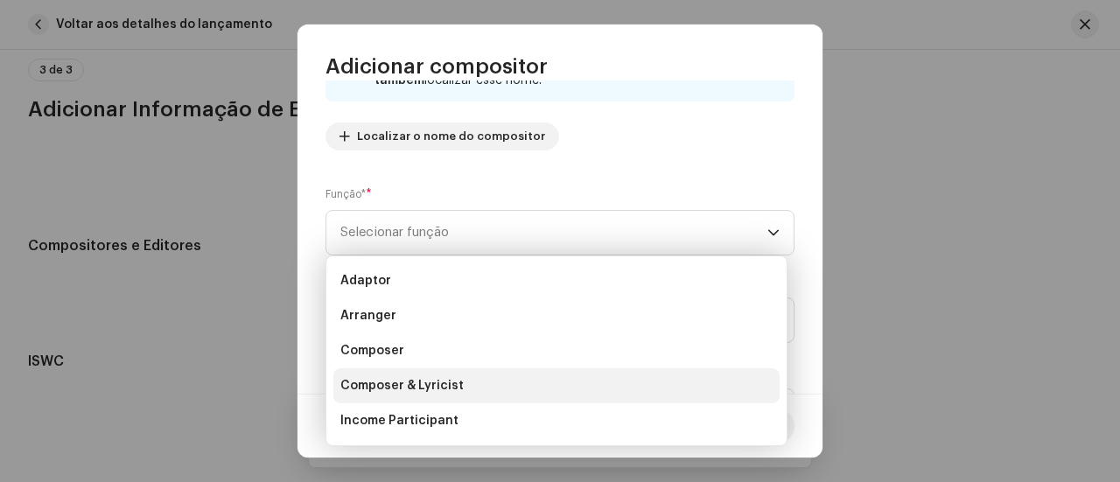
click at [448, 388] on span "Composer & Lyricist" at bounding box center [401, 386] width 123 height 18
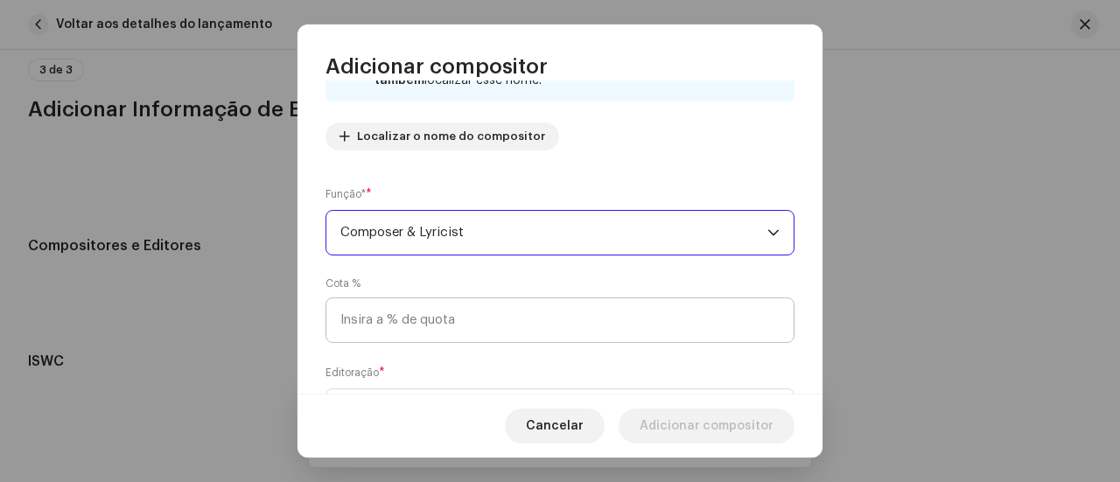
scroll to position [263, 0]
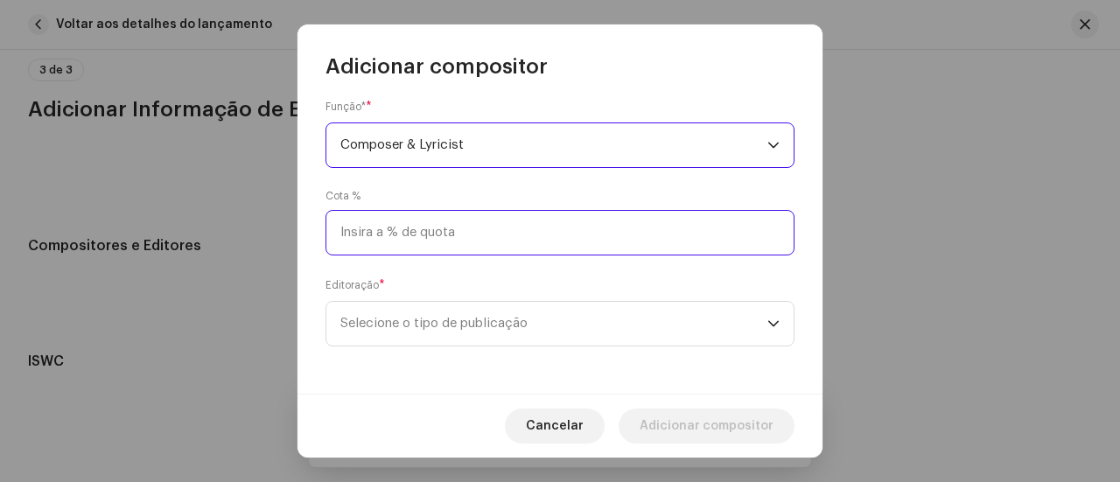
click at [480, 233] on input at bounding box center [560, 233] width 469 height 46
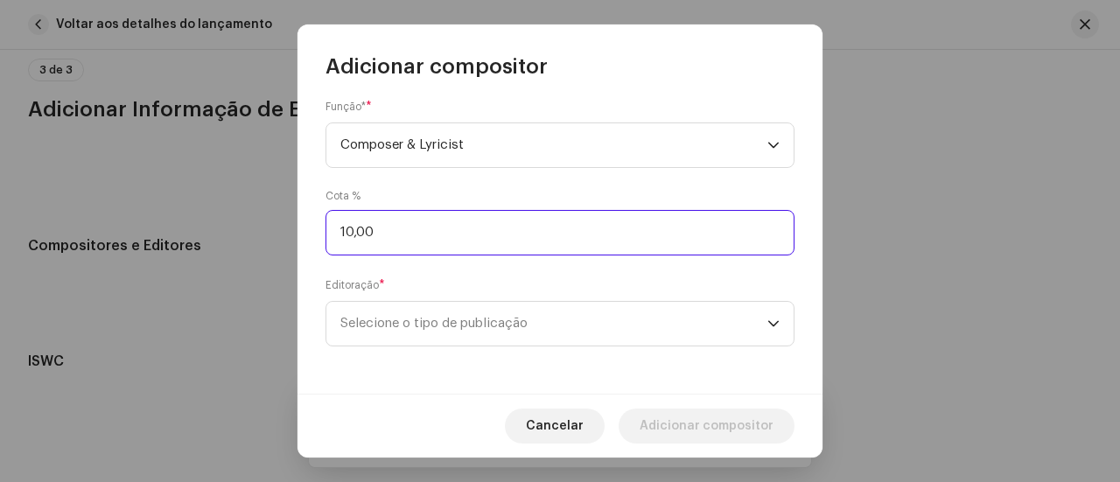
type input "100,00"
click at [415, 325] on span "Selecione o tipo de publicação" at bounding box center [553, 324] width 427 height 44
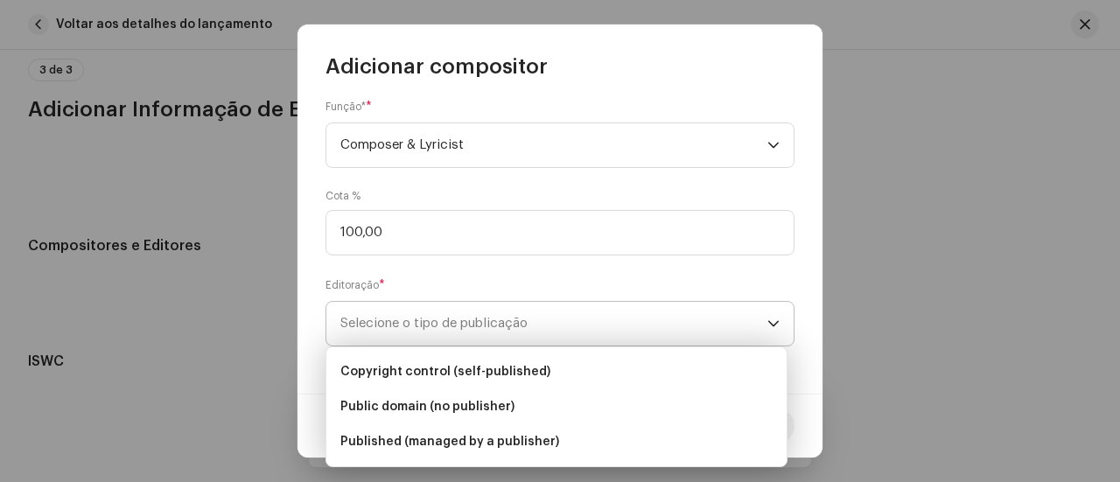
drag, startPoint x: 450, startPoint y: 364, endPoint x: 565, endPoint y: 326, distance: 121.5
click at [452, 365] on span "Copyright control (self-published)" at bounding box center [445, 372] width 210 height 18
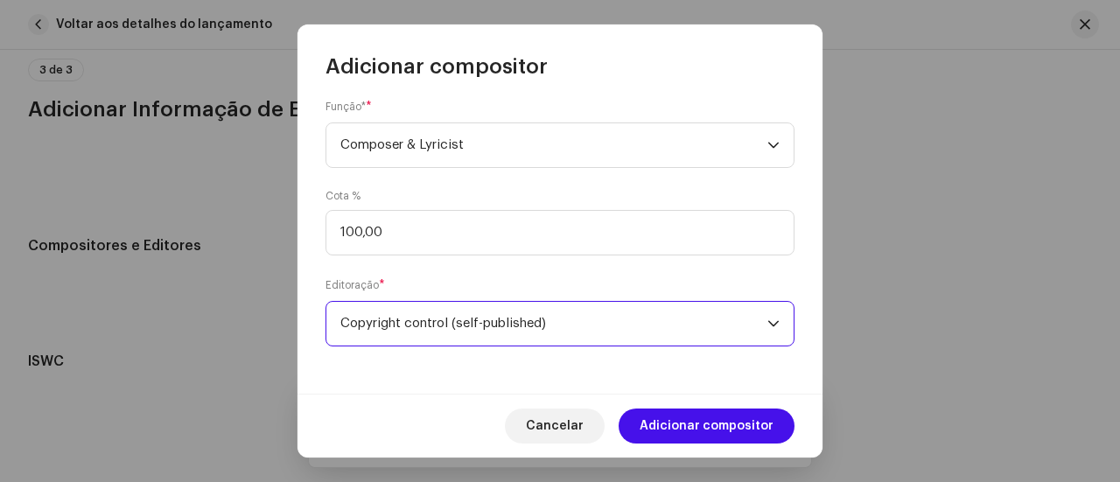
click at [703, 426] on span "Adicionar compositor" at bounding box center [707, 426] width 134 height 35
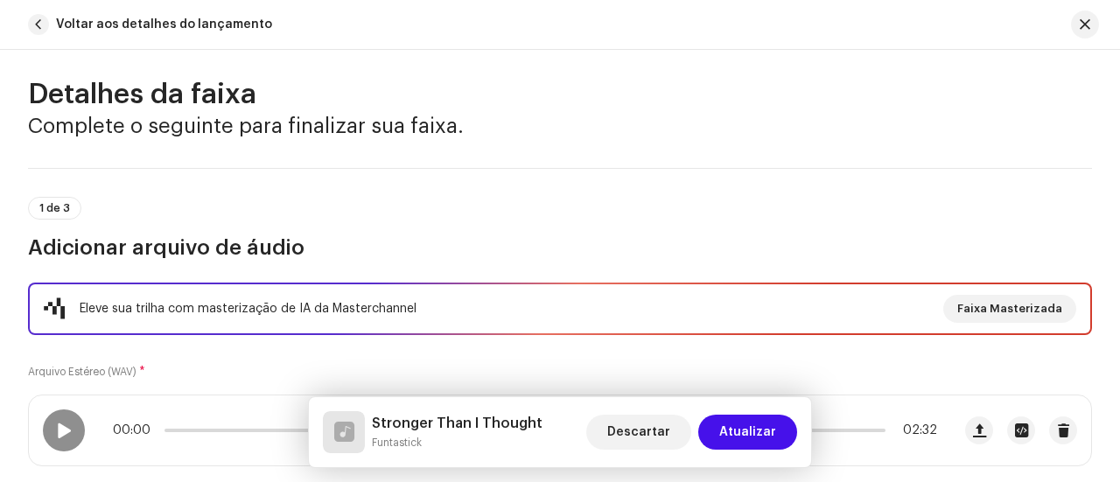
scroll to position [0, 0]
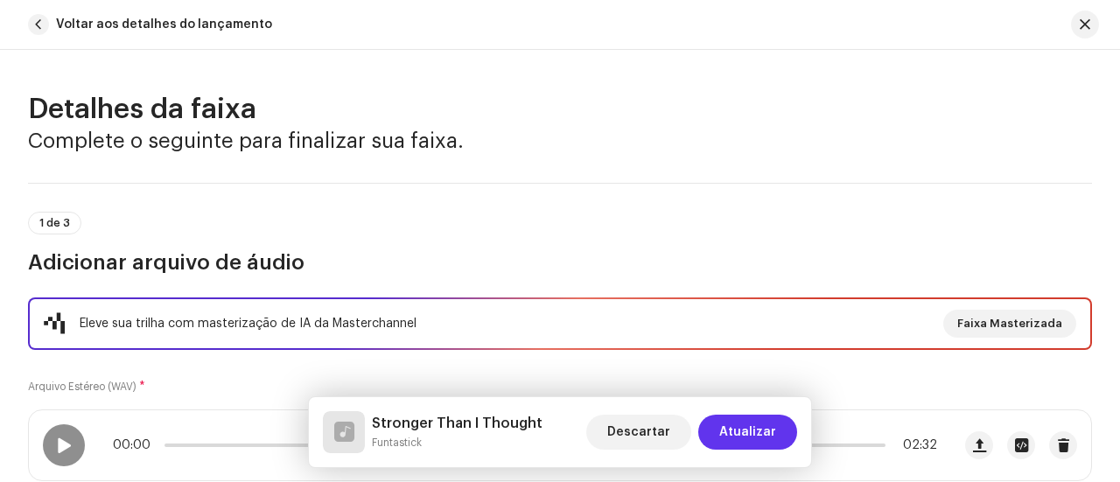
click at [757, 441] on span "Atualizar" at bounding box center [747, 432] width 57 height 35
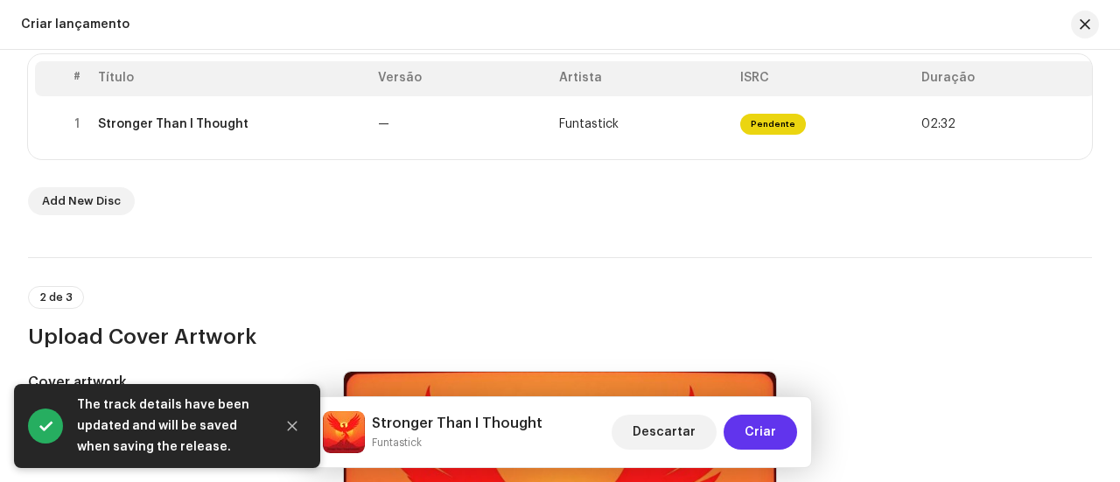
click at [760, 431] on span "Criar" at bounding box center [761, 432] width 32 height 35
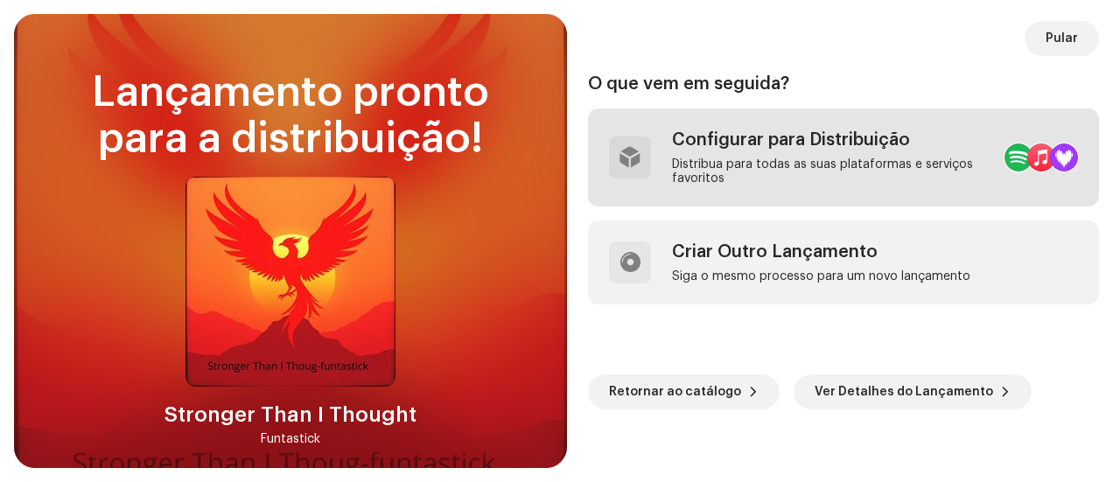
click at [843, 154] on div "Configurar para Distribuição Distribua para todas as suas plataformas e serviço…" at bounding box center [831, 158] width 319 height 56
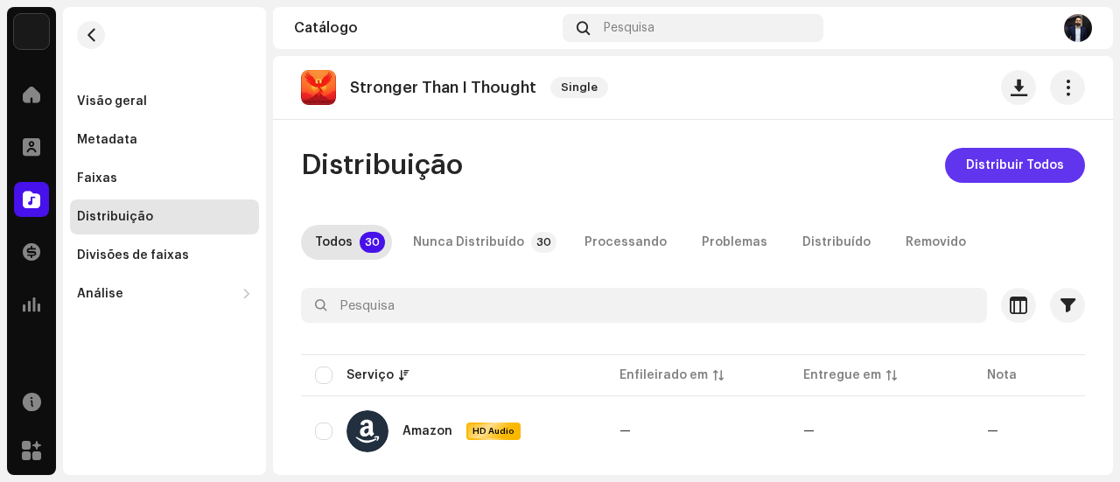
click at [991, 171] on span "Distribuir Todos" at bounding box center [1015, 165] width 98 height 35
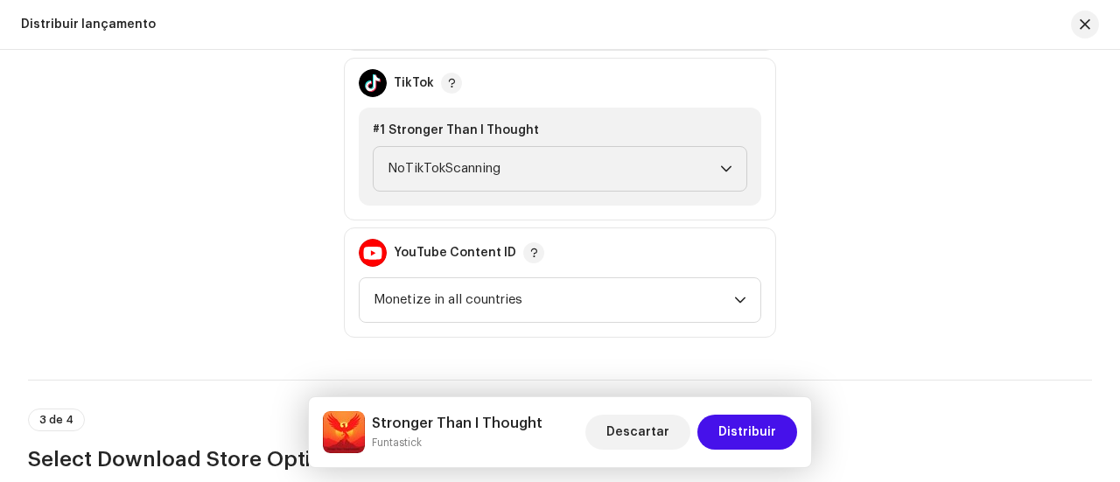
scroll to position [2013, 0]
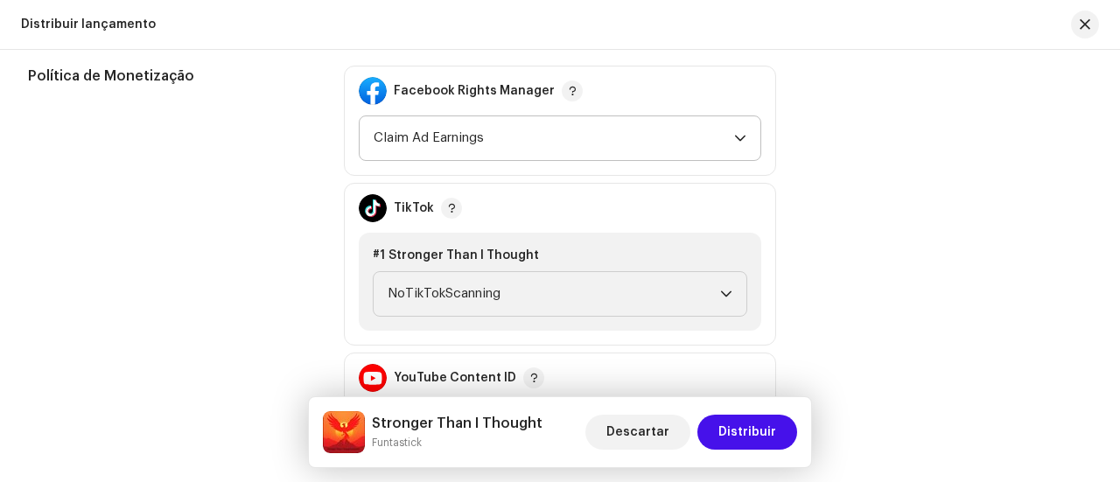
click at [727, 131] on span "Claim Ad Earnings" at bounding box center [554, 138] width 361 height 44
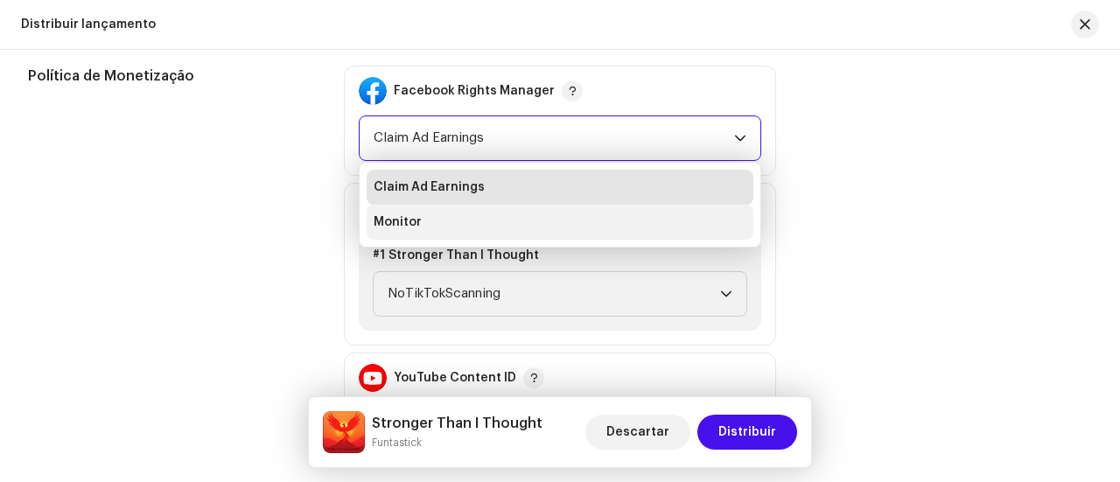
click at [535, 232] on li "Monitor" at bounding box center [560, 222] width 387 height 35
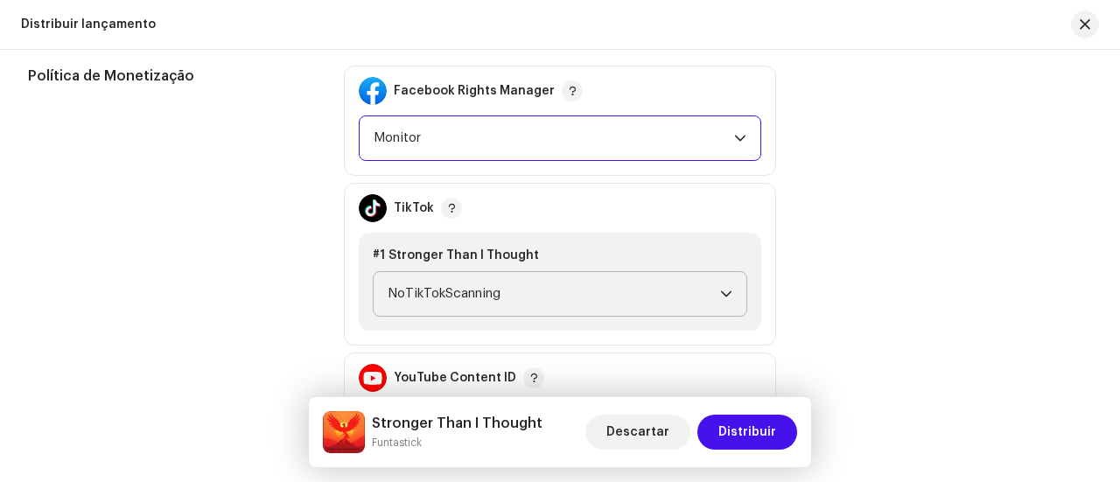
click at [636, 294] on span "NoTikTokScanning" at bounding box center [554, 294] width 333 height 44
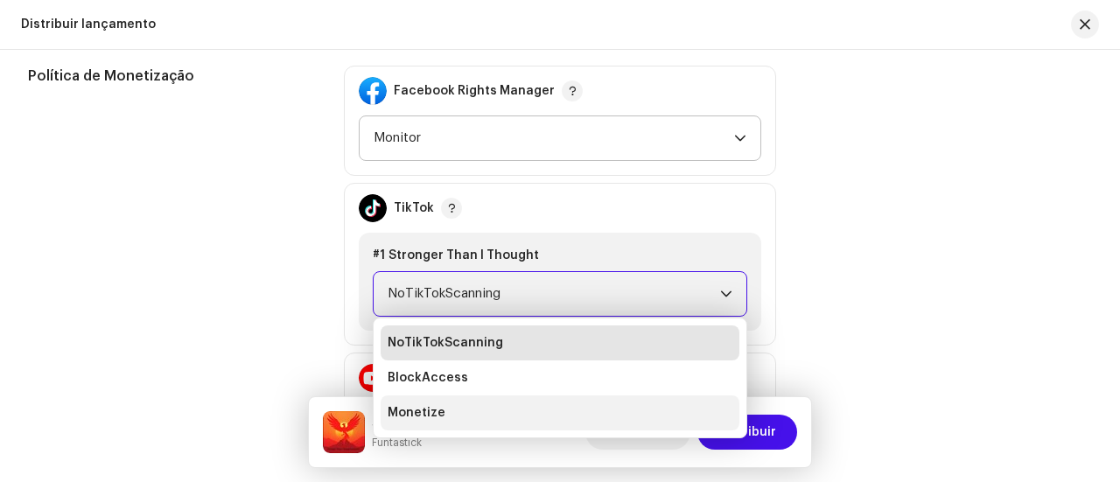
drag, startPoint x: 445, startPoint y: 406, endPoint x: 492, endPoint y: 399, distance: 46.9
click at [449, 406] on li "Monetize" at bounding box center [560, 413] width 359 height 35
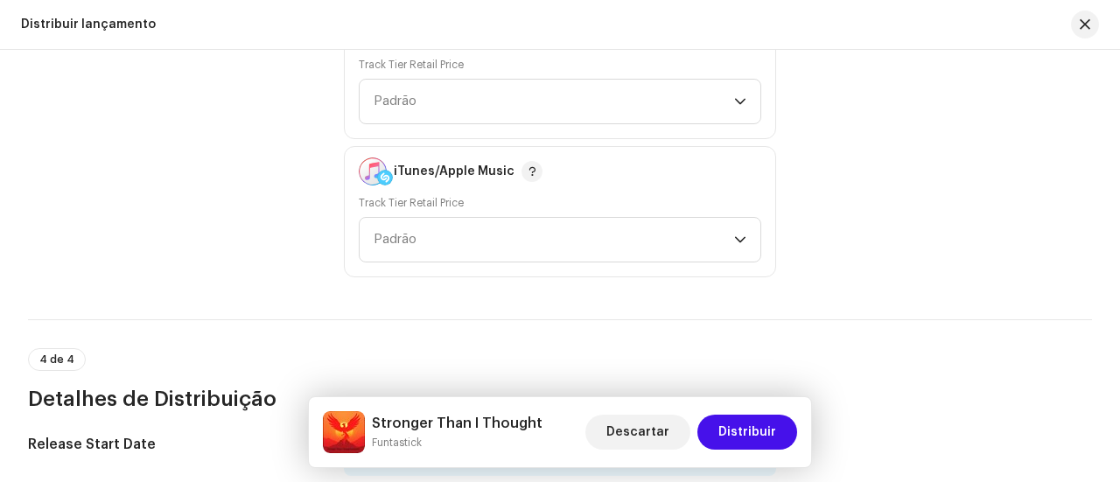
scroll to position [2626, 0]
click at [613, 105] on span "Padrão" at bounding box center [554, 101] width 361 height 44
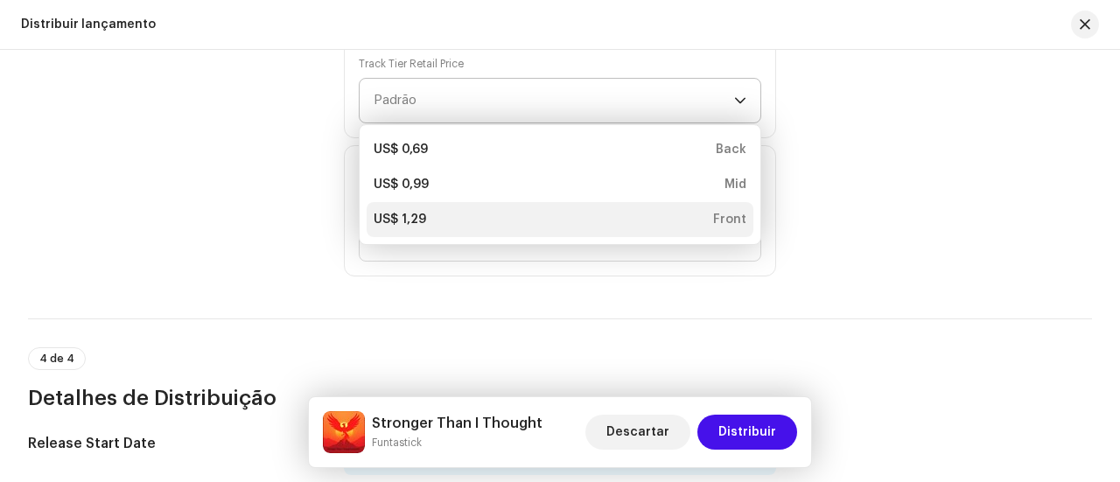
click at [476, 221] on div "US$ 1,29 Front" at bounding box center [560, 220] width 373 height 18
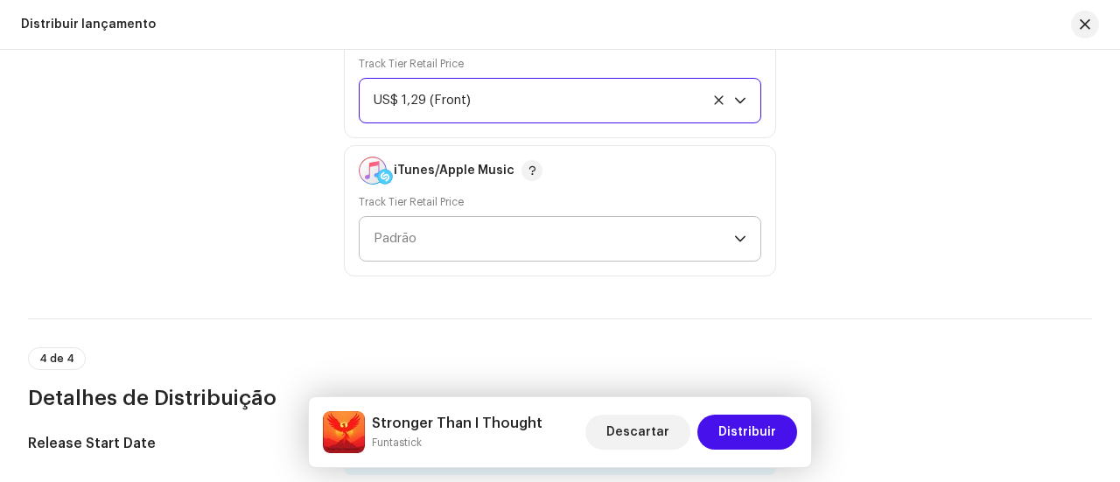
click at [501, 229] on span "Padrão" at bounding box center [554, 239] width 361 height 44
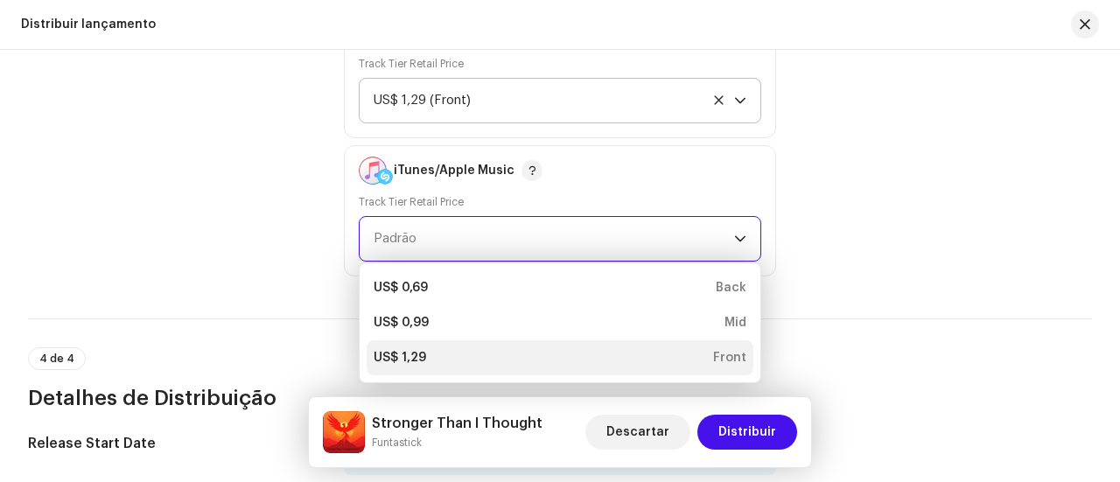
click at [431, 350] on div "US$ 1,29 Front" at bounding box center [560, 358] width 373 height 18
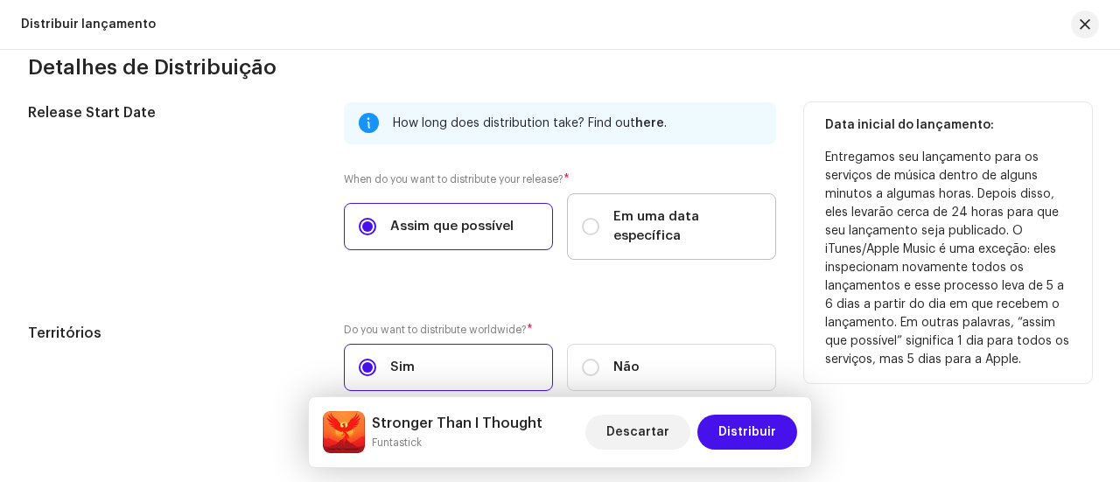
scroll to position [3046, 0]
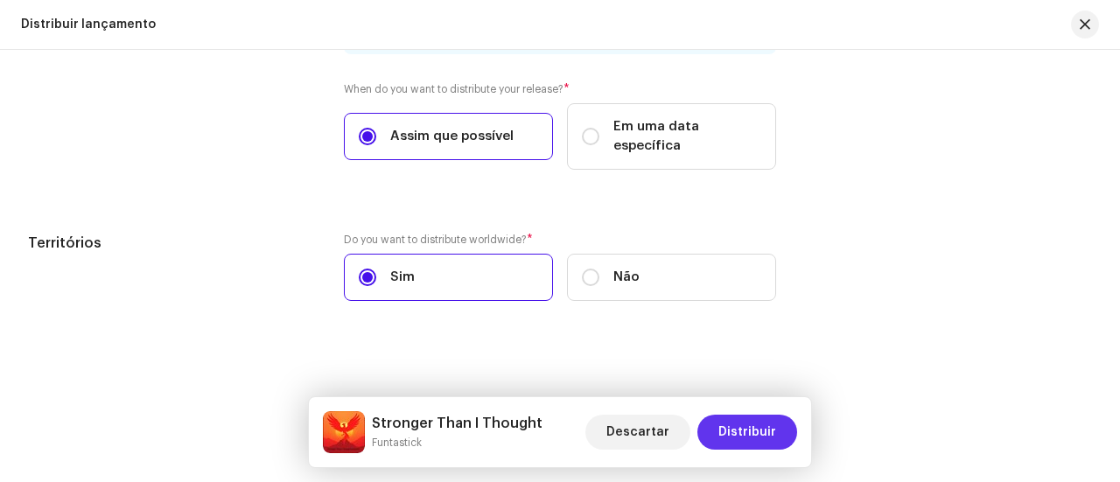
click at [748, 428] on span "Distribuir" at bounding box center [748, 432] width 58 height 35
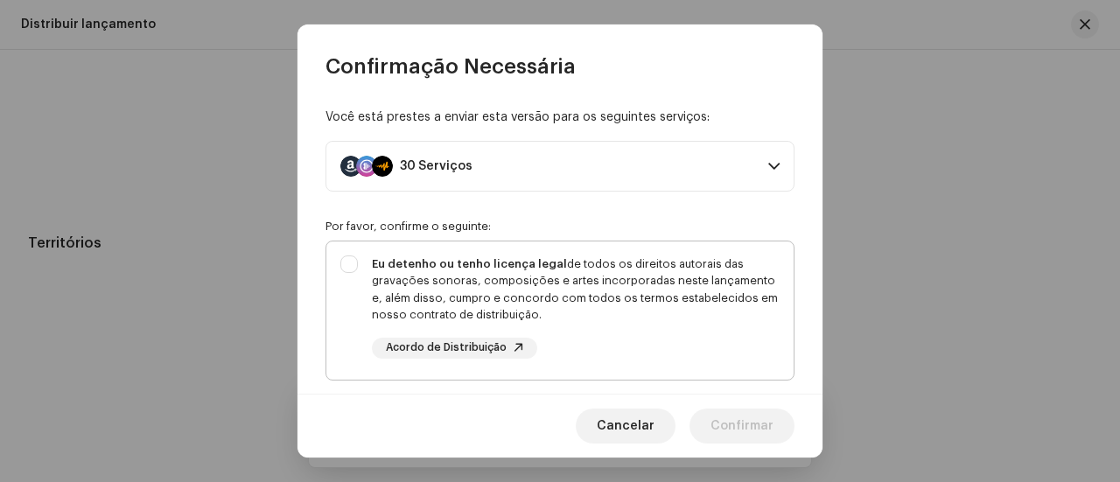
click at [348, 261] on div "Eu detenho ou tenho licença legal de todos os direitos autorais das gravações s…" at bounding box center [559, 307] width 467 height 131
checkbox input "true"
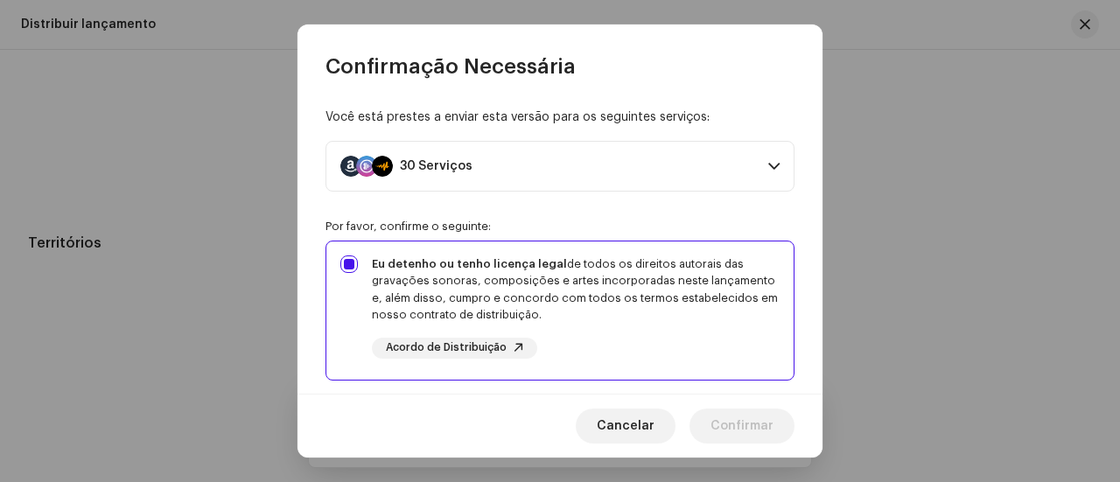
scroll to position [263, 0]
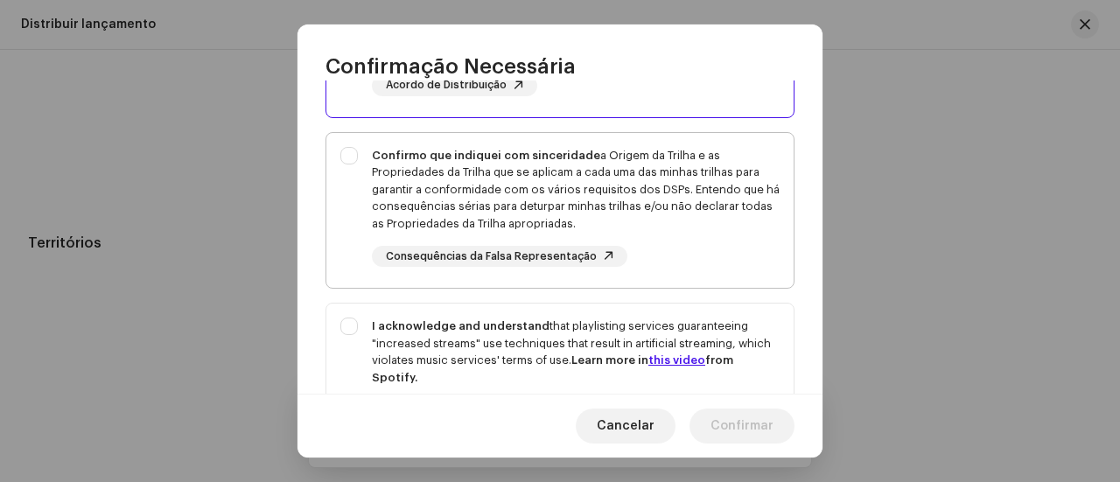
drag, startPoint x: 351, startPoint y: 201, endPoint x: 366, endPoint y: 279, distance: 79.3
click at [352, 201] on div "Confirmo que indiquei com sinceridade a Origem da Trilha e as Propriedades da T…" at bounding box center [559, 207] width 467 height 149
checkbox input "true"
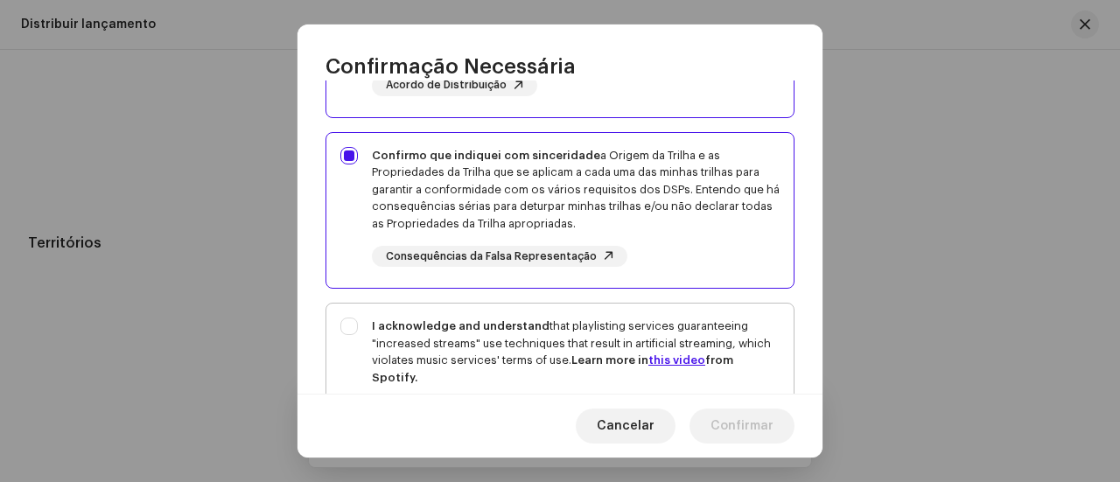
click at [354, 339] on div "I acknowledge and understand that playlisting services guaranteeing "increased …" at bounding box center [559, 383] width 467 height 159
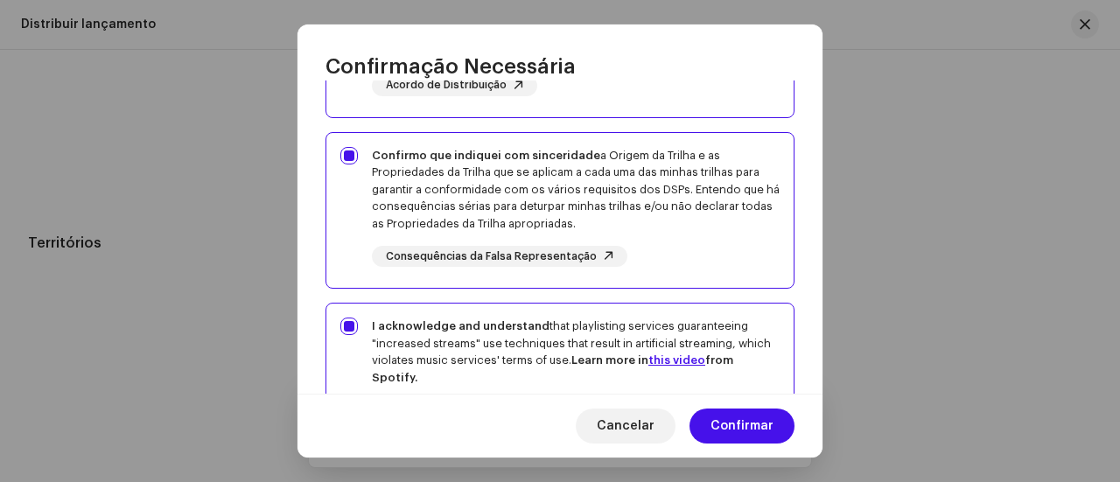
checkbox input "true"
click at [751, 428] on span "Confirmar" at bounding box center [742, 426] width 63 height 35
